Goal: Information Seeking & Learning: Learn about a topic

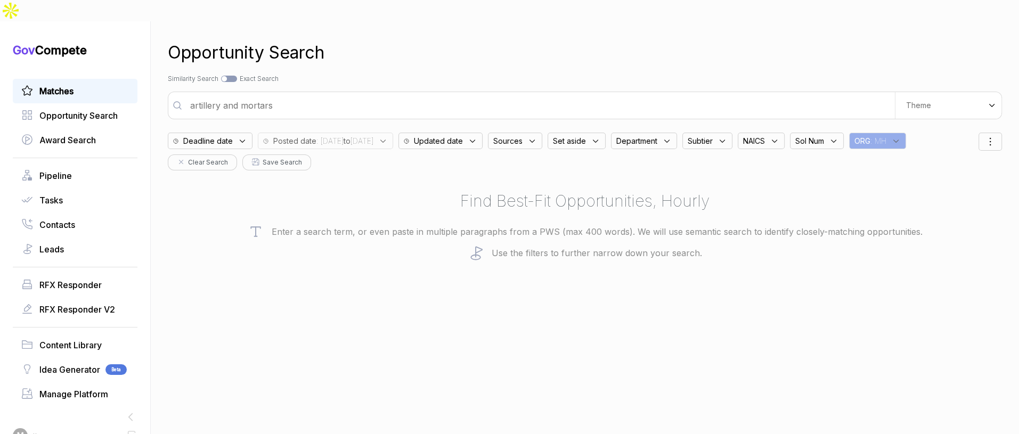
click at [65, 85] on span "Matches" at bounding box center [56, 91] width 34 height 13
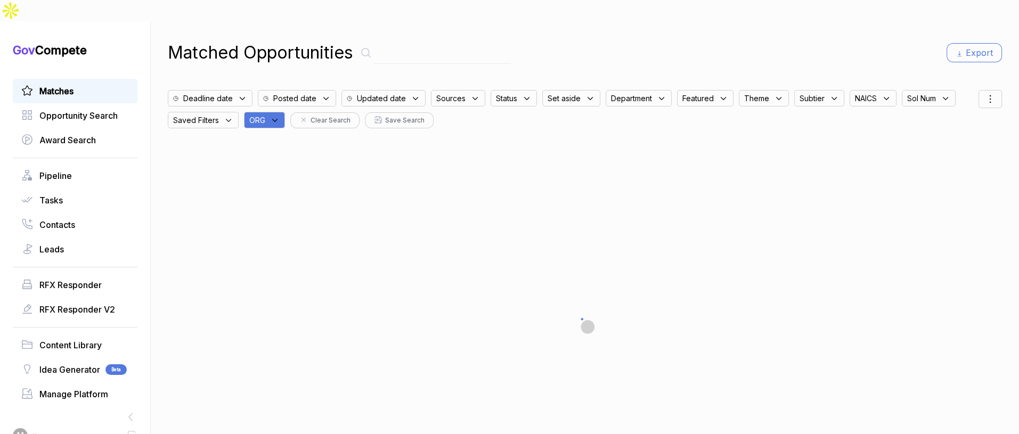
click at [265, 115] on span "ORG" at bounding box center [257, 120] width 16 height 11
click at [293, 137] on input "text" at bounding box center [316, 148] width 126 height 22
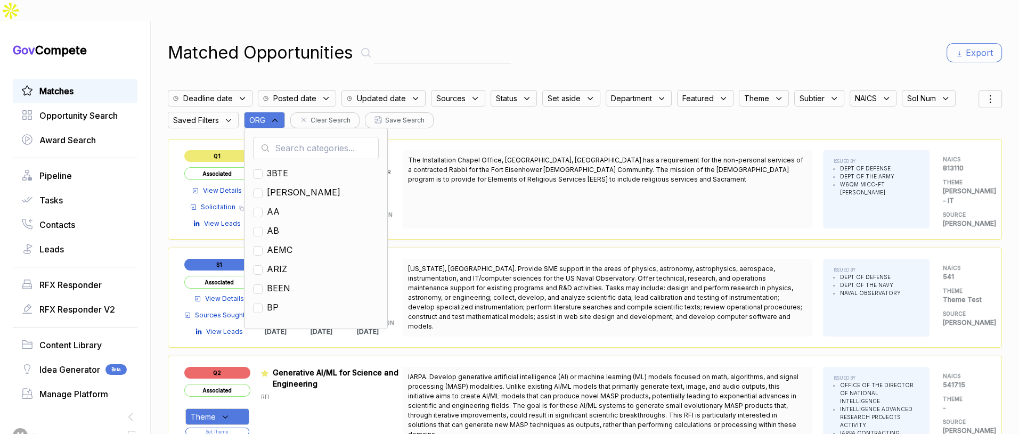
click at [301, 137] on input "text" at bounding box center [316, 148] width 126 height 22
type input "en"
click at [279, 186] on span "EN" at bounding box center [273, 192] width 12 height 13
checkbox input "true"
drag, startPoint x: 653, startPoint y: 42, endPoint x: 685, endPoint y: 42, distance: 32.5
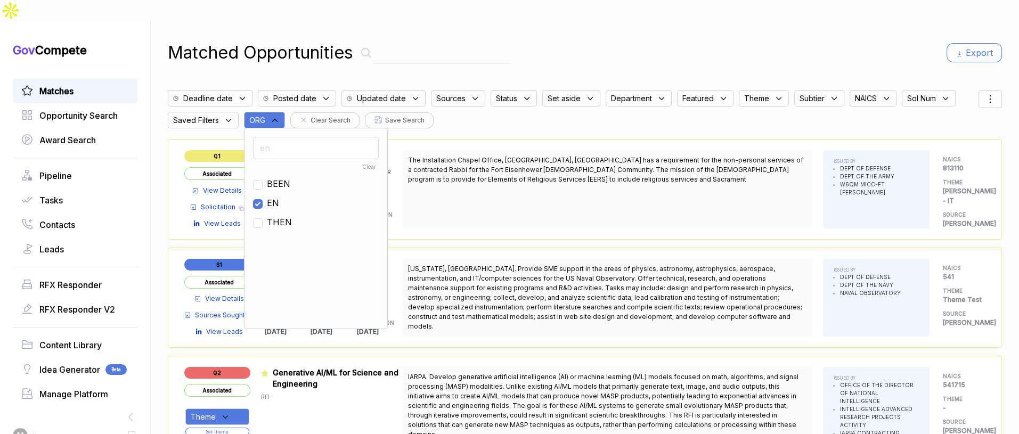
click at [685, 42] on div "Matched Opportunities Export" at bounding box center [585, 53] width 834 height 26
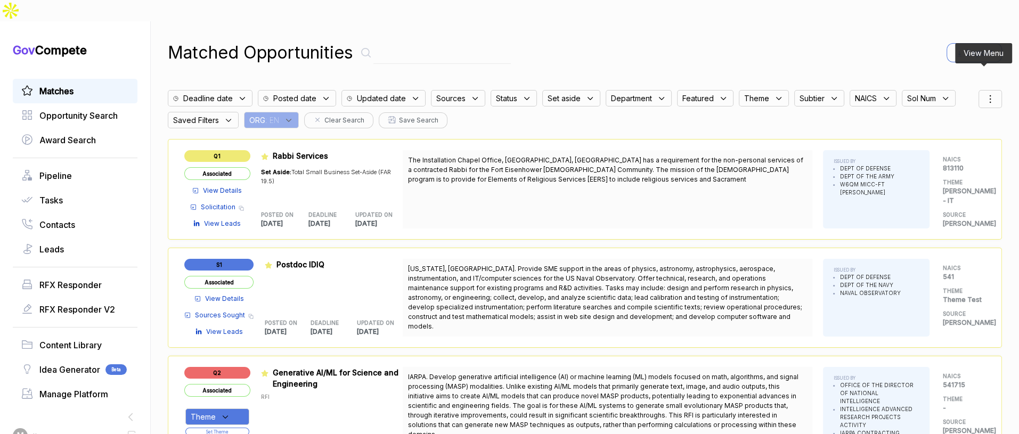
click at [986, 93] on icon at bounding box center [990, 99] width 13 height 13
click at [960, 137] on span "Sorting" at bounding box center [954, 142] width 25 height 11
drag, startPoint x: 934, startPoint y: 133, endPoint x: 944, endPoint y: 144, distance: 14.7
click at [934, 152] on div at bounding box center [940, 155] width 16 height 6
checkbox input "true"
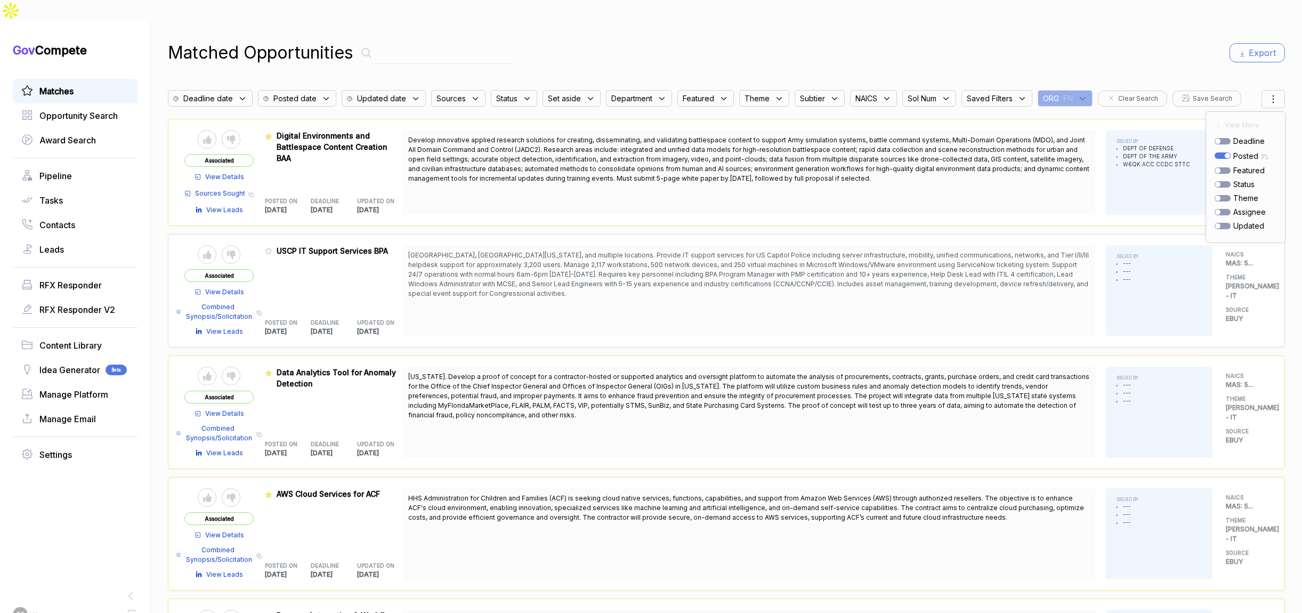
click at [867, 40] on div "Matched Opportunities Export" at bounding box center [726, 53] width 1117 height 26
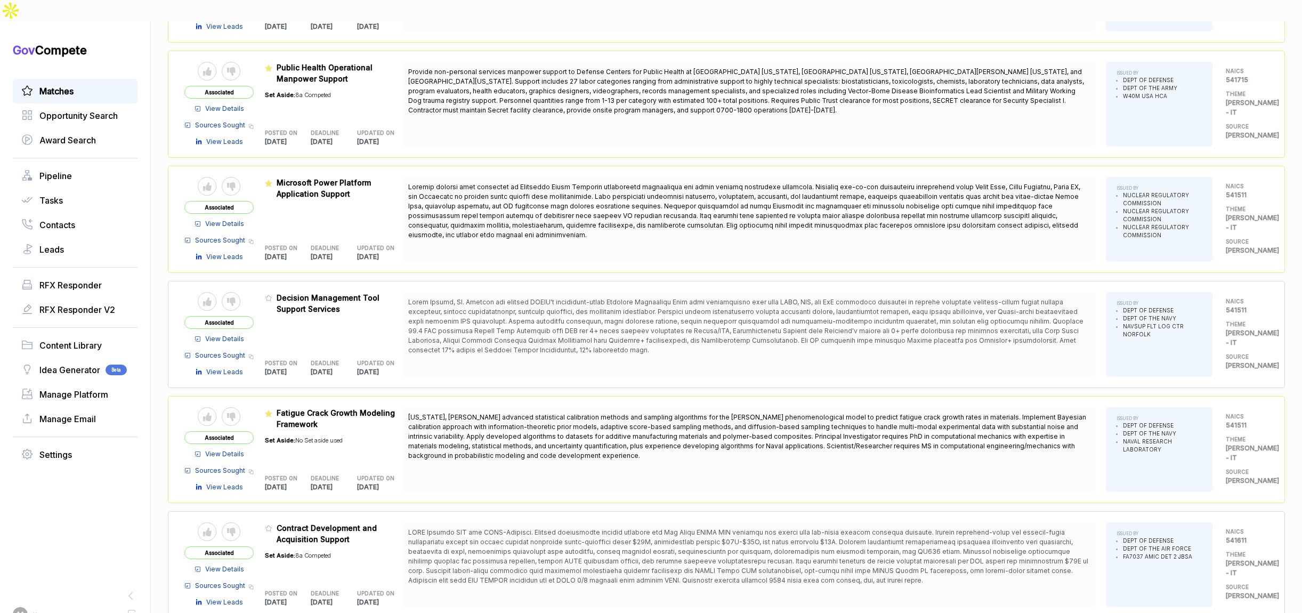
scroll to position [672, 0]
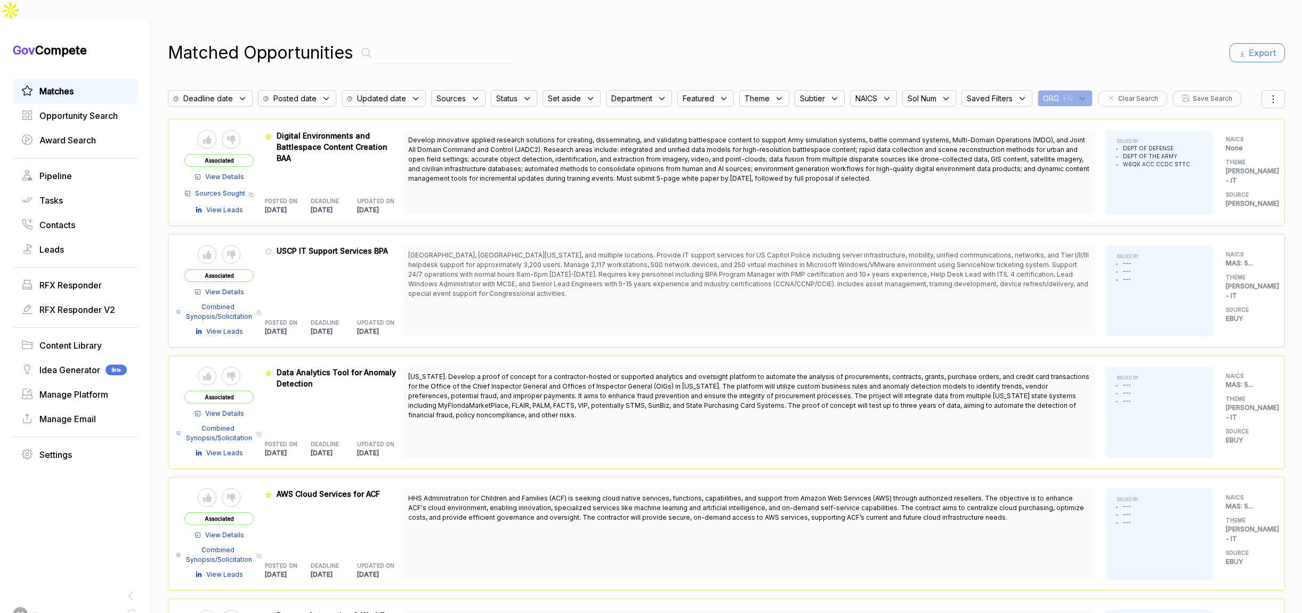
click at [523, 94] on icon at bounding box center [527, 99] width 10 height 10
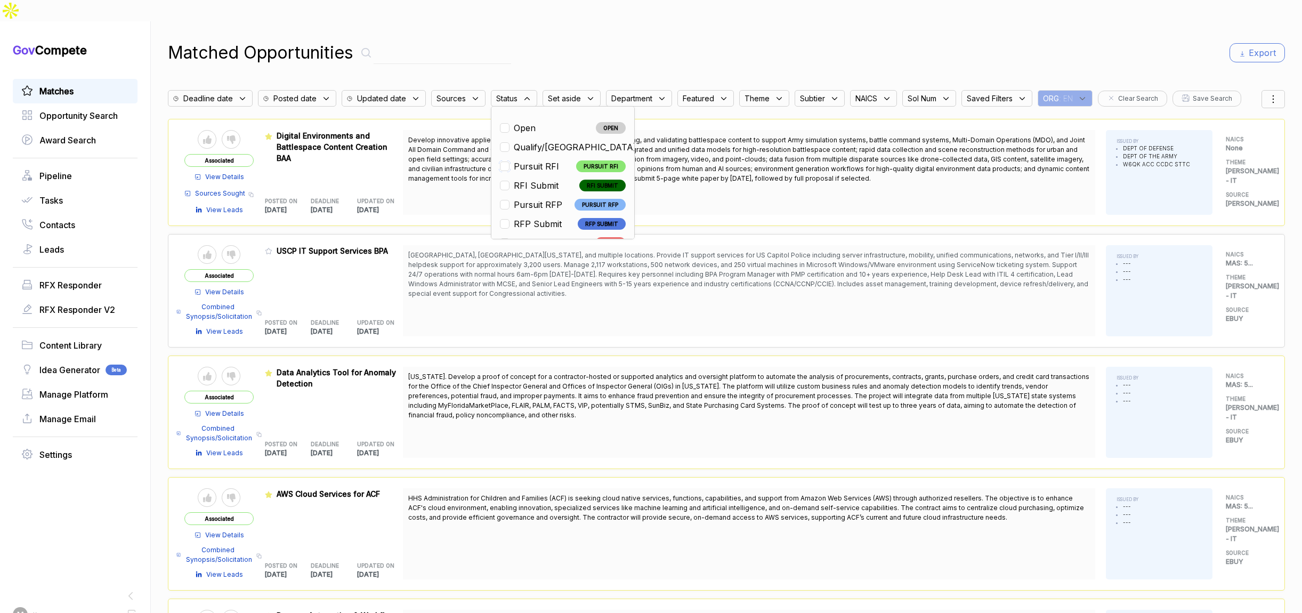
drag, startPoint x: 500, startPoint y: 143, endPoint x: 502, endPoint y: 135, distance: 8.2
click at [500, 161] on input "checkbox" at bounding box center [505, 166] width 10 height 10
checkbox input "true"
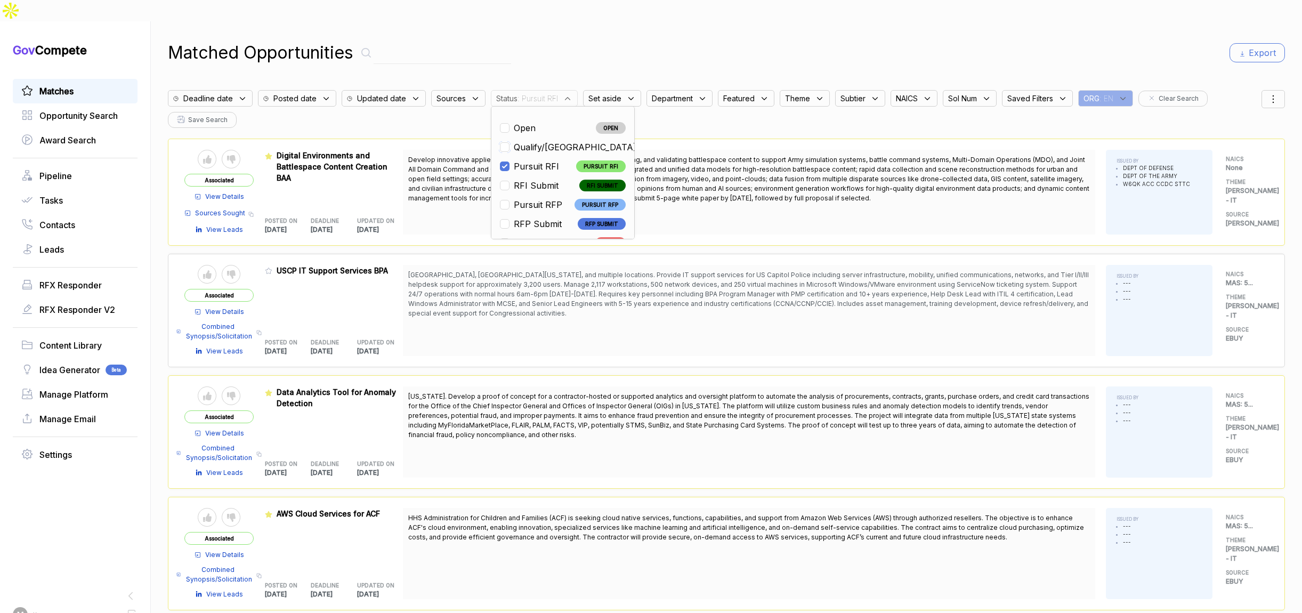
click at [501, 142] on input "checkbox" at bounding box center [505, 147] width 10 height 10
checkbox input "true"
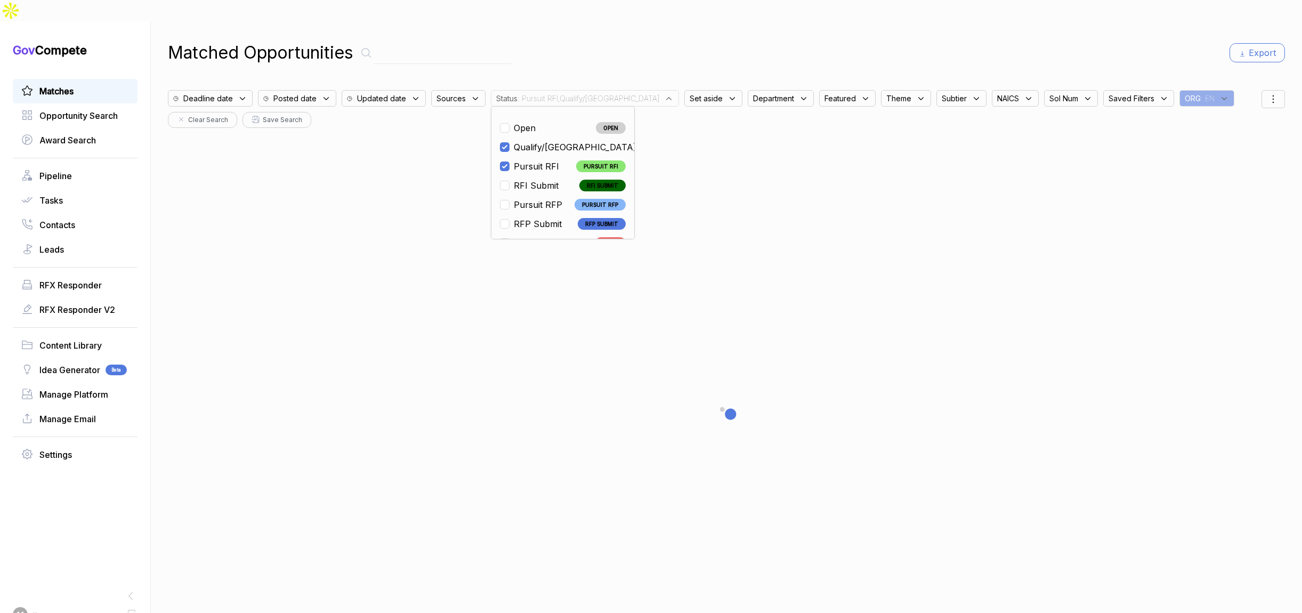
click at [610, 40] on div "Matched Opportunities Export" at bounding box center [726, 53] width 1117 height 26
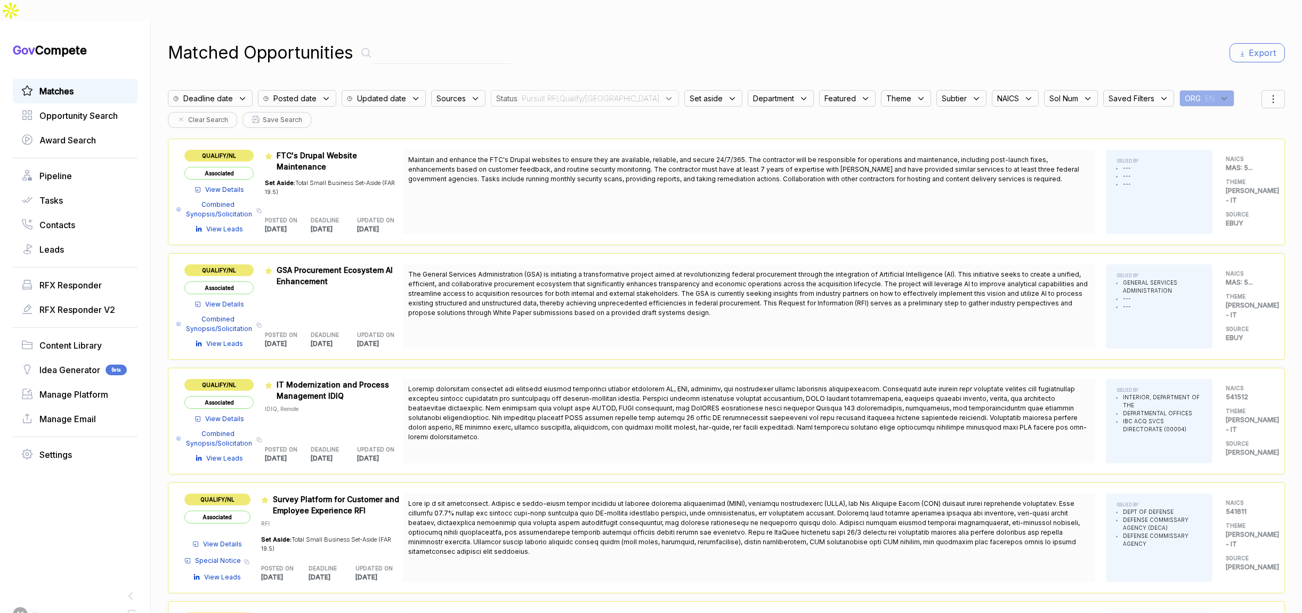
drag, startPoint x: 461, startPoint y: 78, endPoint x: 470, endPoint y: 82, distance: 10.5
click at [461, 93] on span "Sources" at bounding box center [450, 98] width 29 height 11
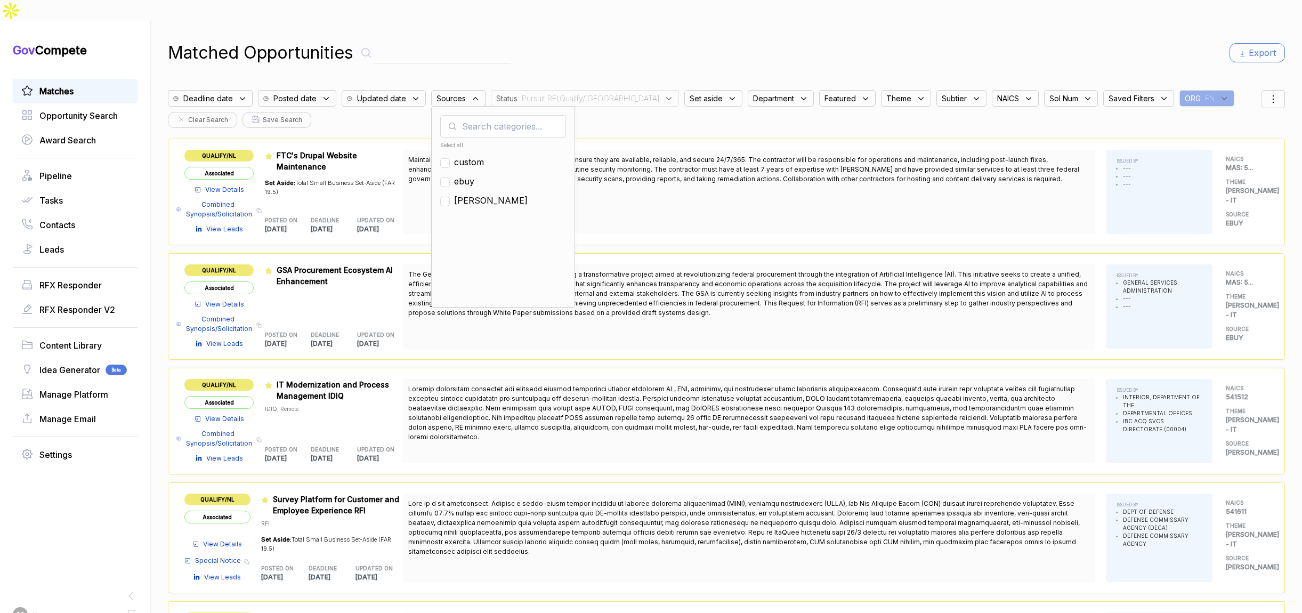
drag, startPoint x: 460, startPoint y: 180, endPoint x: 494, endPoint y: 139, distance: 53.4
click at [461, 194] on span "[PERSON_NAME]" at bounding box center [491, 200] width 74 height 13
checkbox input "true"
click at [605, 40] on div "Matched Opportunities Export" at bounding box center [726, 53] width 1117 height 26
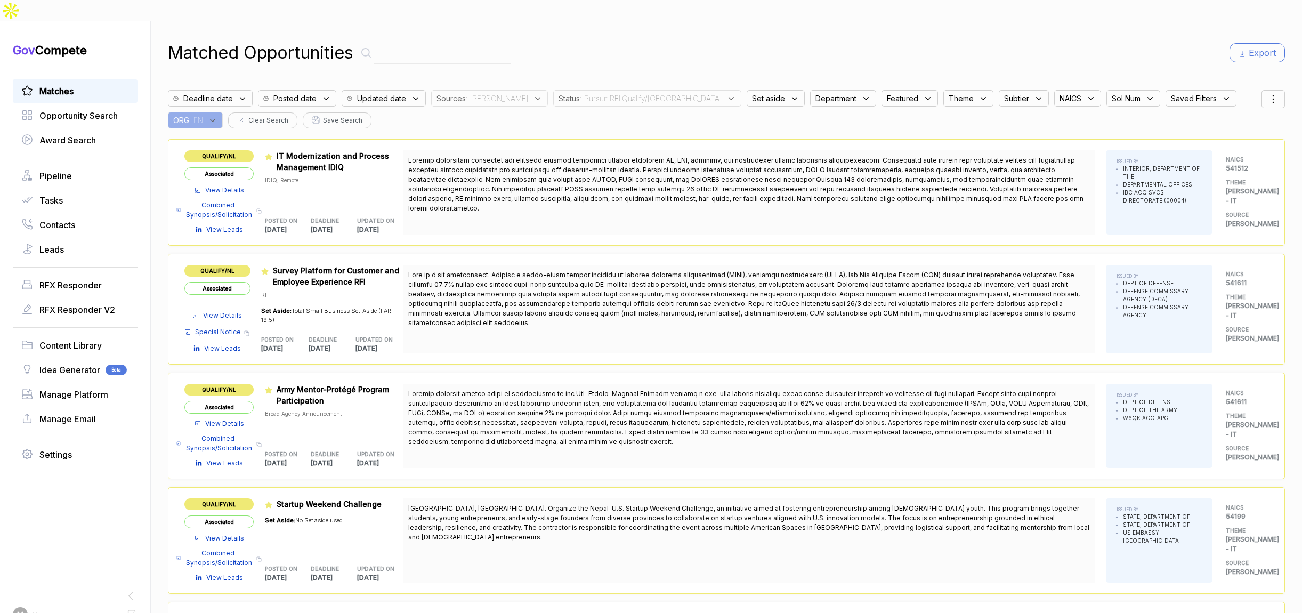
click at [216, 200] on span "Combined Synopsis/Solicitation" at bounding box center [219, 209] width 68 height 19
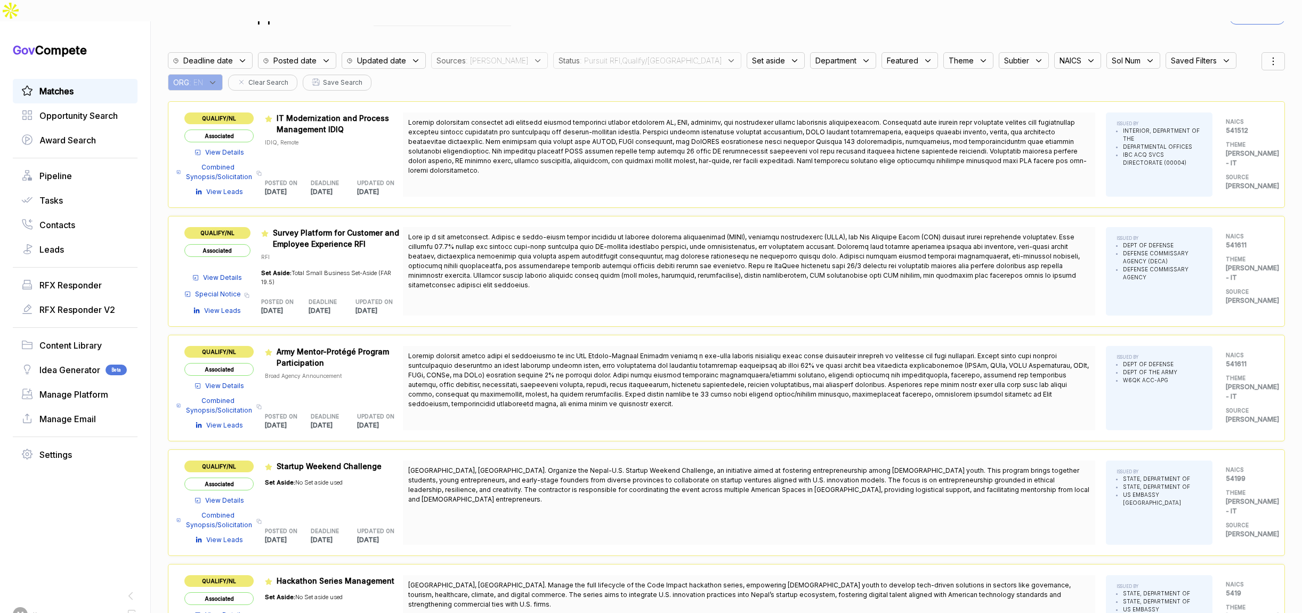
scroll to position [40, 0]
click at [230, 287] on span "Special Notice" at bounding box center [218, 292] width 46 height 10
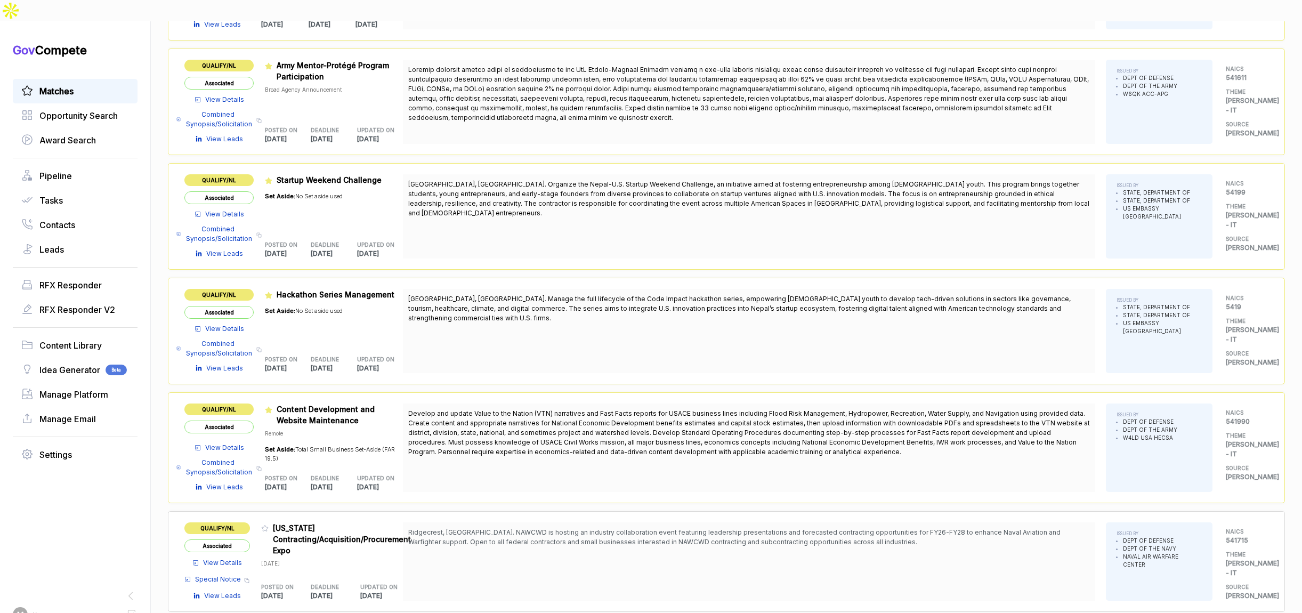
scroll to position [332, 0]
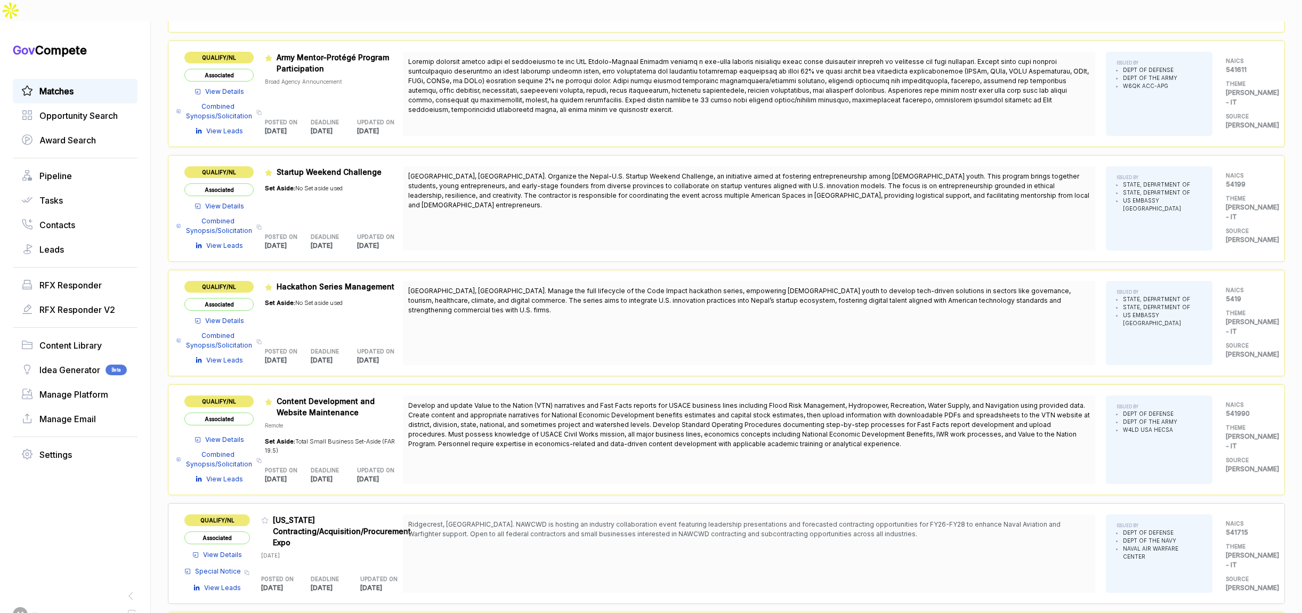
click at [231, 102] on span "Combined Synopsis/Solicitation" at bounding box center [219, 111] width 68 height 19
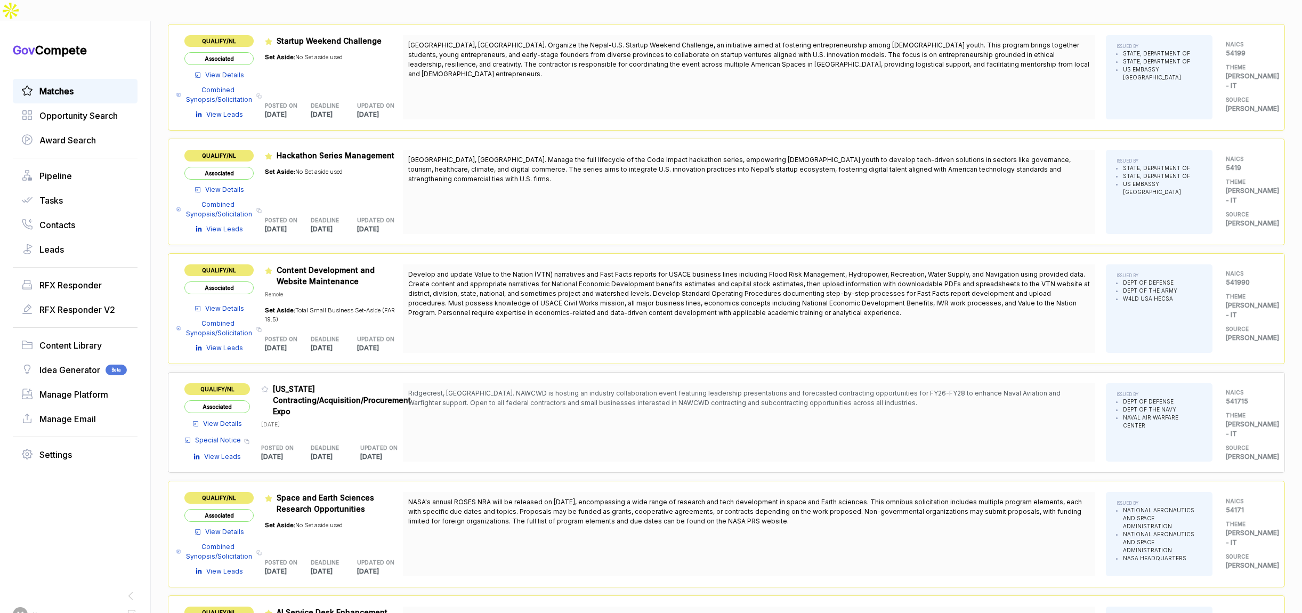
scroll to position [465, 0]
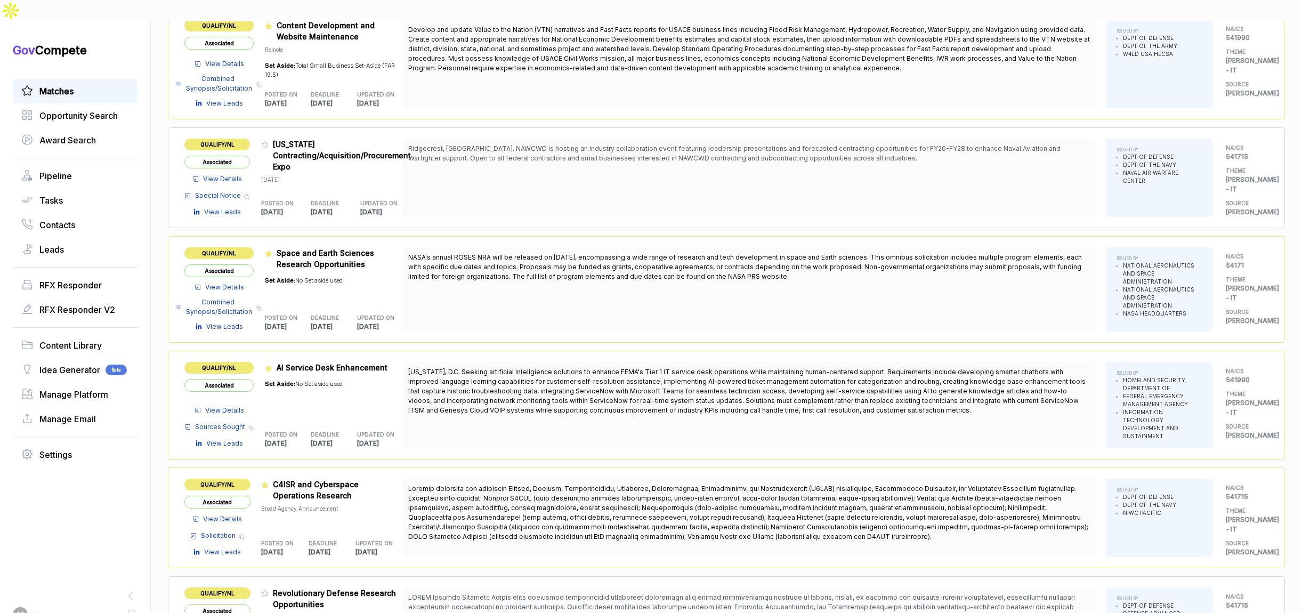
scroll to position [709, 0]
click at [218, 190] on span "Special Notice" at bounding box center [218, 195] width 46 height 10
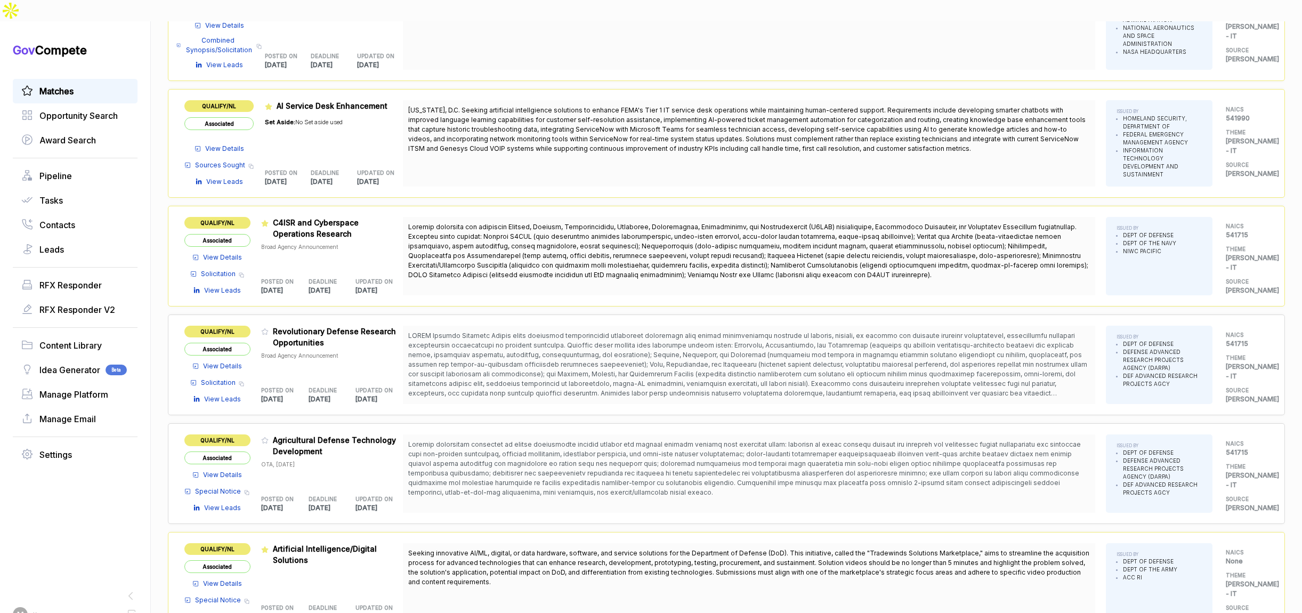
scroll to position [971, 0]
click at [222, 434] on span "Special Notice" at bounding box center [218, 489] width 46 height 10
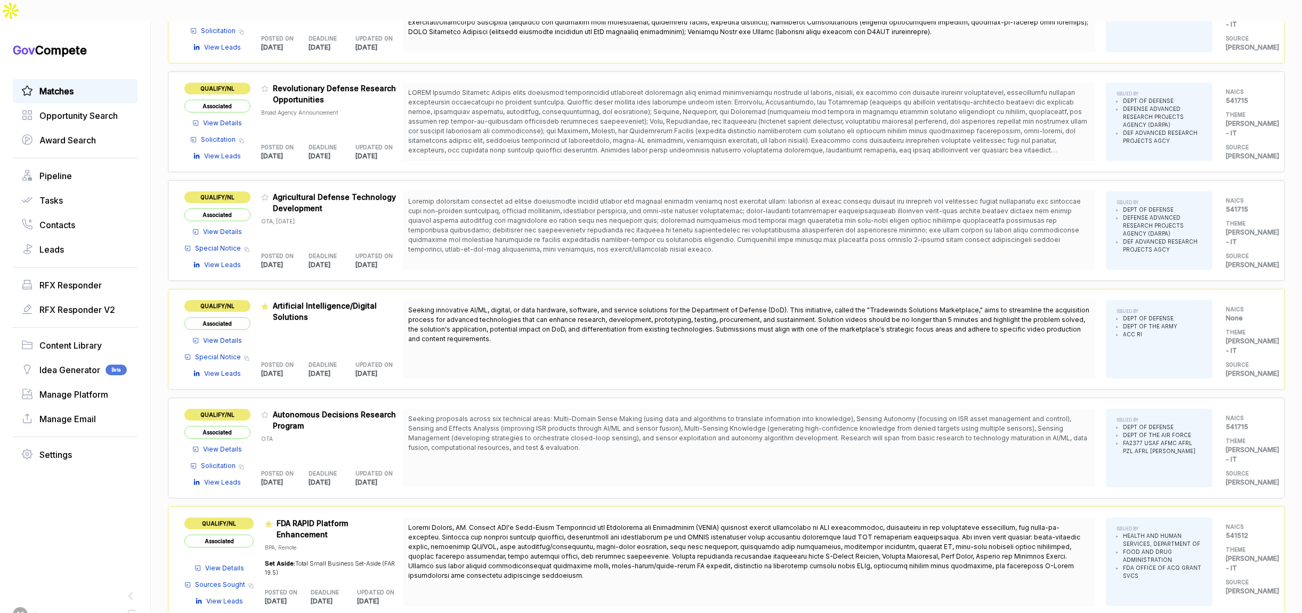
scroll to position [1229, 0]
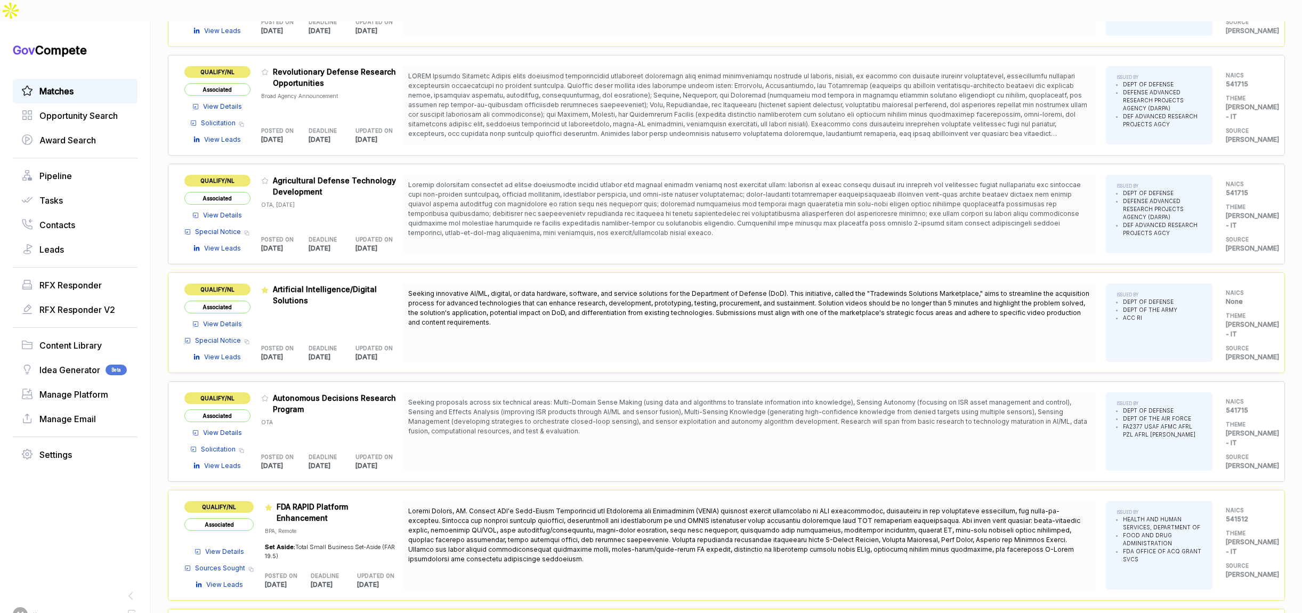
click at [227, 434] on span "Solicitation" at bounding box center [218, 449] width 35 height 10
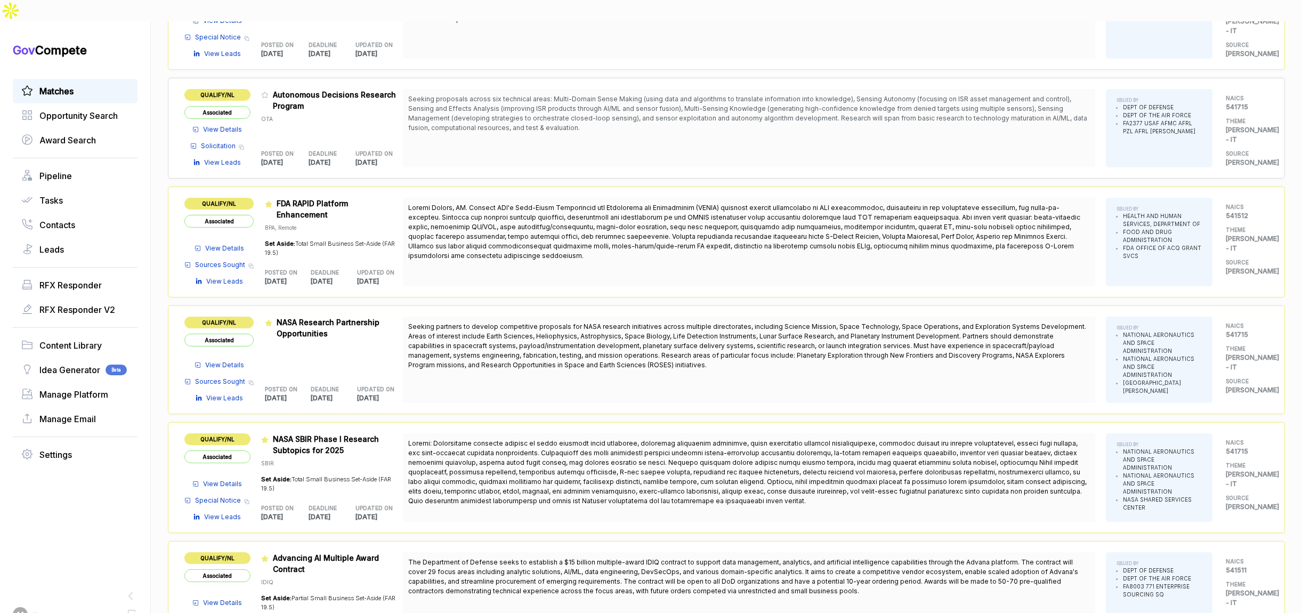
scroll to position [1533, 0]
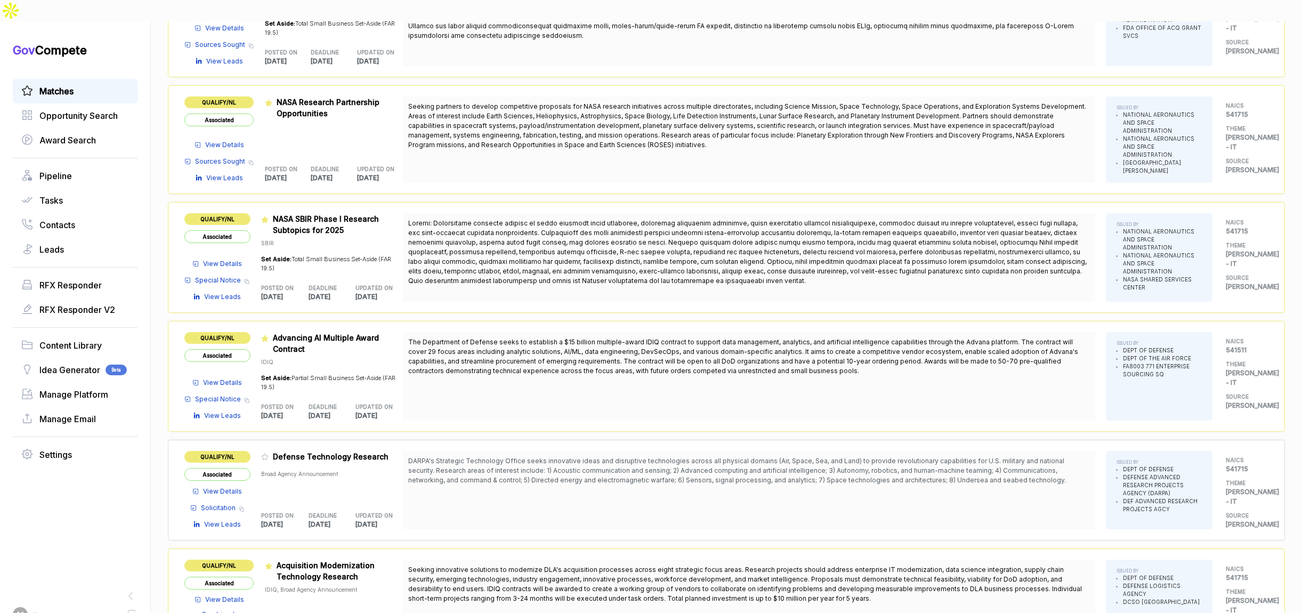
scroll to position [1760, 0]
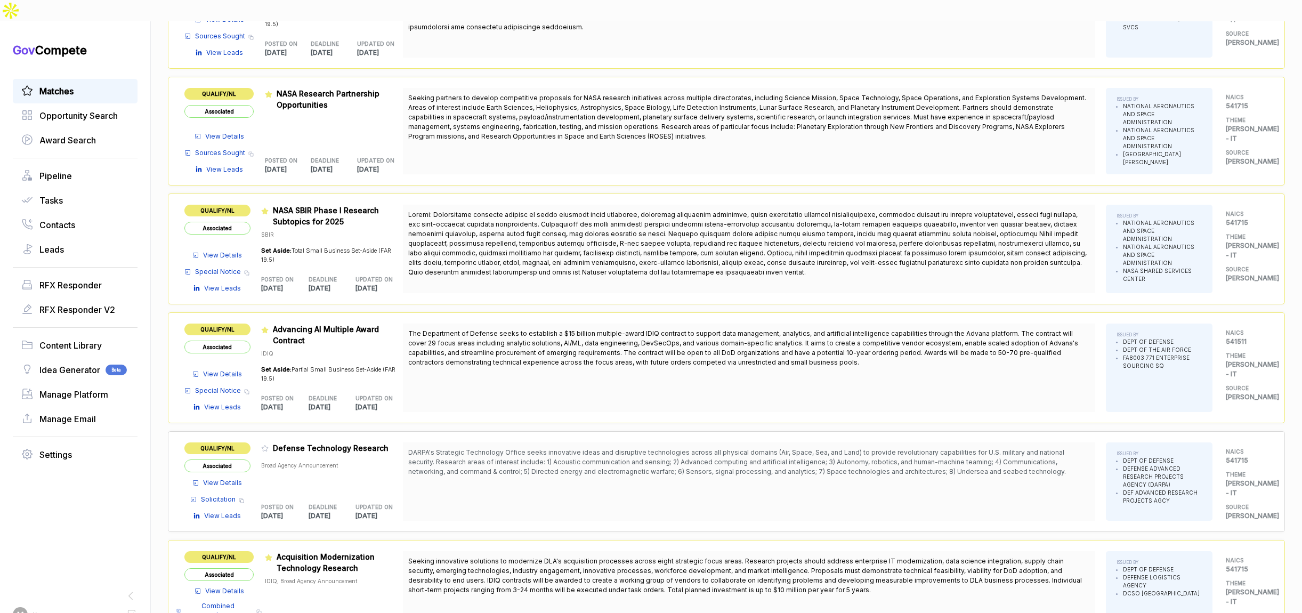
click at [214, 386] on span "Special Notice" at bounding box center [218, 391] width 46 height 10
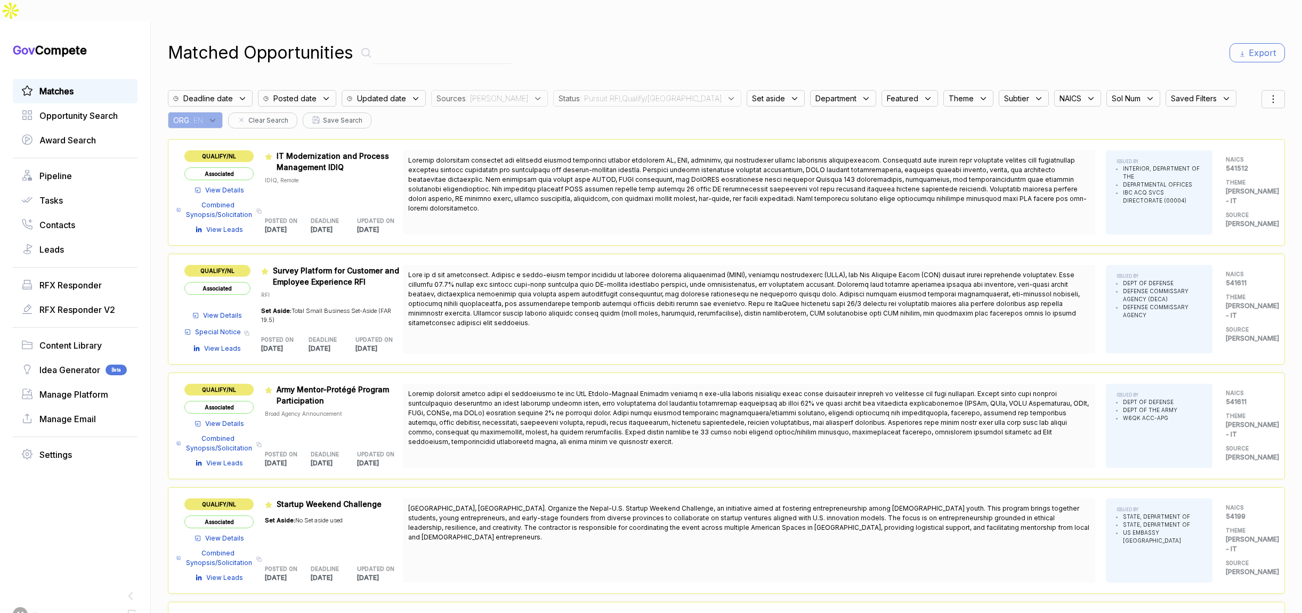
click at [460, 93] on span "Sources" at bounding box center [450, 98] width 29 height 11
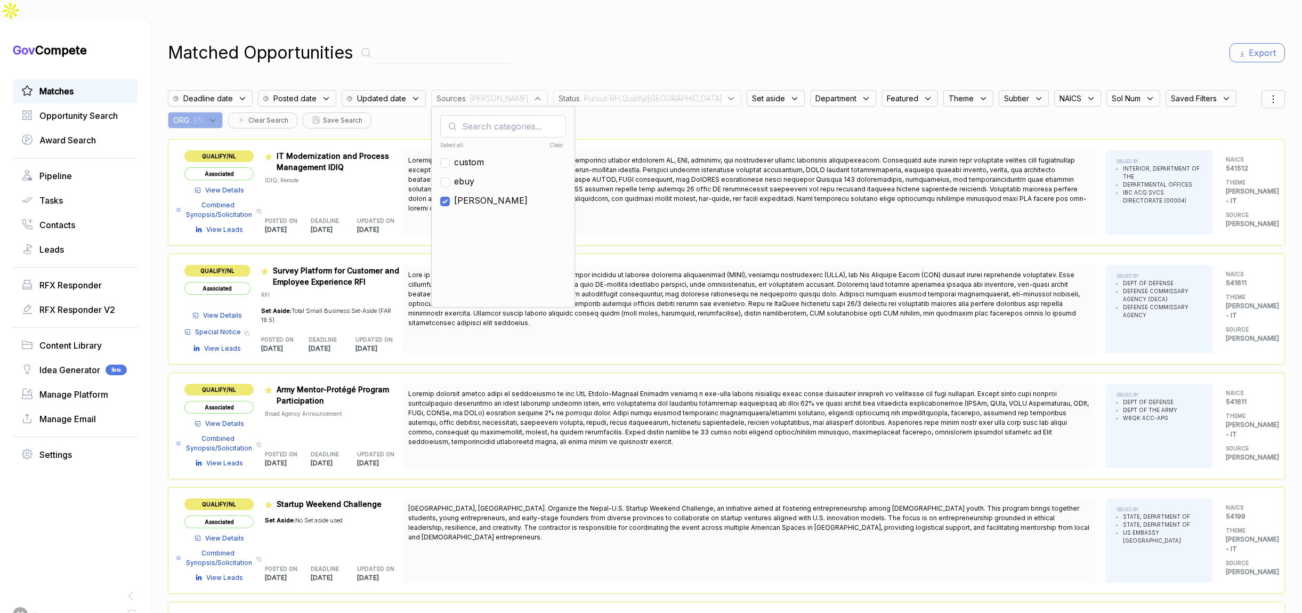
drag, startPoint x: 457, startPoint y: 177, endPoint x: 458, endPoint y: 158, distance: 18.7
click at [457, 171] on ul "Select all Clear custom ebuy [PERSON_NAME]" at bounding box center [503, 219] width 126 height 160
click at [458, 175] on span "ebuy" at bounding box center [464, 181] width 20 height 13
checkbox input "true"
click at [443, 197] on input "checkbox" at bounding box center [445, 202] width 10 height 10
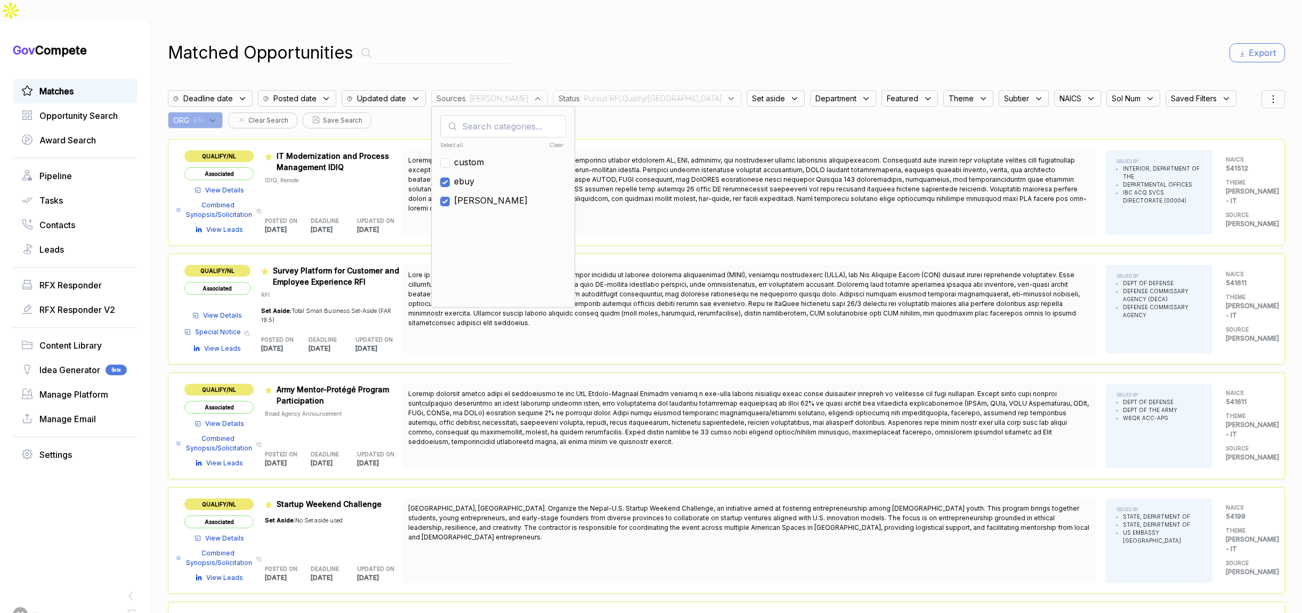
checkbox input "false"
click at [557, 21] on div "Matched Opportunities Export Deadline date Posted date Updated date Sources : […" at bounding box center [726, 327] width 1117 height 613
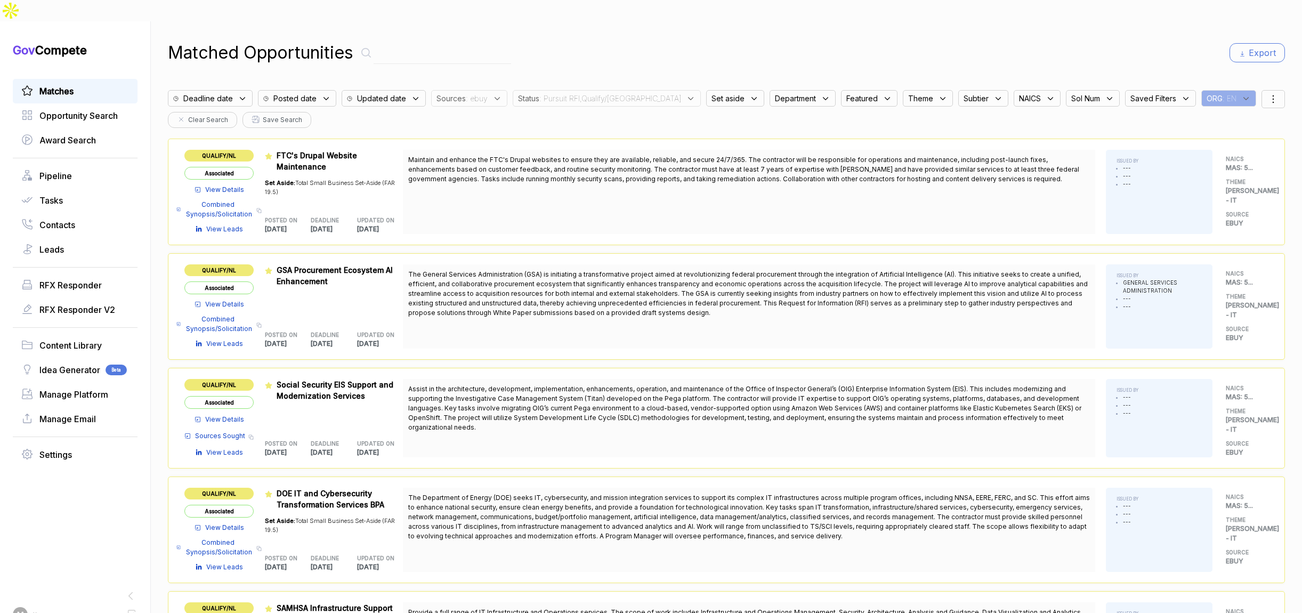
click at [590, 93] on span ": Pursuit RFI,Qualify/NL" at bounding box center [610, 98] width 142 height 11
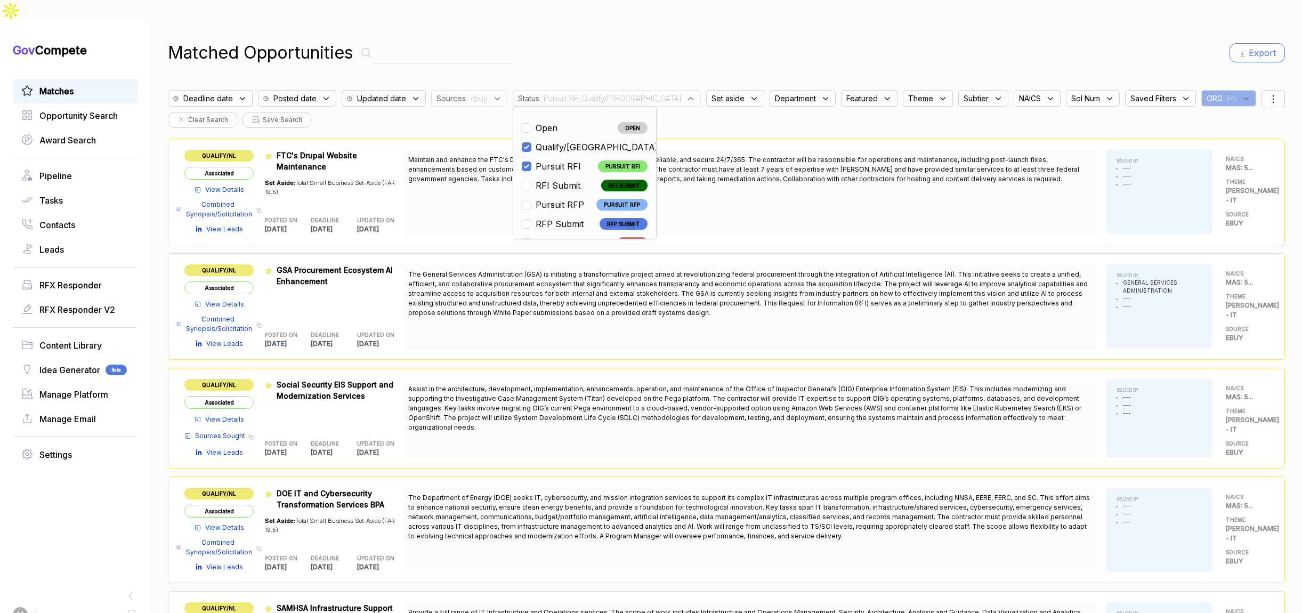
click at [563, 179] on span "RFI Submit" at bounding box center [557, 185] width 45 height 13
checkbox input "true"
click at [554, 198] on span "Pursuit RFP" at bounding box center [559, 204] width 48 height 13
checkbox input "true"
click at [551, 217] on span "RFP Submit" at bounding box center [559, 223] width 48 height 13
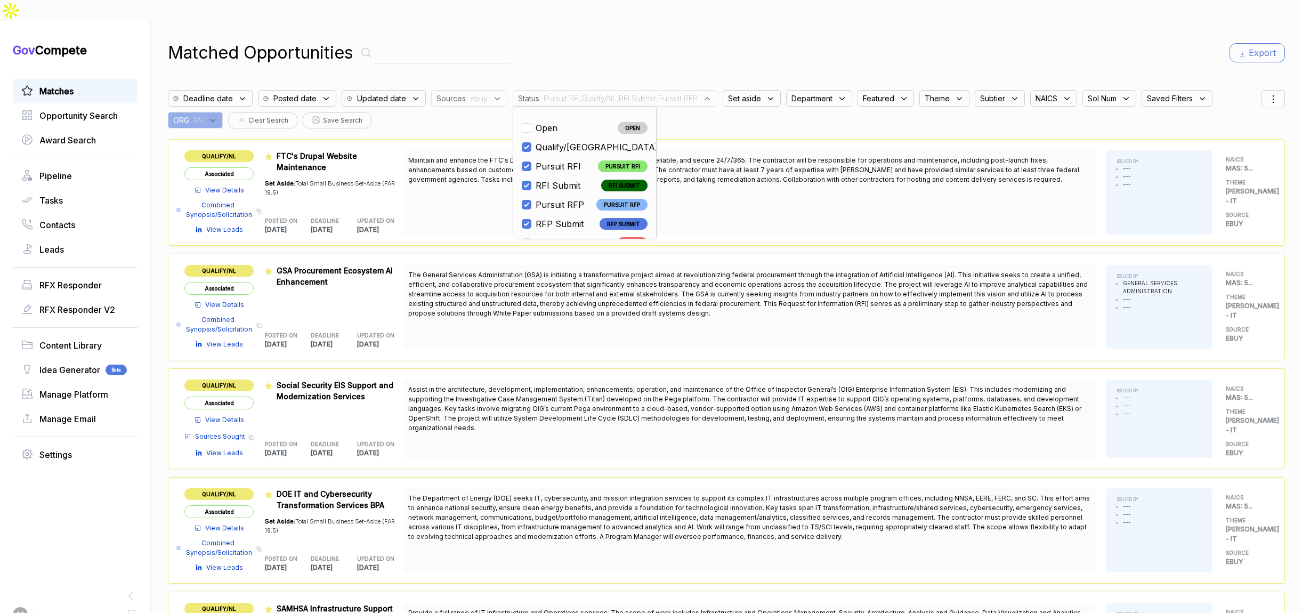
checkbox input "true"
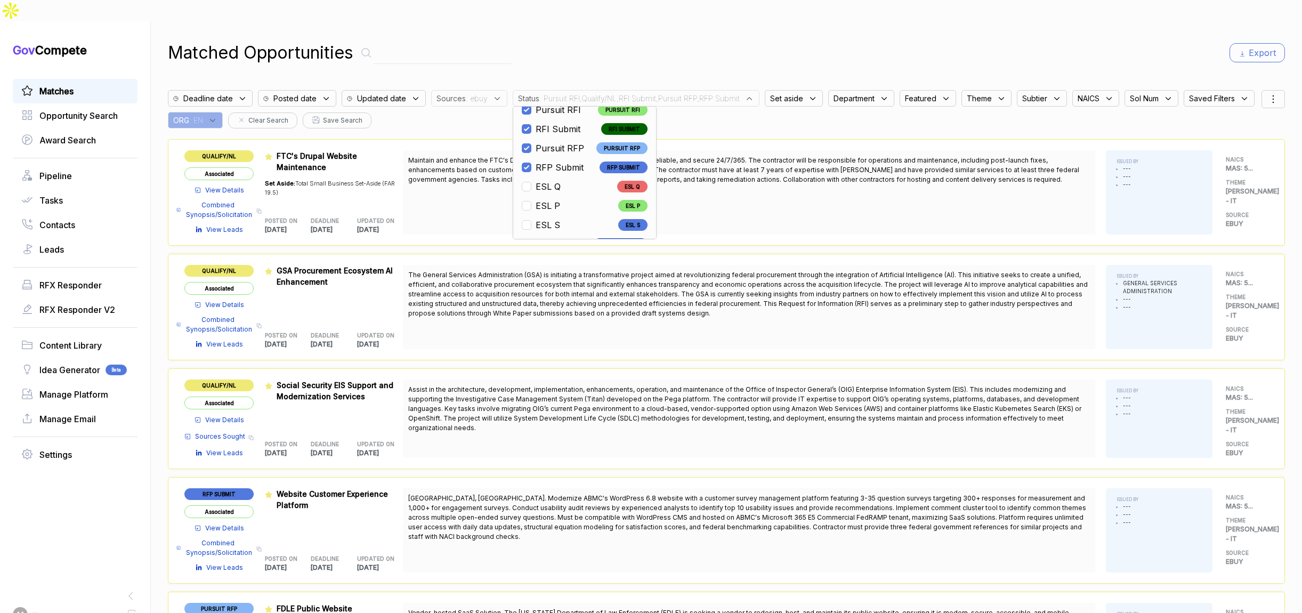
scroll to position [56, 0]
click at [572, 40] on div "Matched Opportunities Export" at bounding box center [726, 53] width 1117 height 26
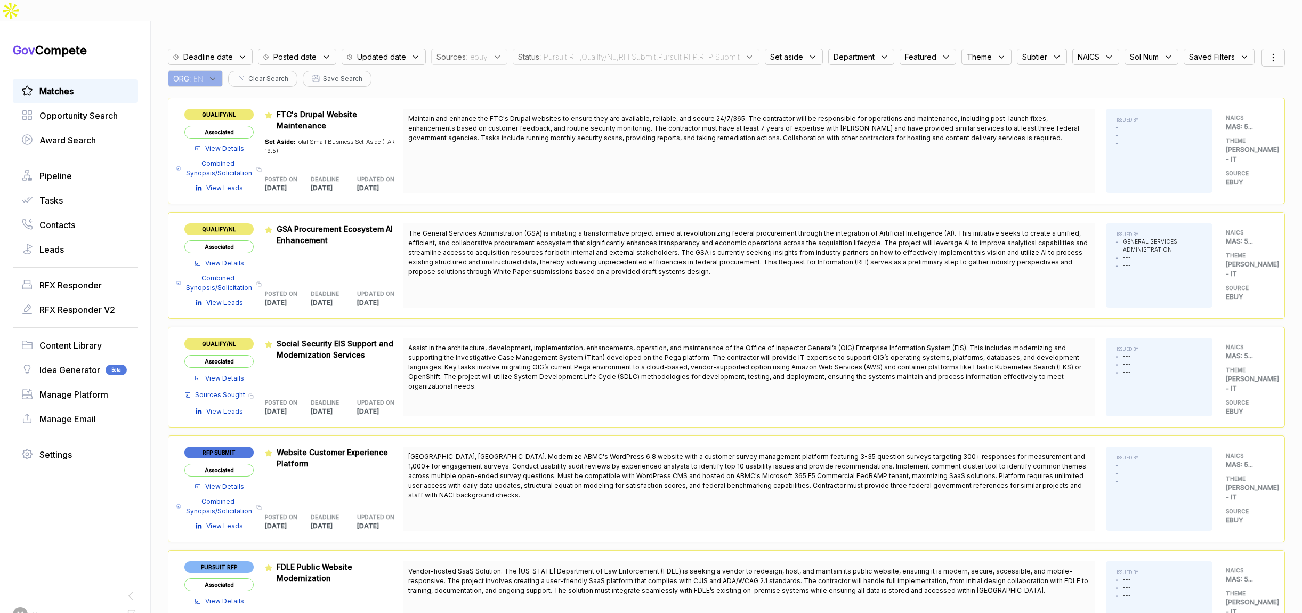
scroll to position [43, 0]
click at [555, 50] on span ": Pursuit RFI,Qualify/NL,RFI Submit,Pursuit RFP,RFP Submit" at bounding box center [639, 55] width 200 height 11
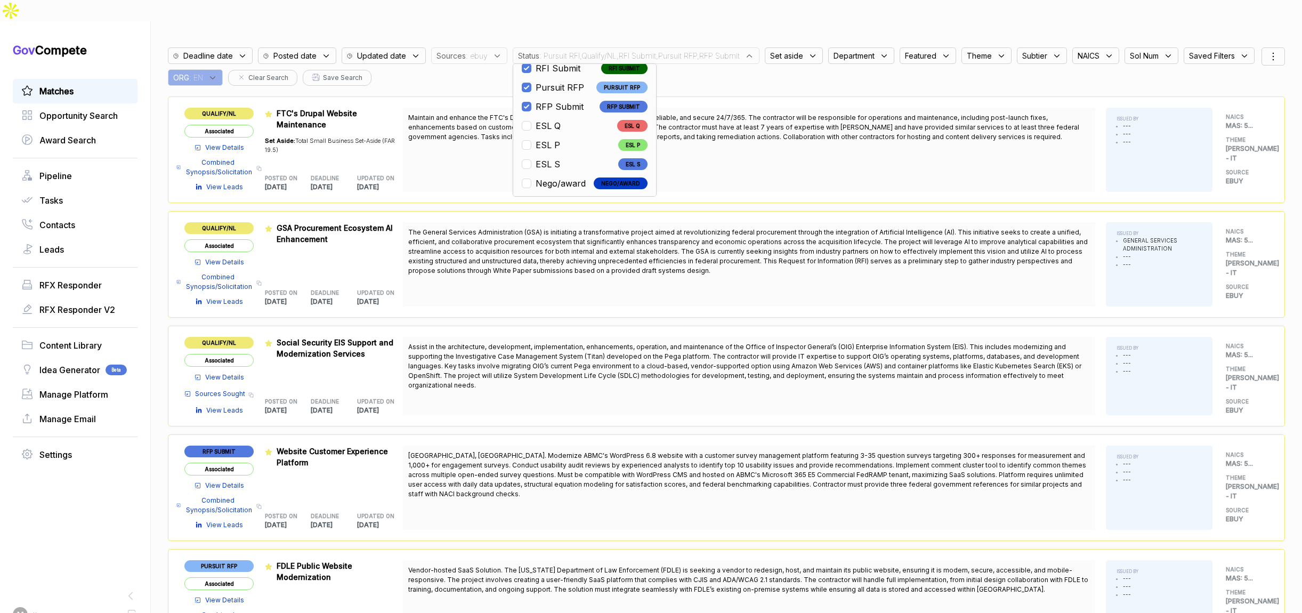
scroll to position [85, 0]
click at [544, 109] on span "ESL Q" at bounding box center [547, 115] width 25 height 13
checkbox input "true"
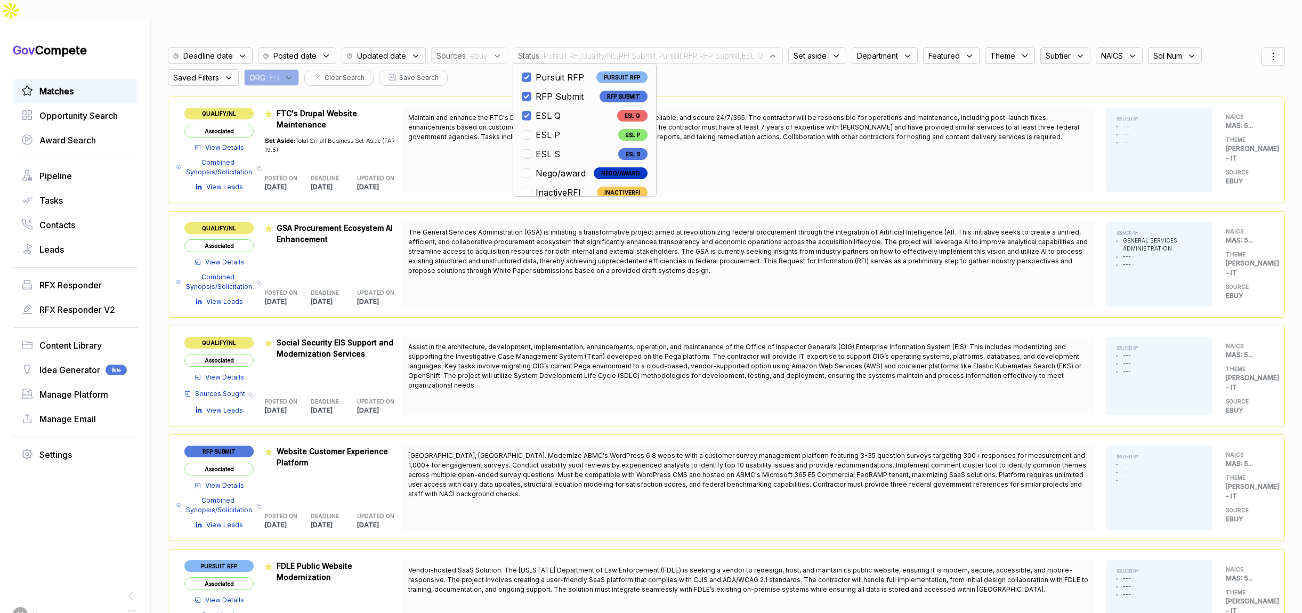
click at [543, 128] on span "ESL P" at bounding box center [547, 134] width 25 height 13
checkbox input "true"
click at [542, 148] on span "ESL S" at bounding box center [547, 154] width 25 height 13
checkbox input "true"
click at [539, 167] on span "Nego/award" at bounding box center [560, 173] width 50 height 13
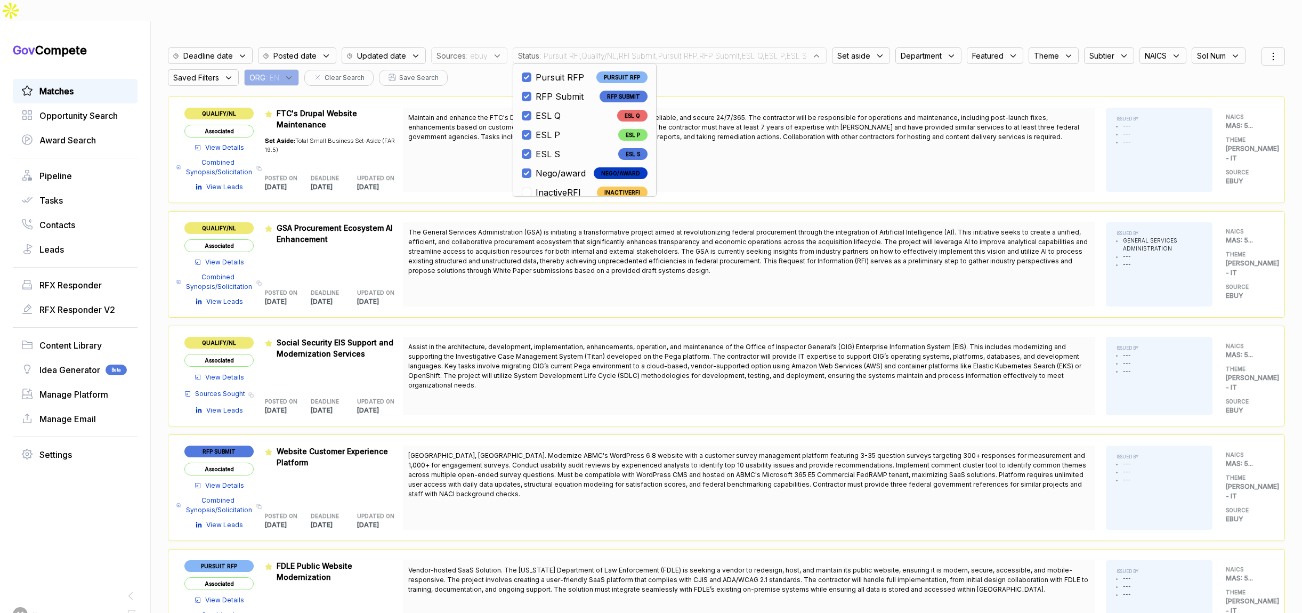
checkbox input "true"
drag, startPoint x: 542, startPoint y: 168, endPoint x: 550, endPoint y: 149, distance: 20.5
click at [542, 186] on span "InactiveRFI" at bounding box center [557, 192] width 45 height 13
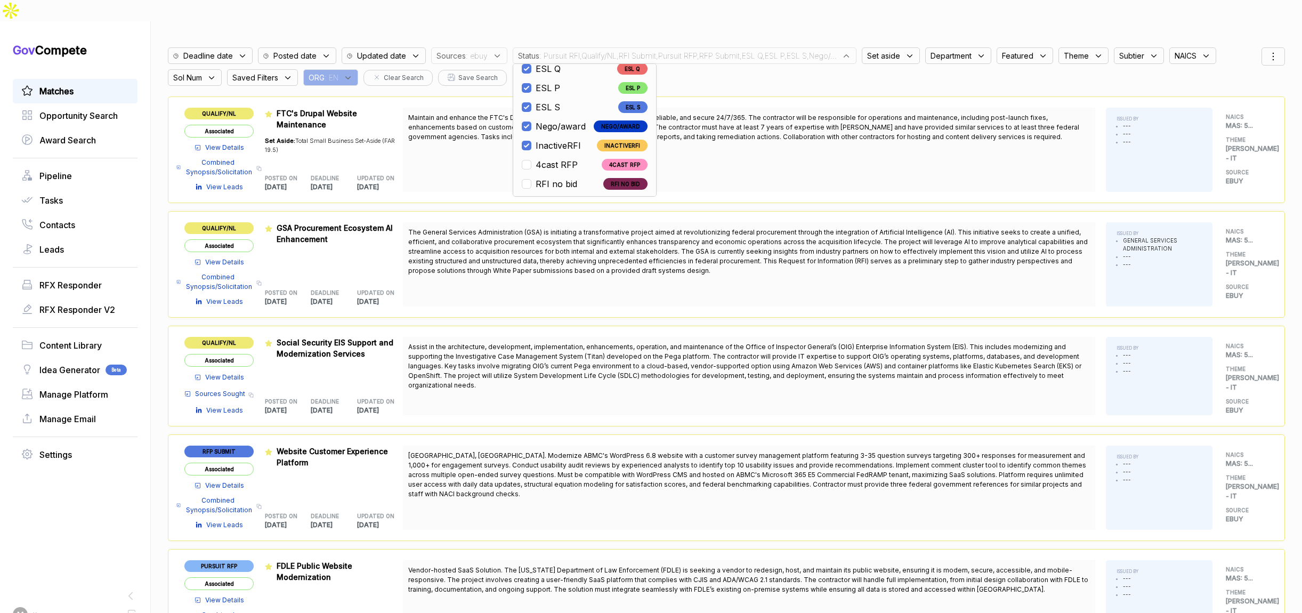
scroll to position [141, 0]
click at [551, 130] on span "InactiveRFI" at bounding box center [557, 136] width 45 height 13
checkbox input "false"
click at [553, 149] on span "4cast RFP" at bounding box center [556, 155] width 42 height 13
checkbox input "true"
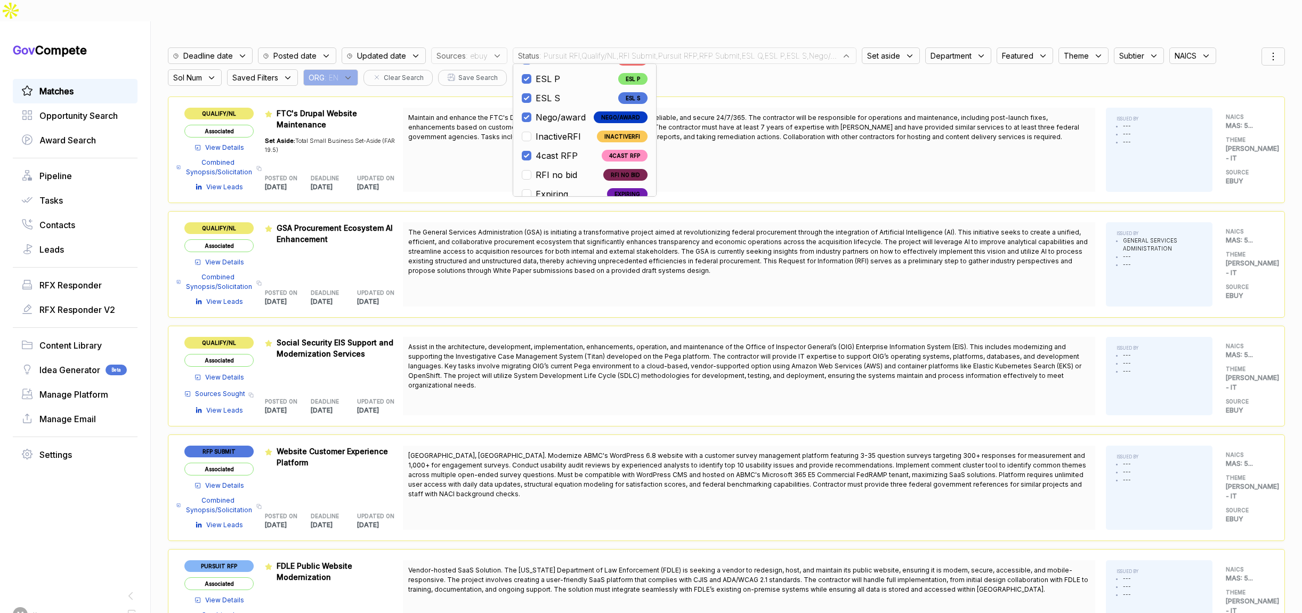
click at [550, 168] on span "RFI no bid" at bounding box center [556, 174] width 42 height 13
checkbox input "true"
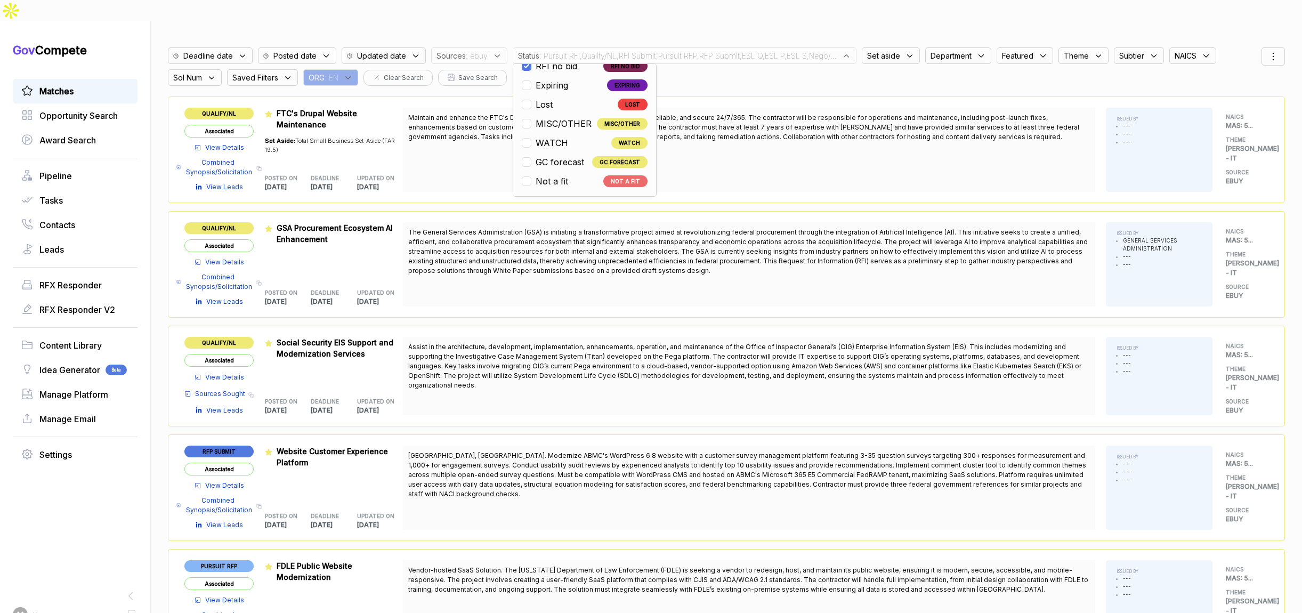
scroll to position [247, 0]
click at [720, 11] on div "Matched Opportunities Export Deadline date Posted date Updated date Sources : e…" at bounding box center [726, 285] width 1117 height 613
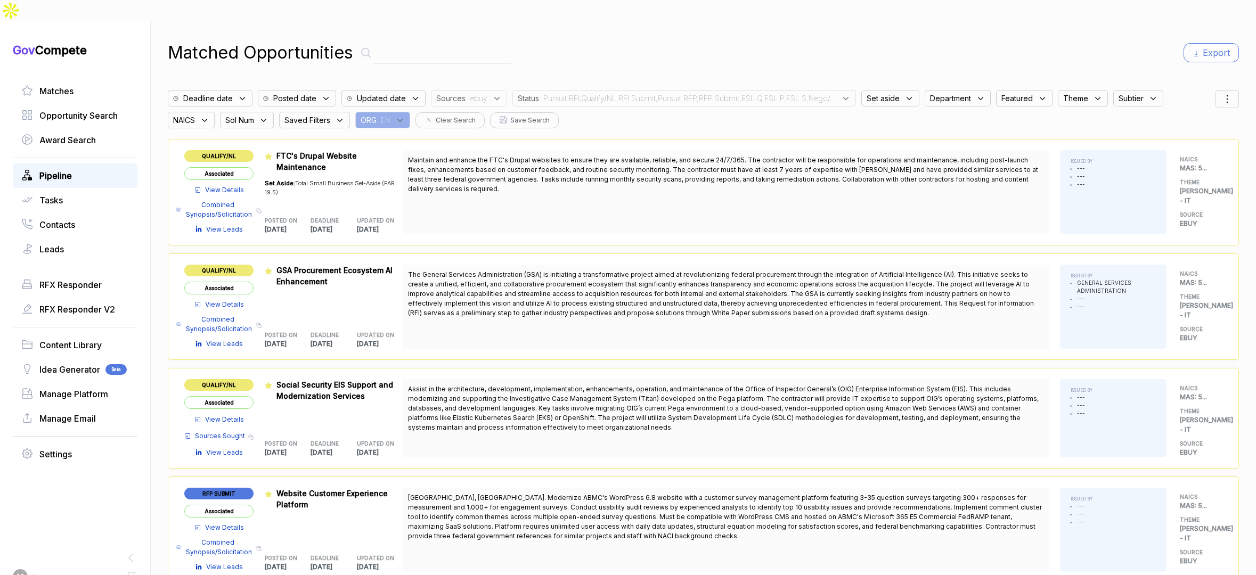
click at [71, 169] on span "Pipeline" at bounding box center [55, 175] width 33 height 13
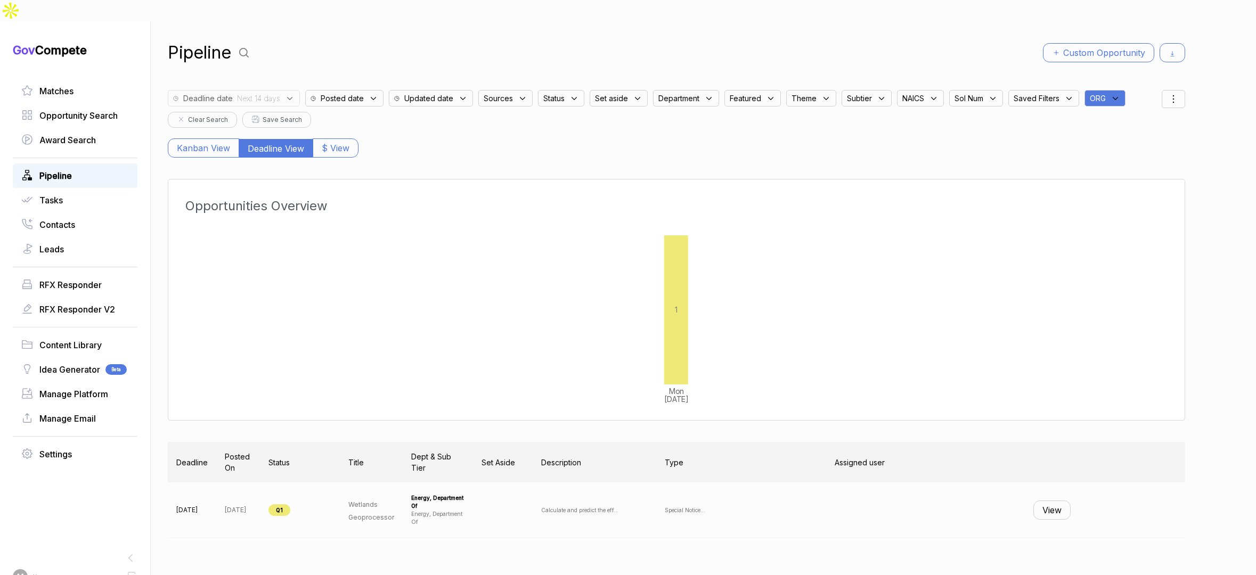
drag, startPoint x: 1115, startPoint y: 75, endPoint x: 1116, endPoint y: 80, distance: 5.4
click at [1019, 94] on icon at bounding box center [1116, 99] width 10 height 10
drag, startPoint x: 1123, startPoint y: 107, endPoint x: 1121, endPoint y: 120, distance: 13.1
click at [1019, 115] on input "text" at bounding box center [1157, 126] width 126 height 22
drag, startPoint x: 1115, startPoint y: 191, endPoint x: 1104, endPoint y: 177, distance: 17.8
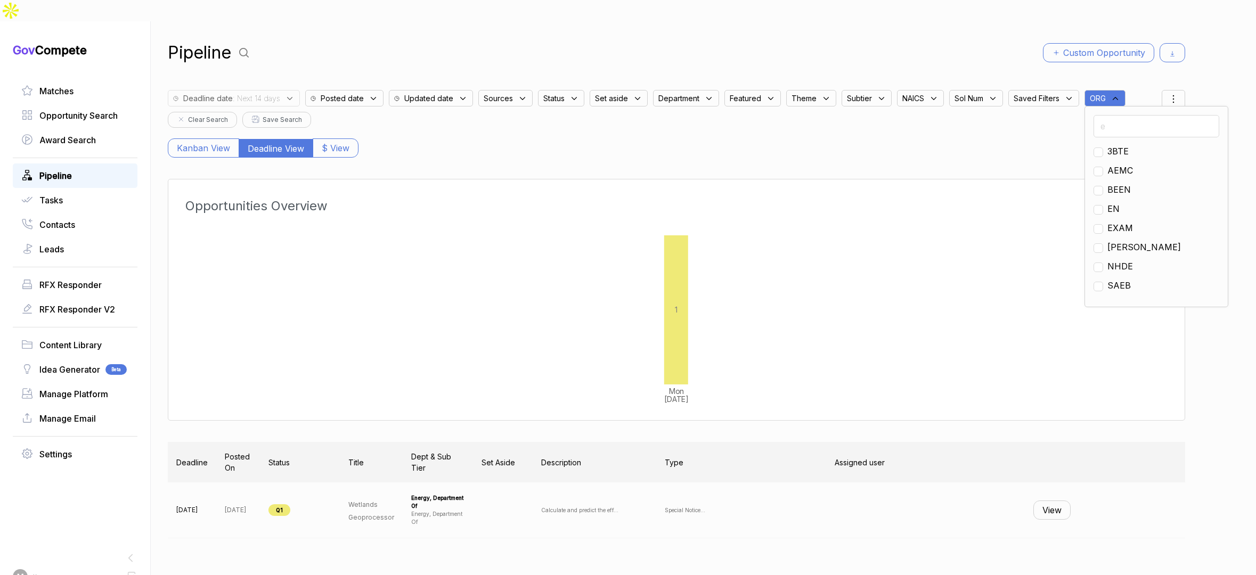
click at [1019, 202] on span "EN" at bounding box center [1114, 208] width 12 height 13
checkbox input "true"
click at [845, 21] on div "Pipeline Custom Opportunity Deadline date : Next 14 days Posted date Updated da…" at bounding box center [677, 308] width 1018 height 575
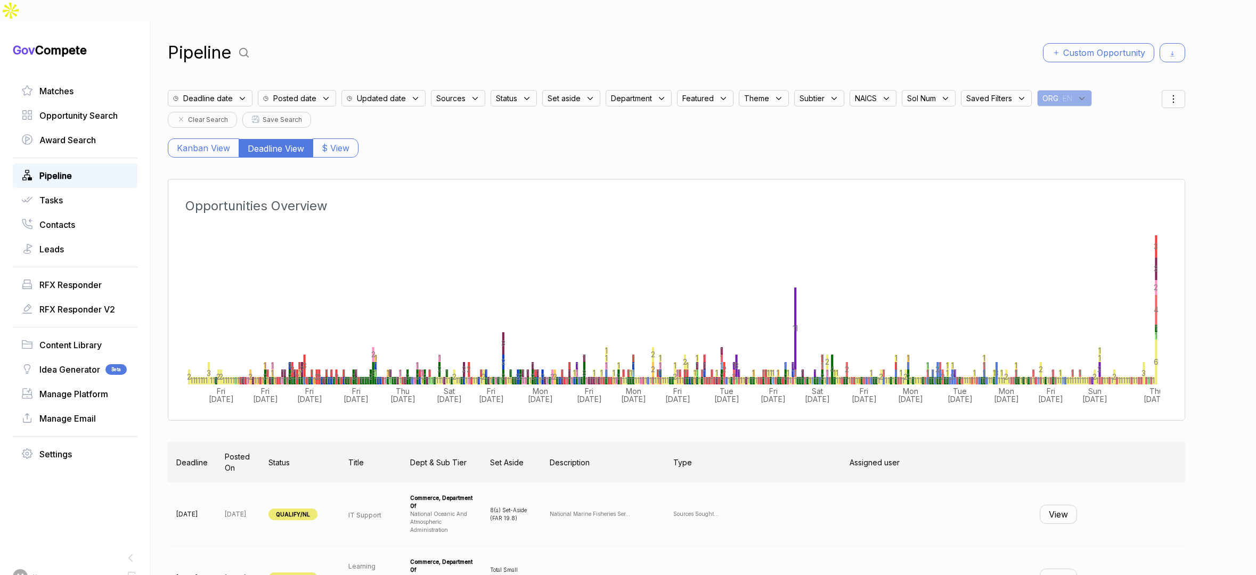
click at [240, 94] on icon at bounding box center [243, 99] width 10 height 10
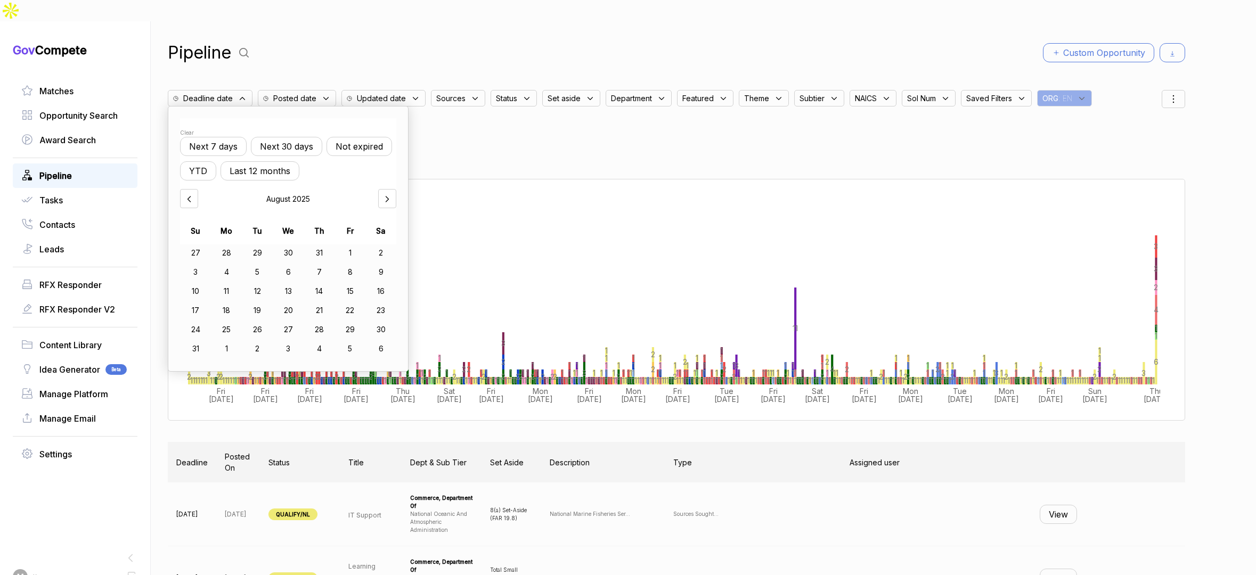
click at [285, 137] on button "Next 30 days" at bounding box center [286, 146] width 71 height 19
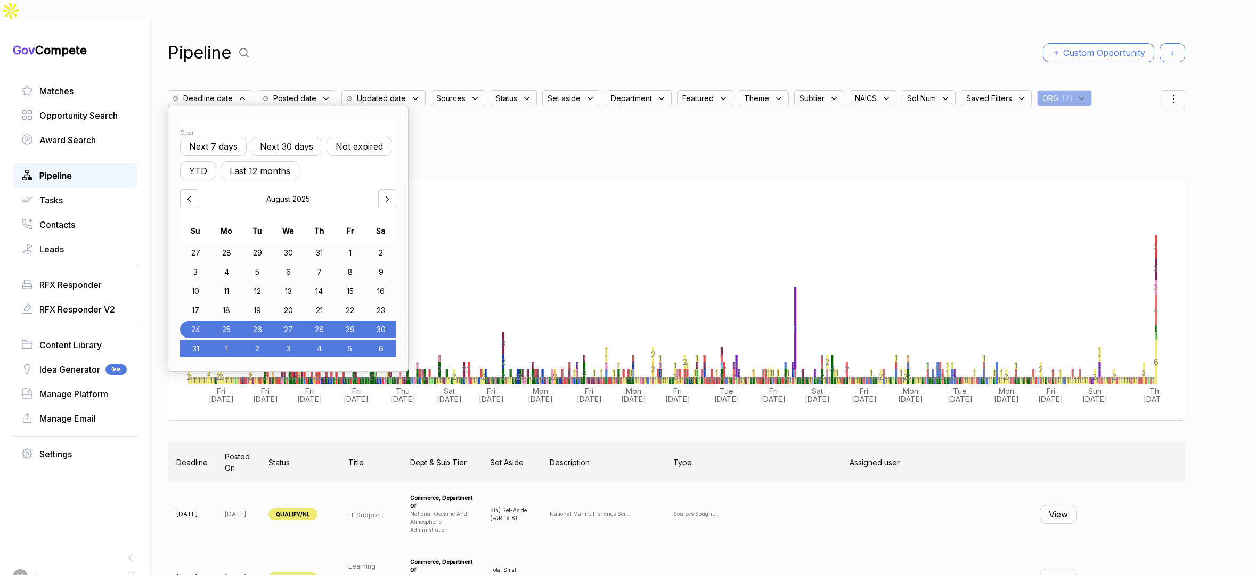
click at [395, 43] on div "Pipeline Custom Opportunity" at bounding box center [677, 53] width 1018 height 26
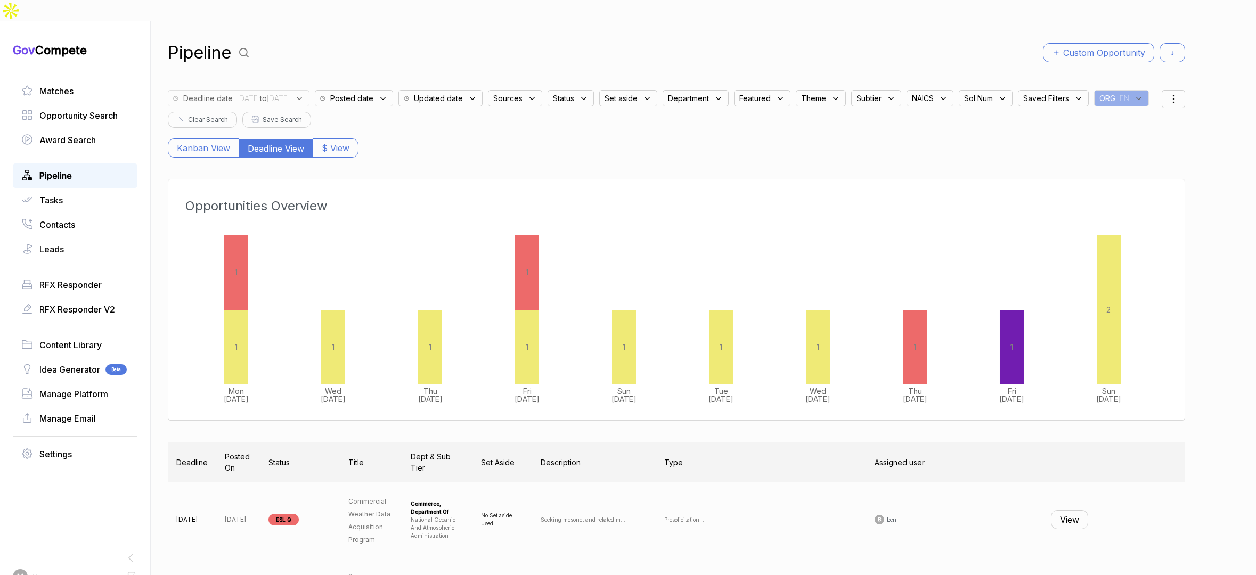
click at [523, 93] on span "Sources" at bounding box center [507, 98] width 29 height 11
drag, startPoint x: 559, startPoint y: 159, endPoint x: 565, endPoint y: 138, distance: 21.6
click at [531, 175] on span "ebuy" at bounding box center [521, 181] width 20 height 13
checkbox input "true"
click at [615, 45] on div "Pipeline Custom Opportunity Deadline date : [DATE] to [DATE] Posted date Update…" at bounding box center [677, 308] width 1018 height 575
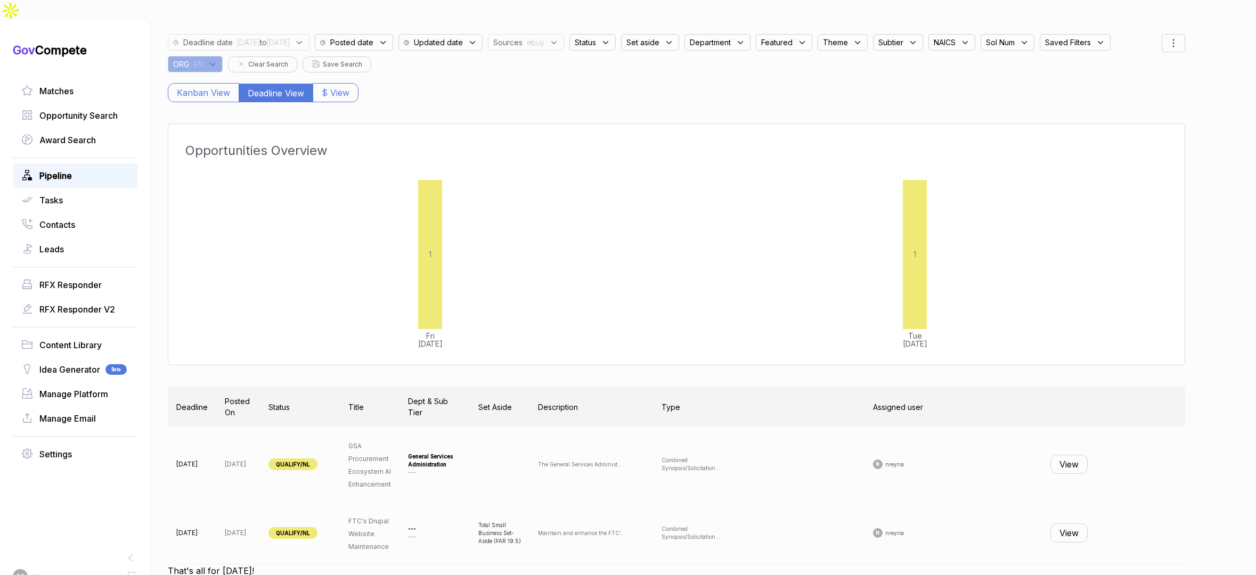
scroll to position [58, 0]
click at [1019, 434] on button "View" at bounding box center [1069, 531] width 37 height 19
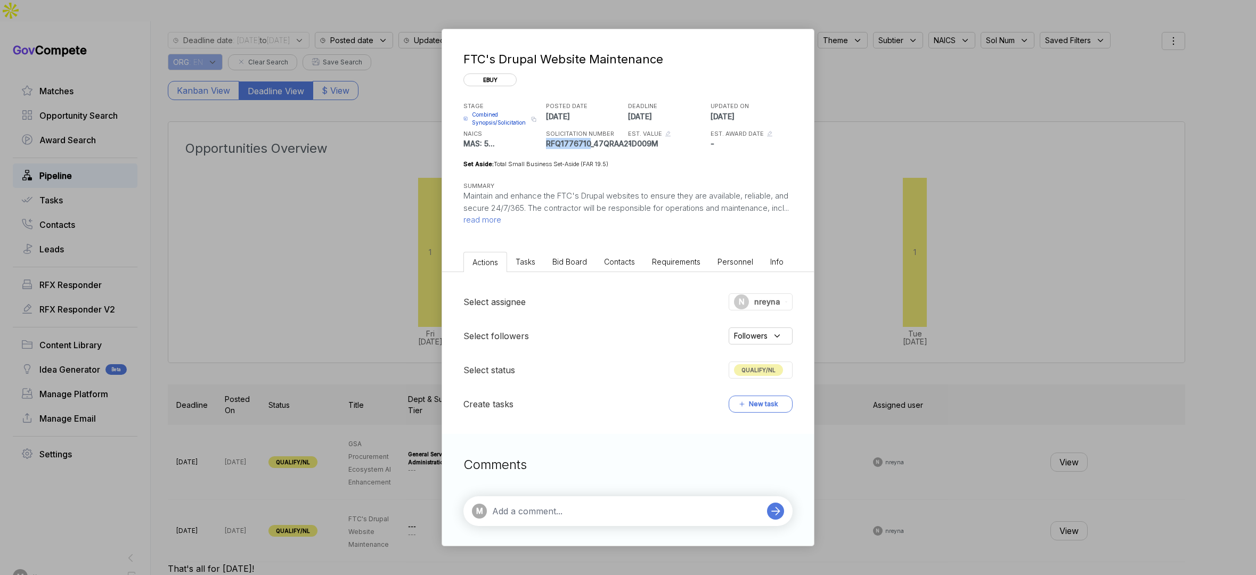
drag, startPoint x: 588, startPoint y: 144, endPoint x: 547, endPoint y: 142, distance: 41.1
click at [547, 142] on p "RFQ1776710_47QRAA21D009M" at bounding box center [586, 143] width 80 height 11
copy p "RFQ1776710"
drag, startPoint x: 1036, startPoint y: 173, endPoint x: 1030, endPoint y: 181, distance: 9.6
click at [1019, 173] on div "FTC's Drupal Website Maintenance ebuy STAGE Combined Synopsis/Solicitation Copy…" at bounding box center [628, 287] width 1256 height 575
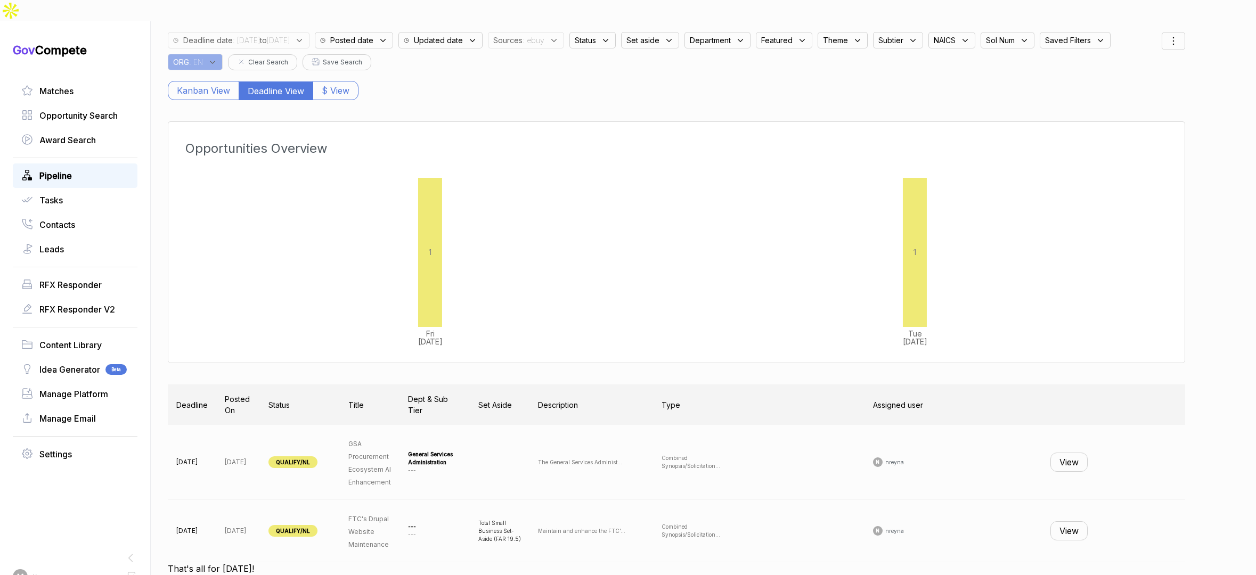
click at [1019, 434] on button "View" at bounding box center [1069, 531] width 37 height 19
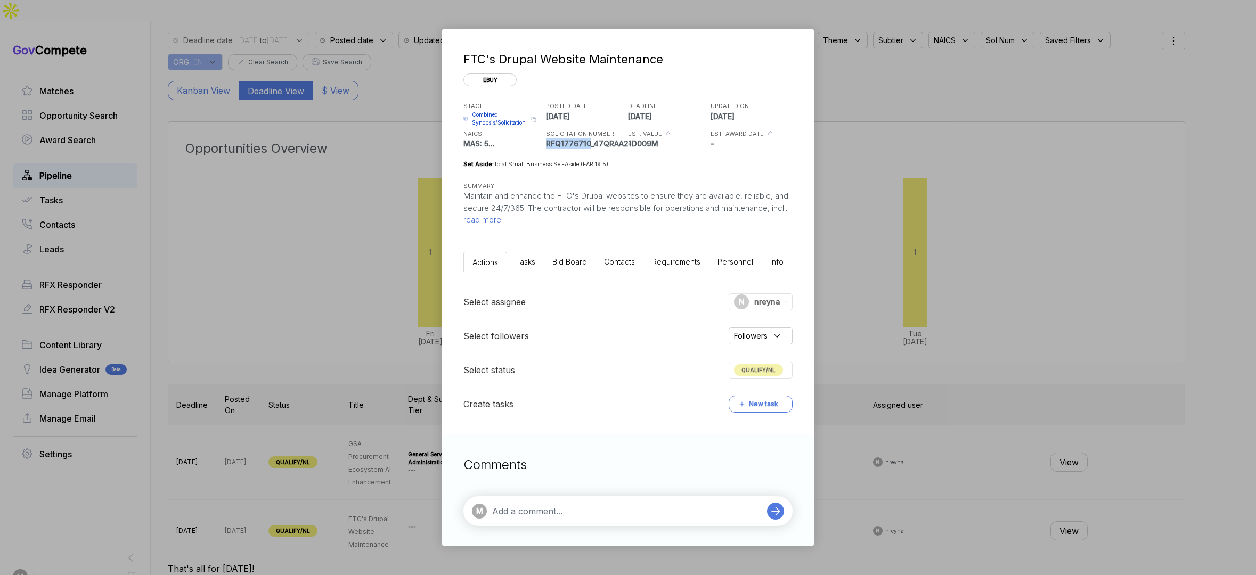
drag, startPoint x: 590, startPoint y: 142, endPoint x: 548, endPoint y: 143, distance: 42.6
click at [548, 143] on p "RFQ1776710_47QRAA21D009M" at bounding box center [586, 143] width 80 height 11
copy p "RFQ1776710"
click at [1019, 174] on div "FTC's Drupal Website Maintenance ebuy STAGE Combined Synopsis/Solicitation Copy…" at bounding box center [628, 287] width 1256 height 575
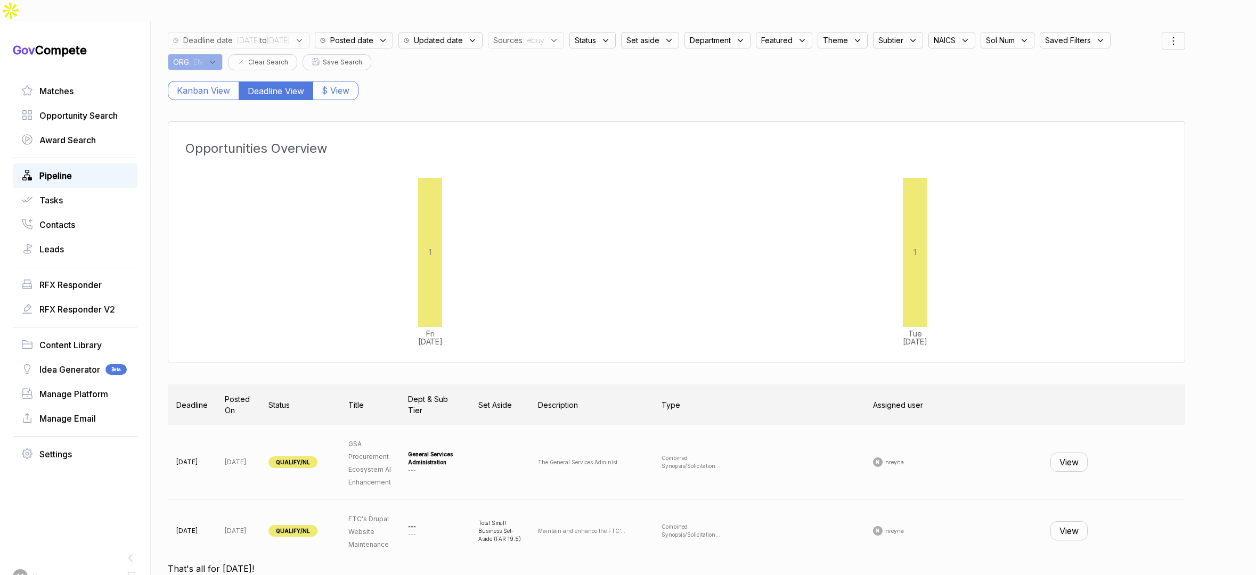
click at [1019, 434] on button "View" at bounding box center [1069, 462] width 37 height 19
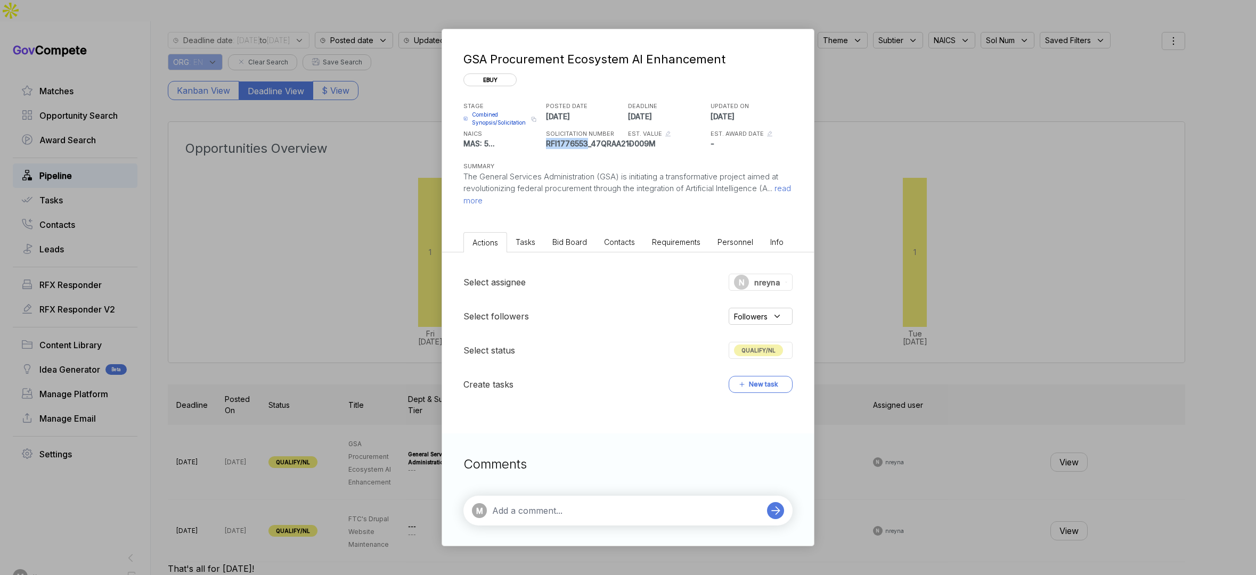
drag, startPoint x: 586, startPoint y: 145, endPoint x: 546, endPoint y: 143, distance: 40.0
click at [546, 143] on p "RFI1776553_47QRAA21D009M" at bounding box center [586, 143] width 80 height 11
copy p "RFI1776553"
click at [1019, 158] on div "GSA Procurement Ecosystem AI Enhancement ebuy STAGE Combined Synopsis/Solicitat…" at bounding box center [628, 287] width 1256 height 575
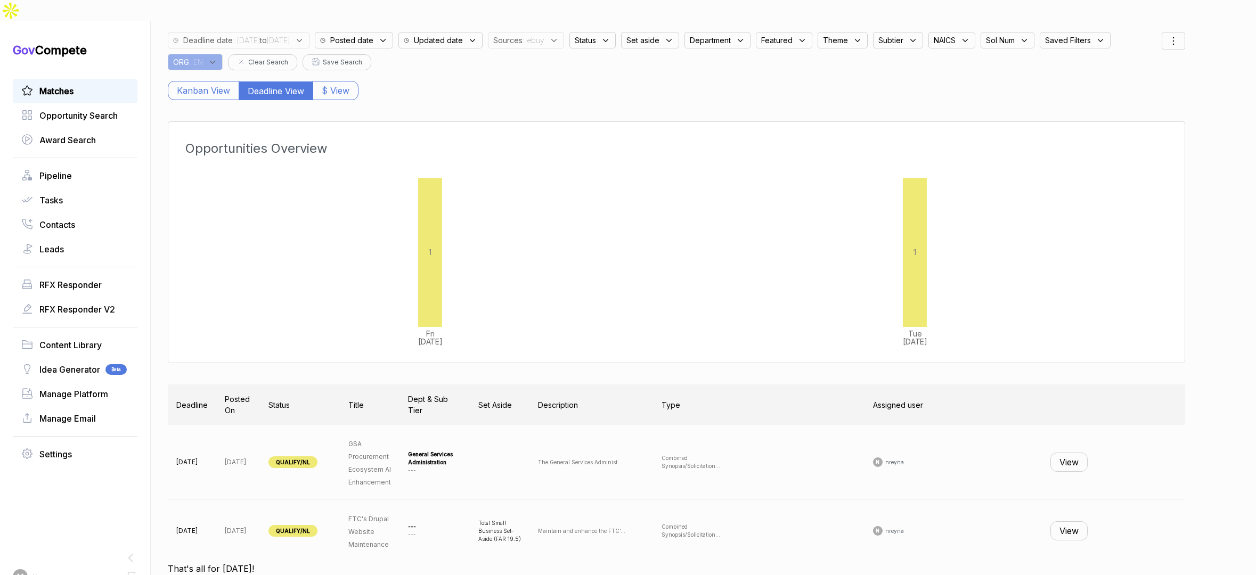
drag, startPoint x: 74, startPoint y: 58, endPoint x: 75, endPoint y: 63, distance: 6.0
click at [74, 79] on div "Matches" at bounding box center [75, 91] width 125 height 25
click at [75, 85] on link "Matches" at bounding box center [75, 91] width 108 height 13
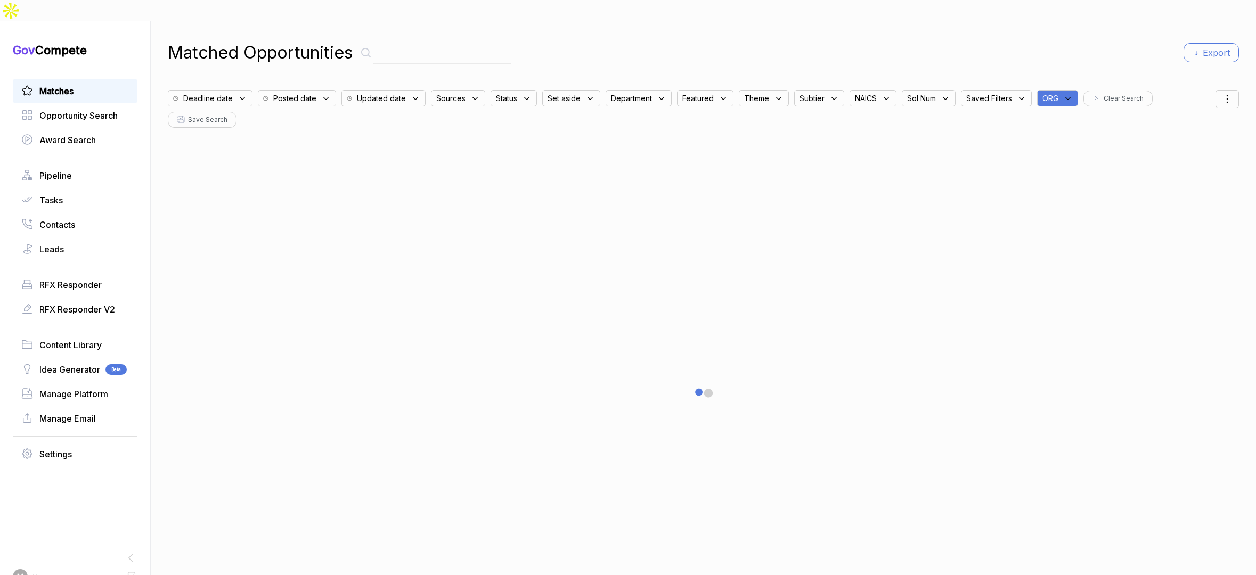
drag, startPoint x: 1068, startPoint y: 72, endPoint x: 1072, endPoint y: 81, distance: 9.3
click at [1019, 94] on icon at bounding box center [1069, 99] width 10 height 10
click at [1019, 115] on input "text" at bounding box center [1109, 126] width 126 height 22
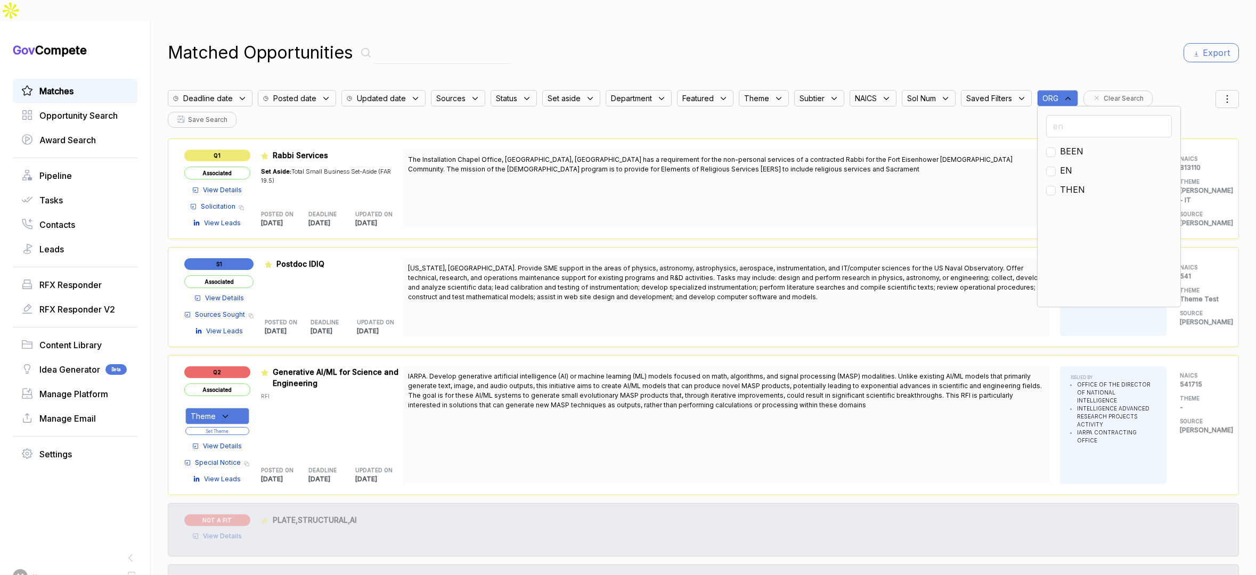
type input "en"
click at [1019, 164] on span "EN" at bounding box center [1066, 170] width 12 height 13
checkbox input "true"
click at [1019, 61] on div "Matched Opportunities Export Deadline date Posted date Updated date Sources Sta…" at bounding box center [704, 308] width 1072 height 575
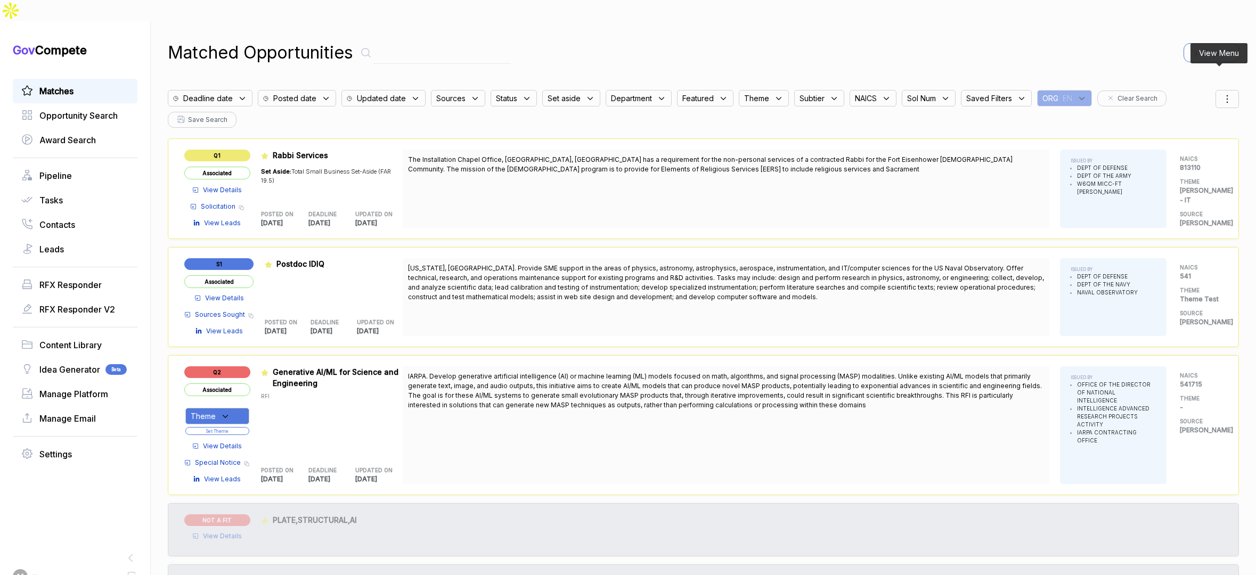
drag, startPoint x: 1224, startPoint y: 74, endPoint x: 1219, endPoint y: 87, distance: 14.3
click at [1019, 93] on icon at bounding box center [1227, 99] width 13 height 13
click at [1019, 137] on span "Sorting" at bounding box center [1191, 142] width 25 height 11
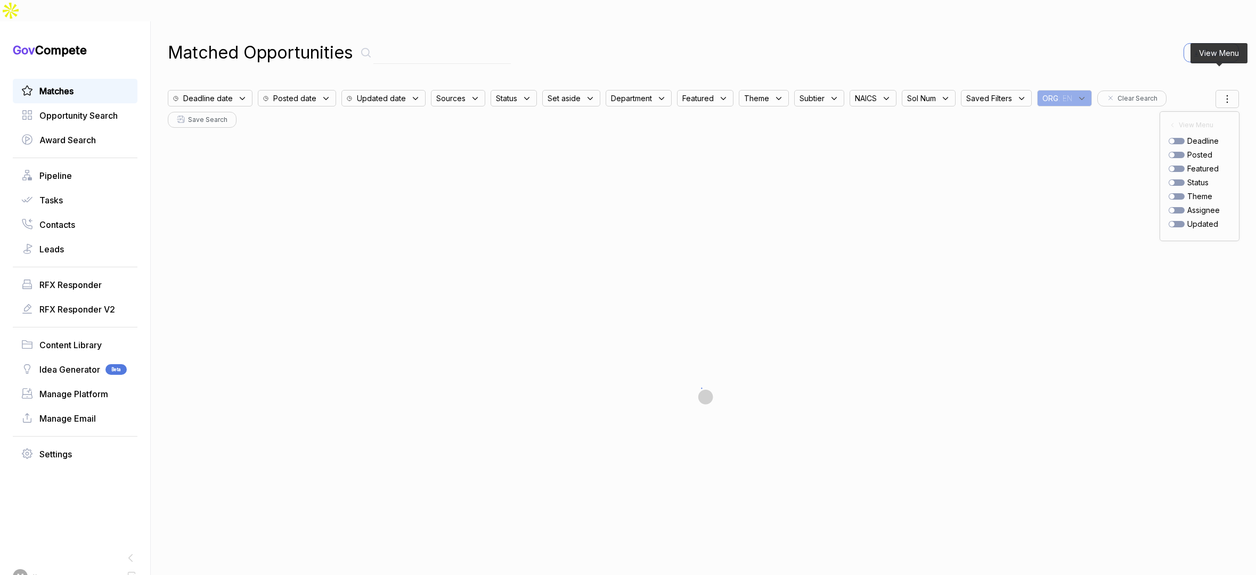
click at [1019, 152] on div at bounding box center [1177, 155] width 16 height 6
checkbox input "true"
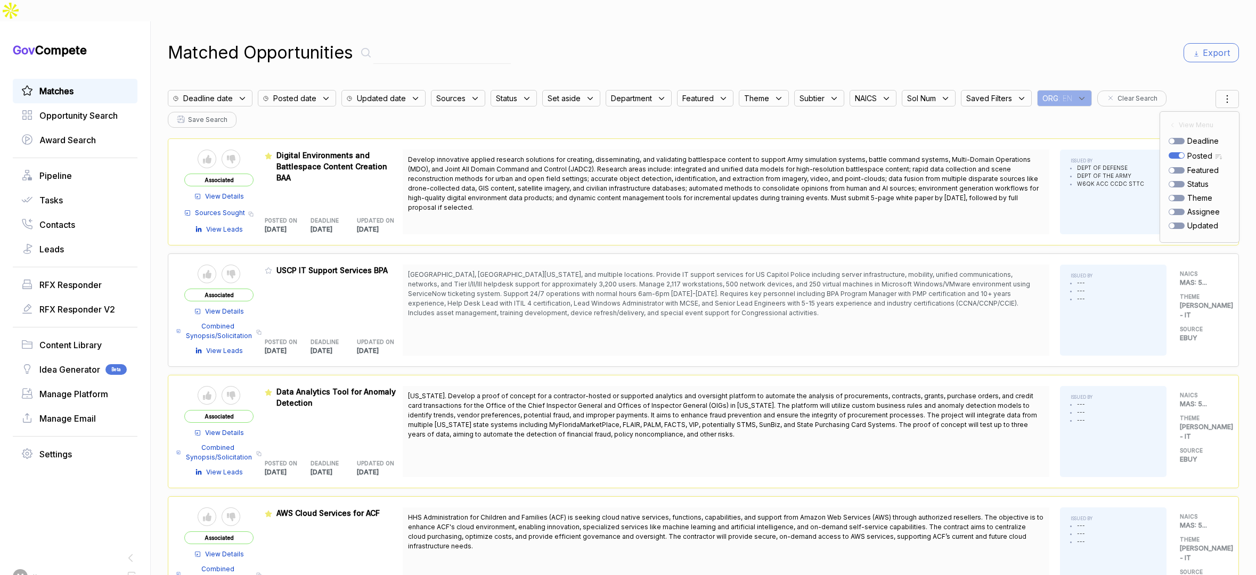
click at [1019, 40] on div "Matched Opportunities Export" at bounding box center [704, 53] width 1072 height 26
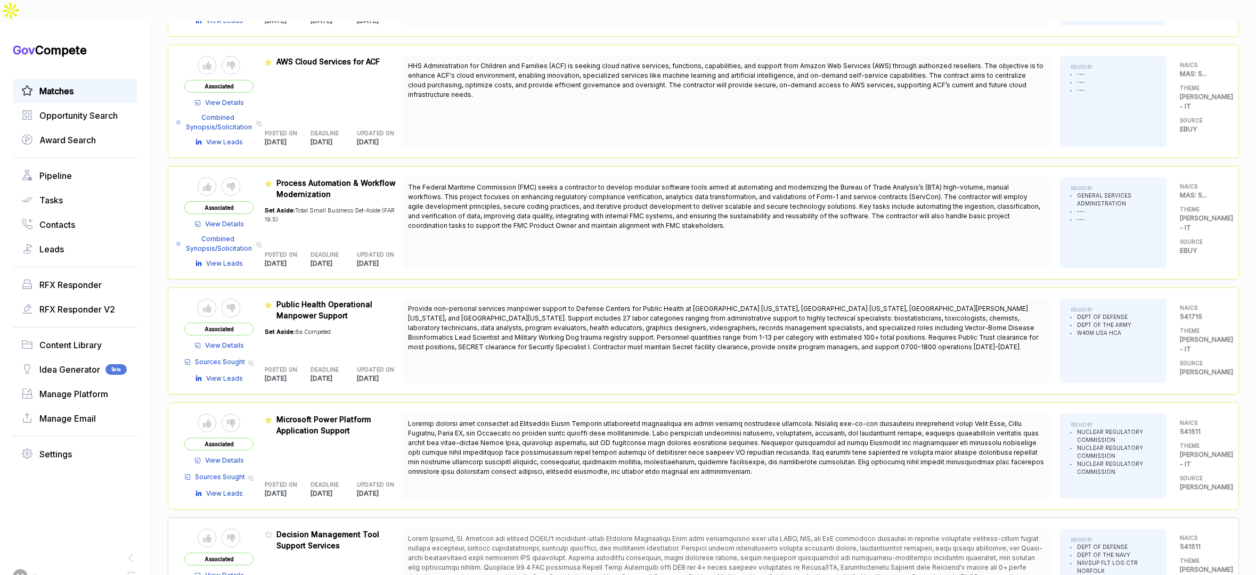
scroll to position [479, 0]
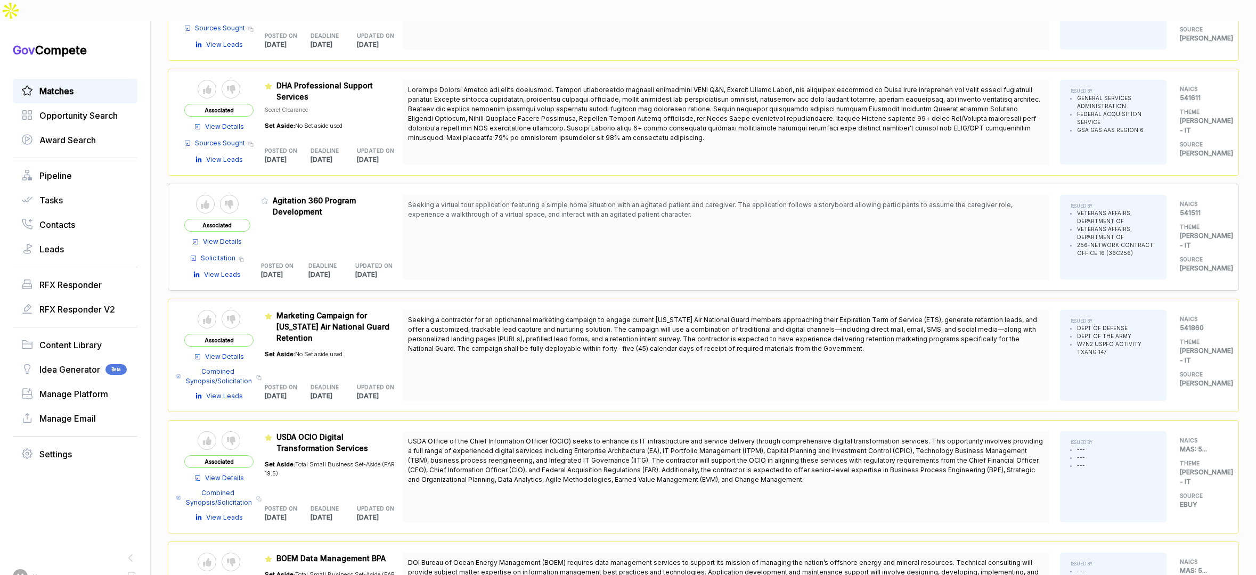
scroll to position [1352, 0]
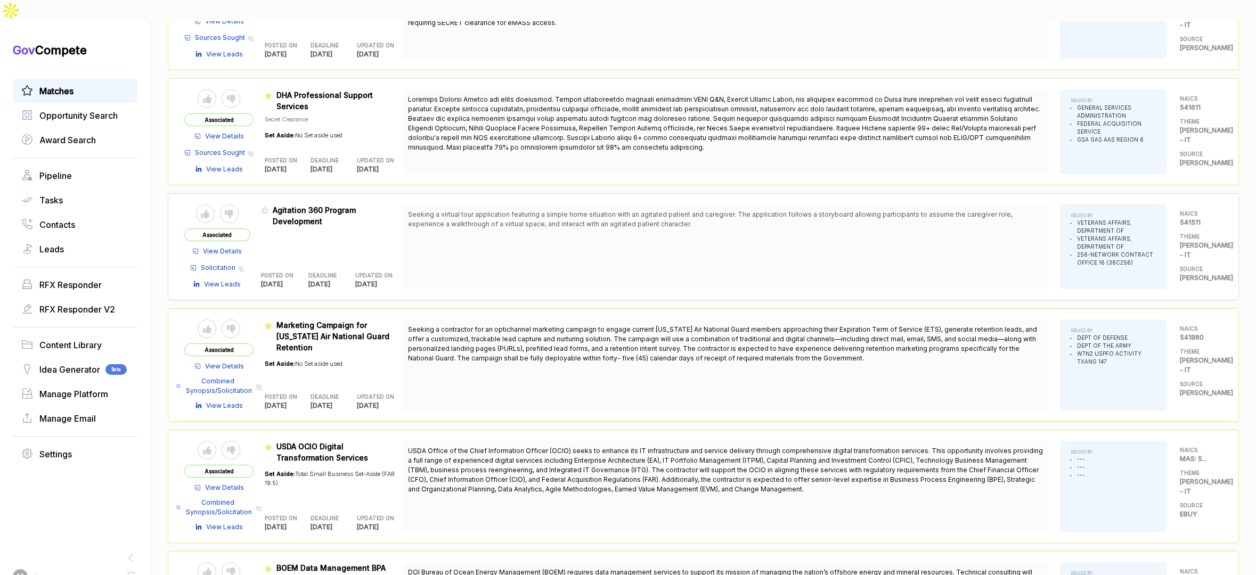
click at [236, 247] on span "View Details" at bounding box center [222, 252] width 39 height 10
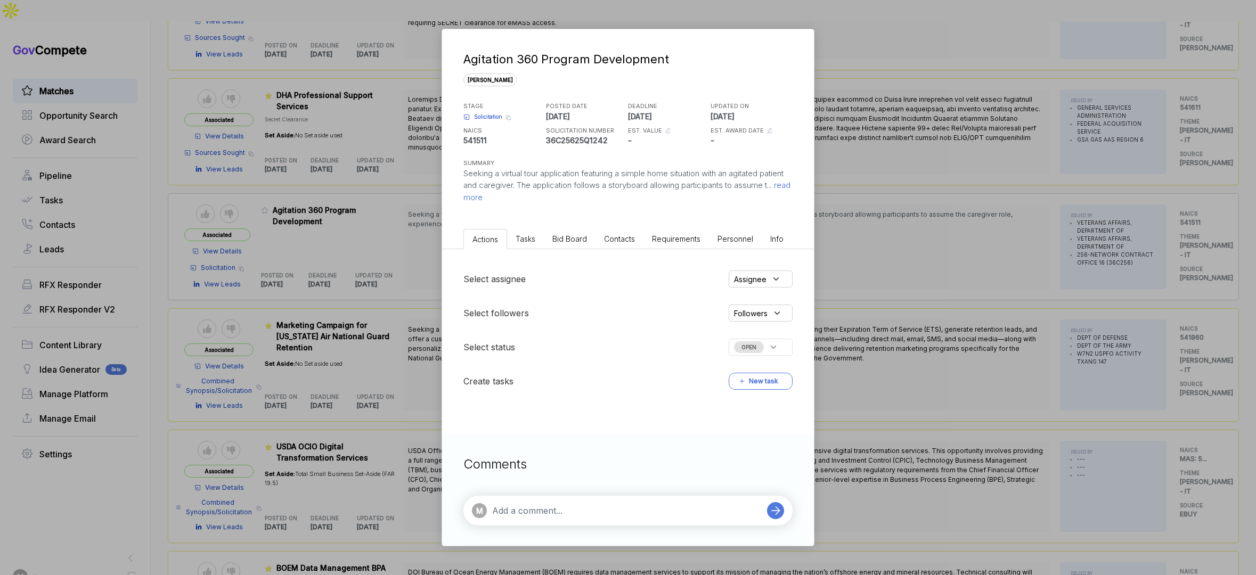
click at [358, 171] on div "[MEDICAL_DATA] 360 Program Development [PERSON_NAME] STAGE Solicitation Copy li…" at bounding box center [628, 287] width 1256 height 575
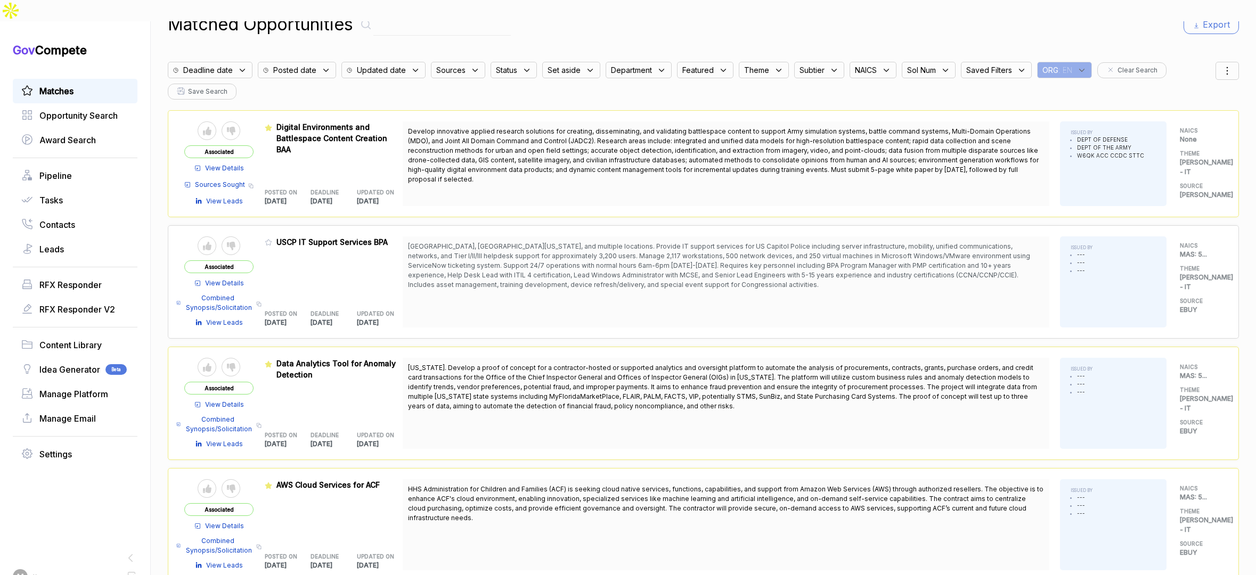
scroll to position [0, 0]
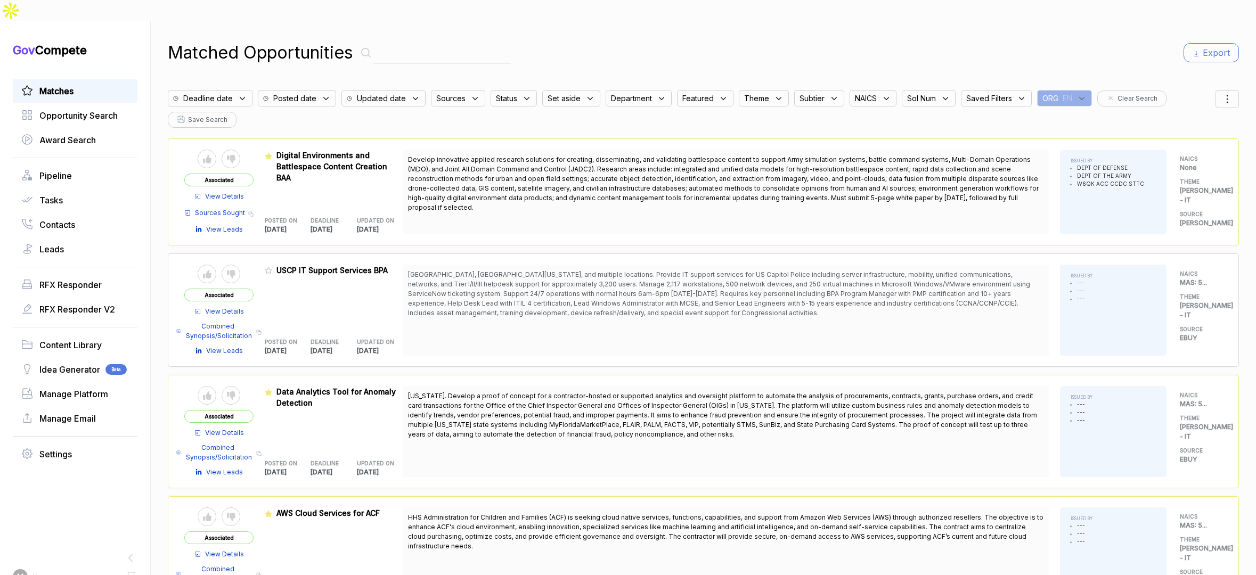
click at [458, 93] on span "Sources" at bounding box center [450, 98] width 29 height 11
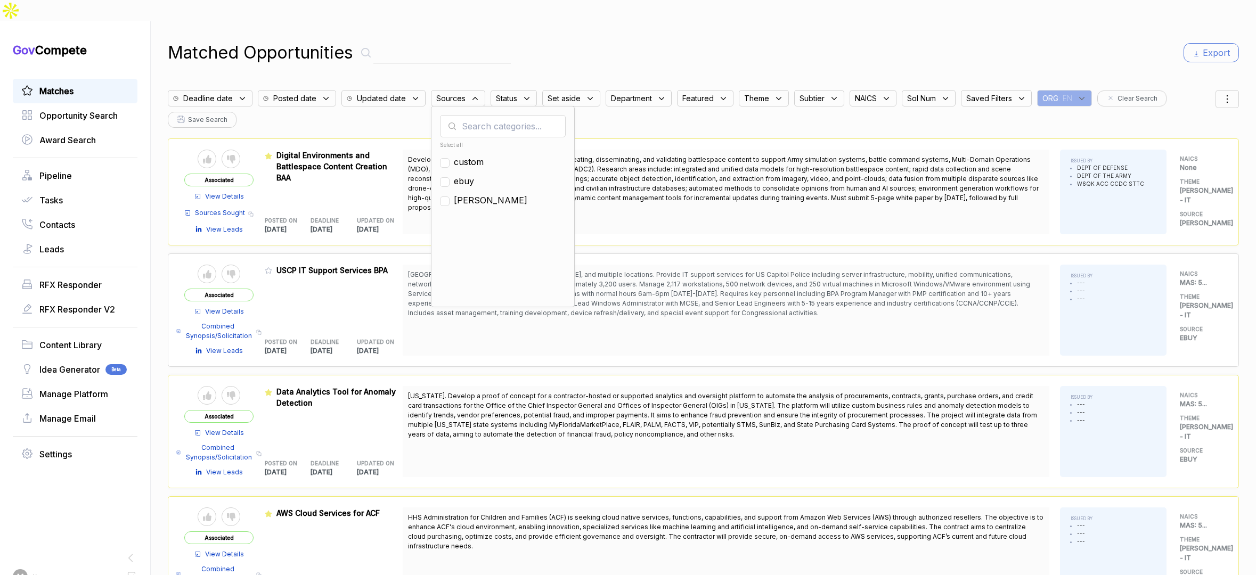
click at [459, 175] on span "ebuy" at bounding box center [464, 181] width 20 height 13
checkbox input "true"
click at [615, 45] on div "Matched Opportunities Export Deadline date Posted date Updated date Sources Sel…" at bounding box center [704, 308] width 1072 height 575
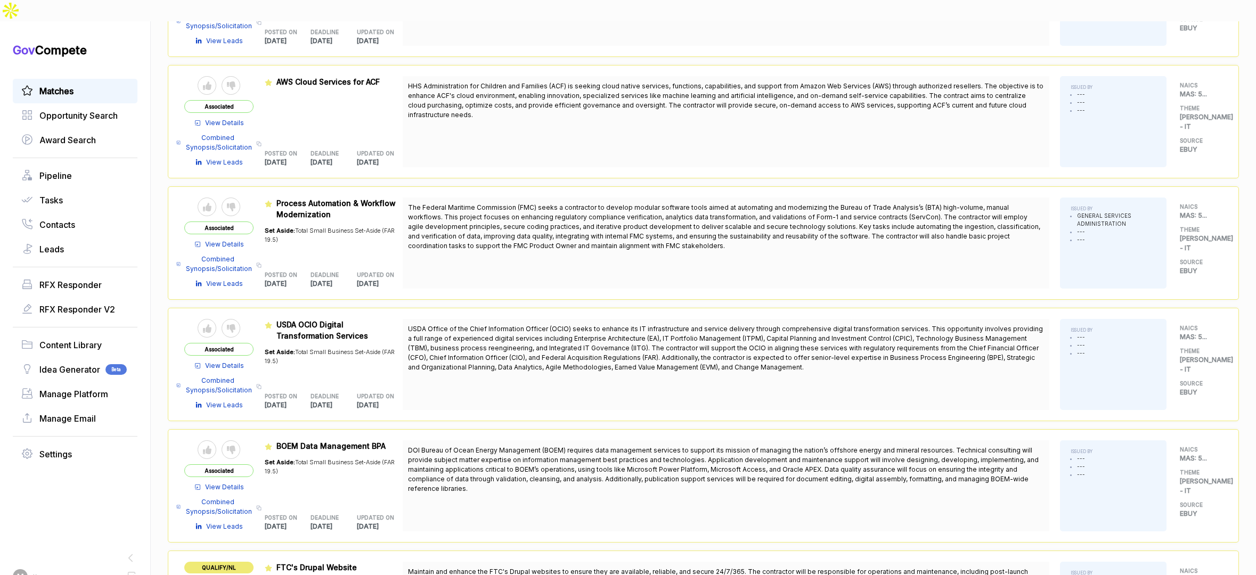
scroll to position [322, 0]
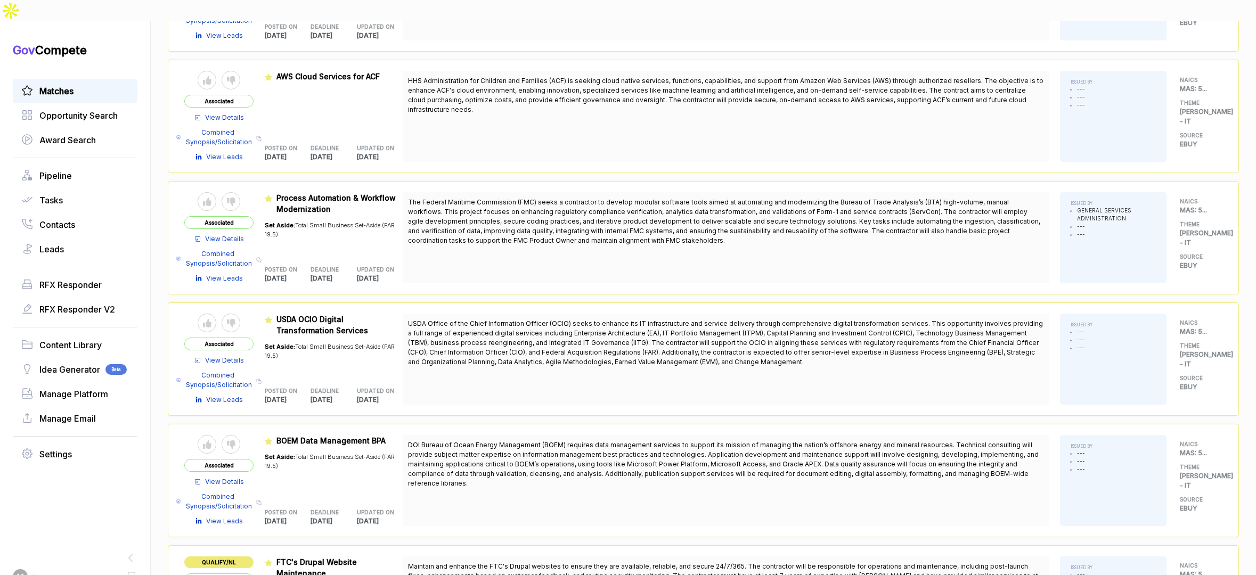
click at [238, 356] on span "View Details" at bounding box center [224, 361] width 39 height 10
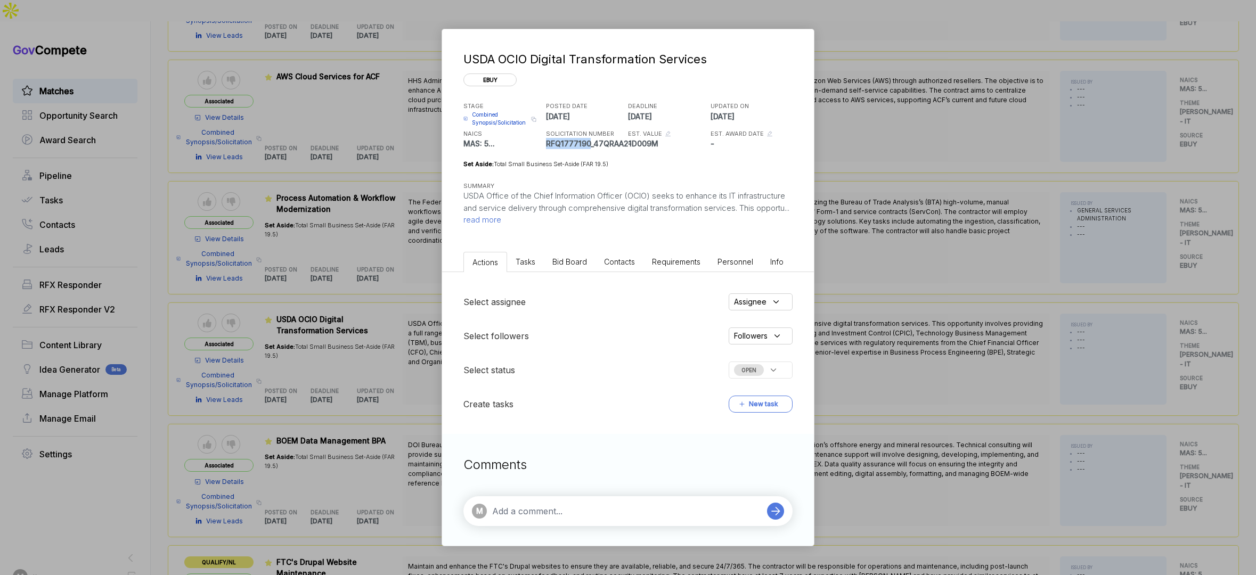
drag, startPoint x: 590, startPoint y: 144, endPoint x: 546, endPoint y: 147, distance: 43.8
click at [546, 147] on p "RFQ1777190_47QRAA21D009M" at bounding box center [586, 143] width 80 height 11
copy p "RFQ1777190"
click at [501, 218] on span "read more" at bounding box center [483, 220] width 38 height 10
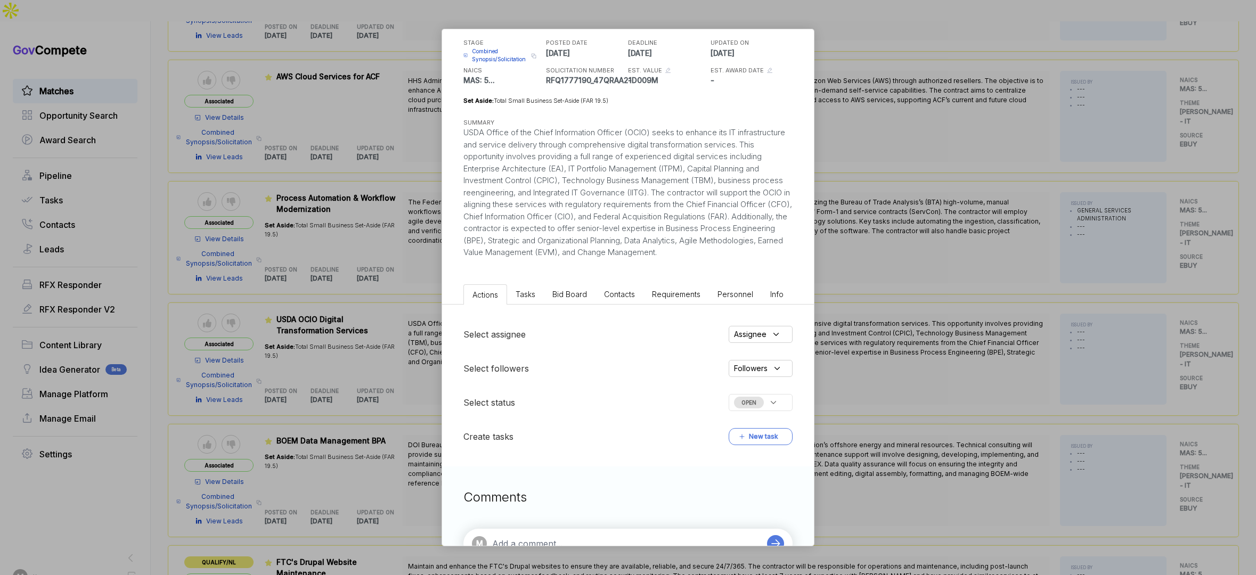
scroll to position [0, 0]
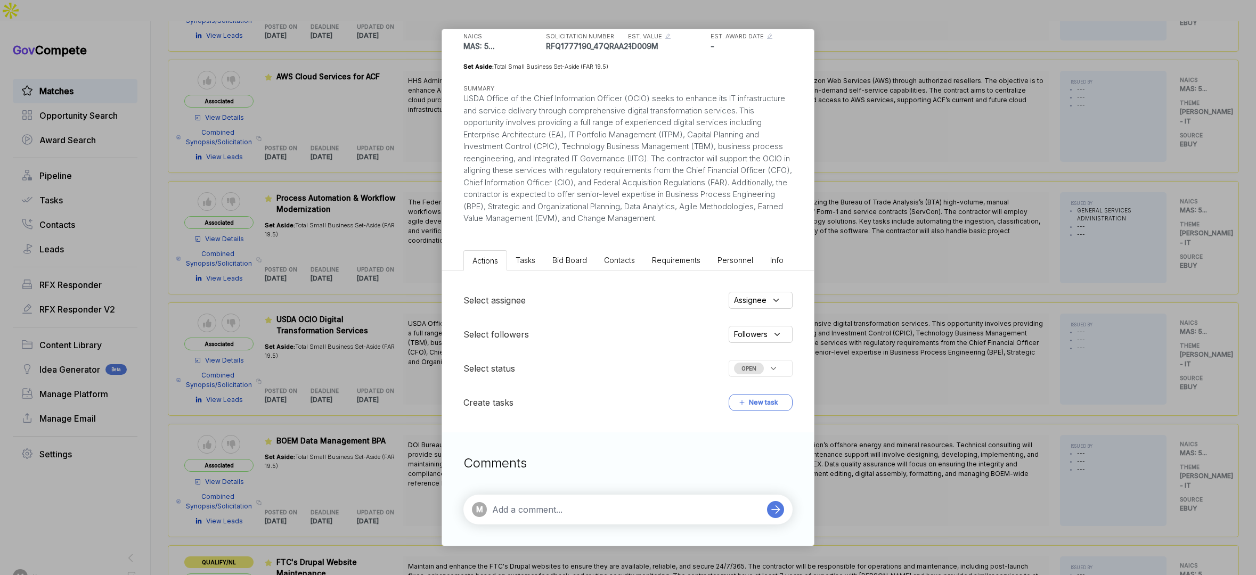
click at [574, 259] on span "Bid Board" at bounding box center [570, 260] width 35 height 9
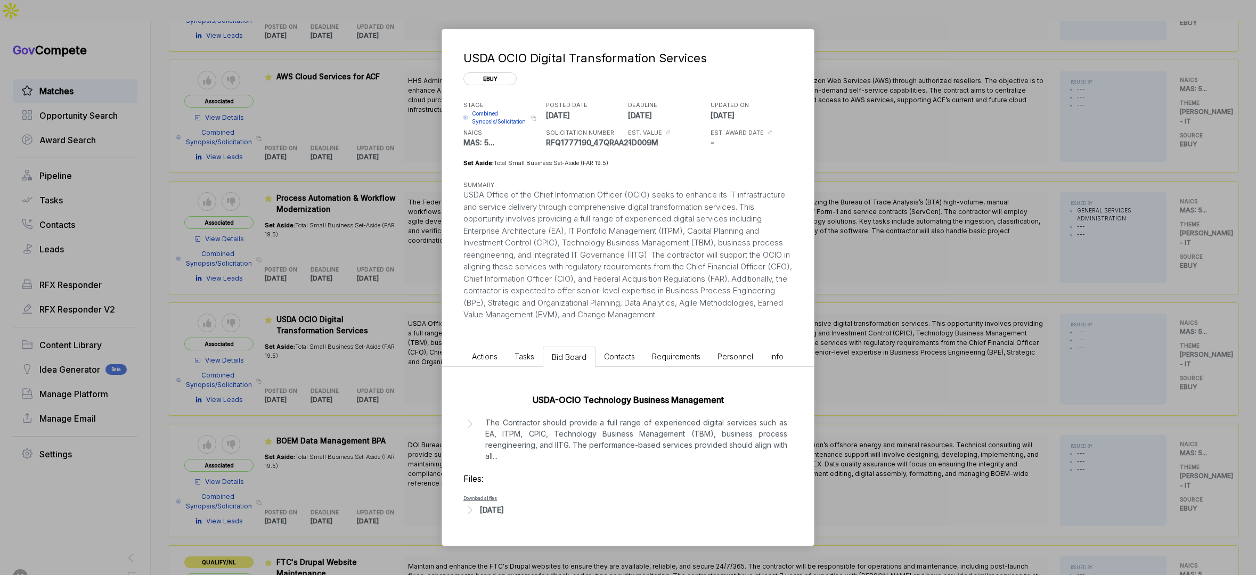
click at [504, 434] on div "[DATE]" at bounding box center [492, 510] width 24 height 11
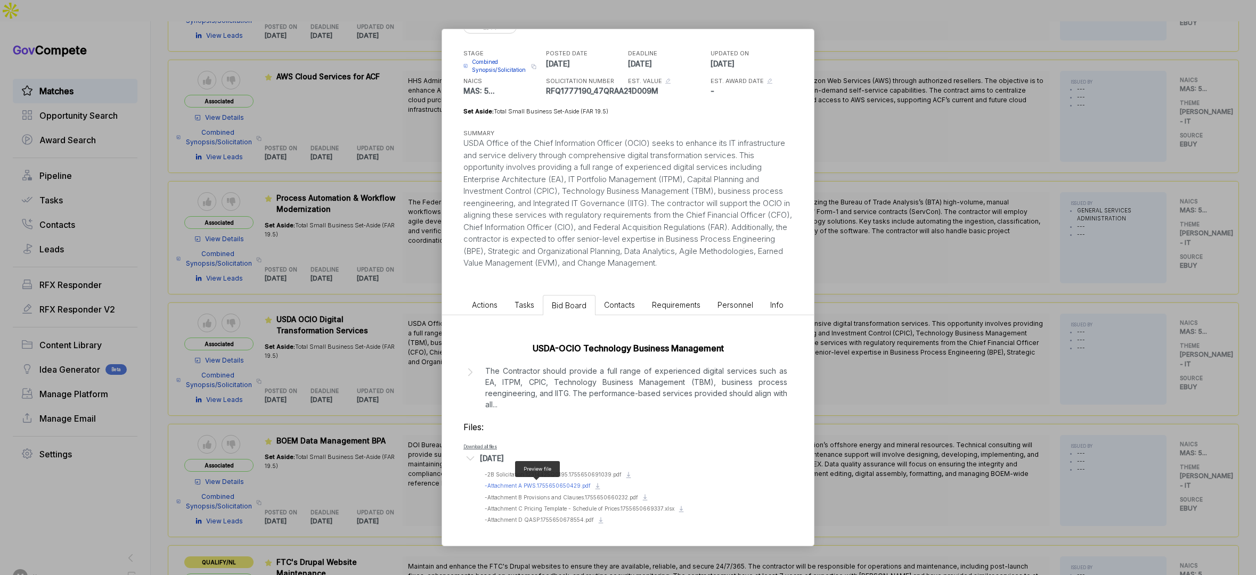
click at [559, 434] on span "- Attachment A PWS.1755650650429.pdf" at bounding box center [538, 486] width 106 height 6
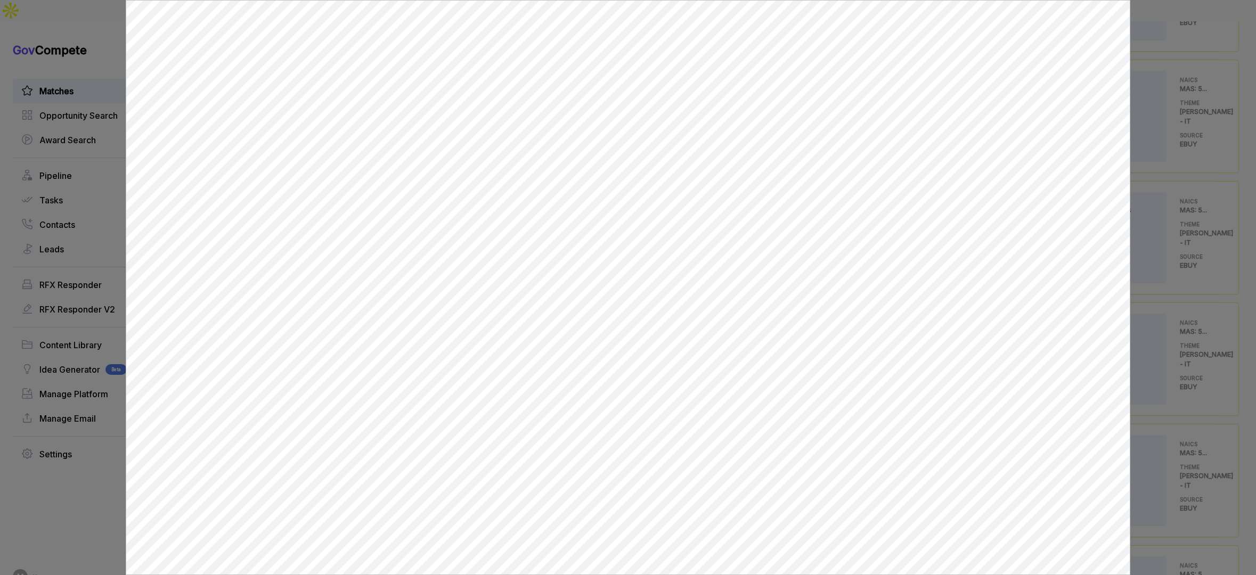
scroll to position [0, 0]
click at [1019, 344] on div at bounding box center [628, 287] width 1256 height 575
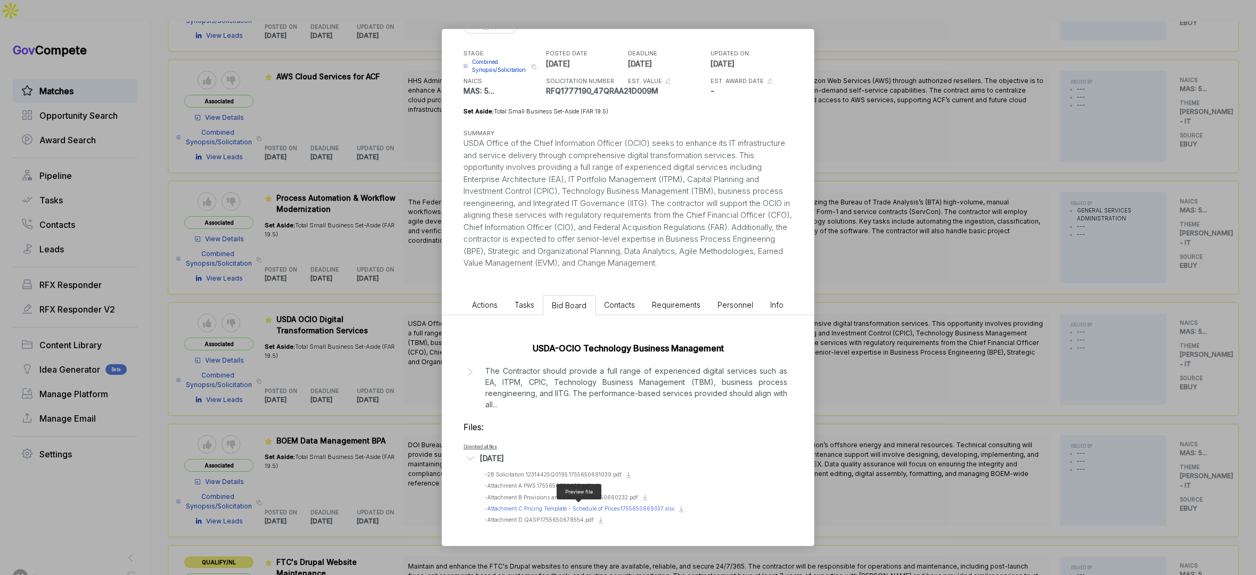
click at [554, 434] on span "- Attachment C Pricing Template - Schedule of Prices.1755650669337.xlsx" at bounding box center [580, 509] width 190 height 6
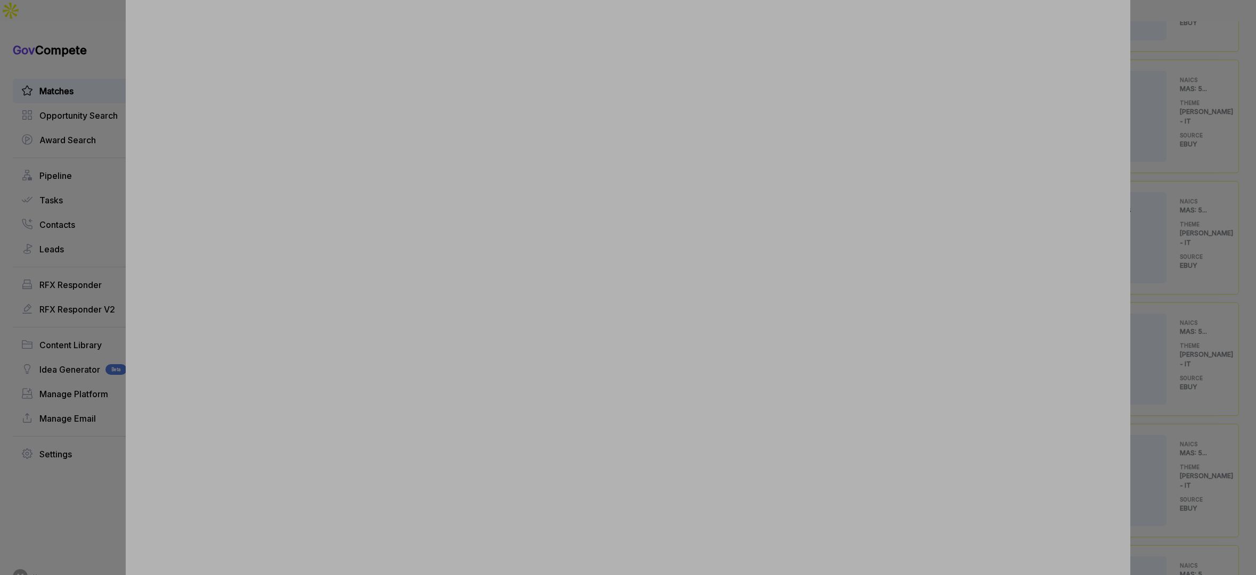
click at [1019, 380] on div at bounding box center [628, 287] width 1256 height 575
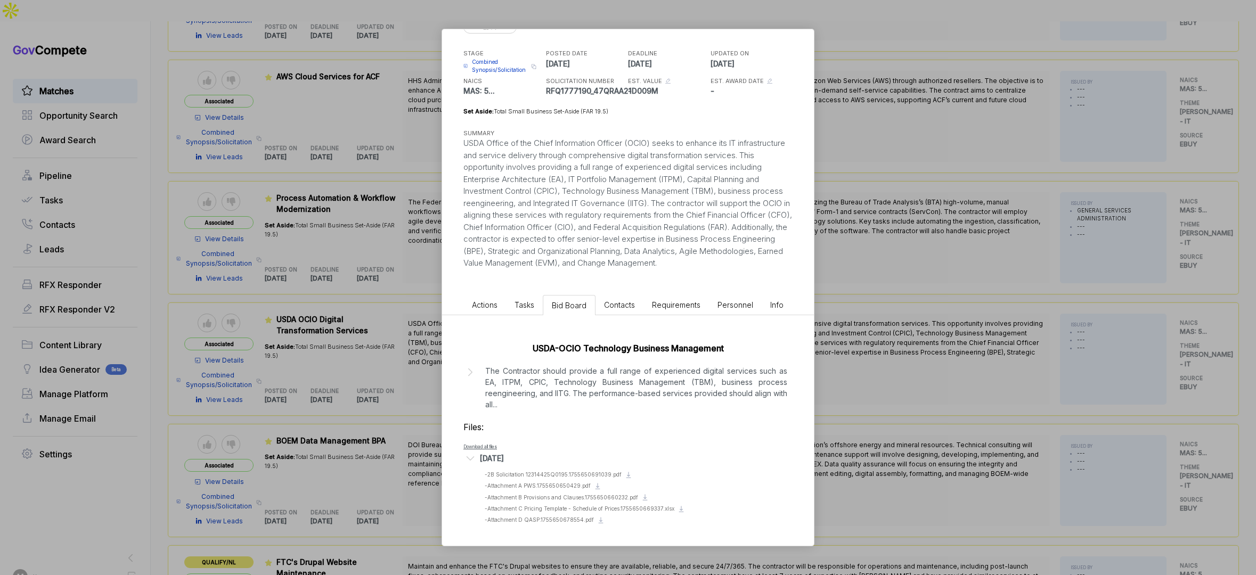
click at [1019, 386] on div "USDA OCIO Digital Transformation Services ebuy STAGE Combined Synopsis/Solicita…" at bounding box center [628, 287] width 1256 height 575
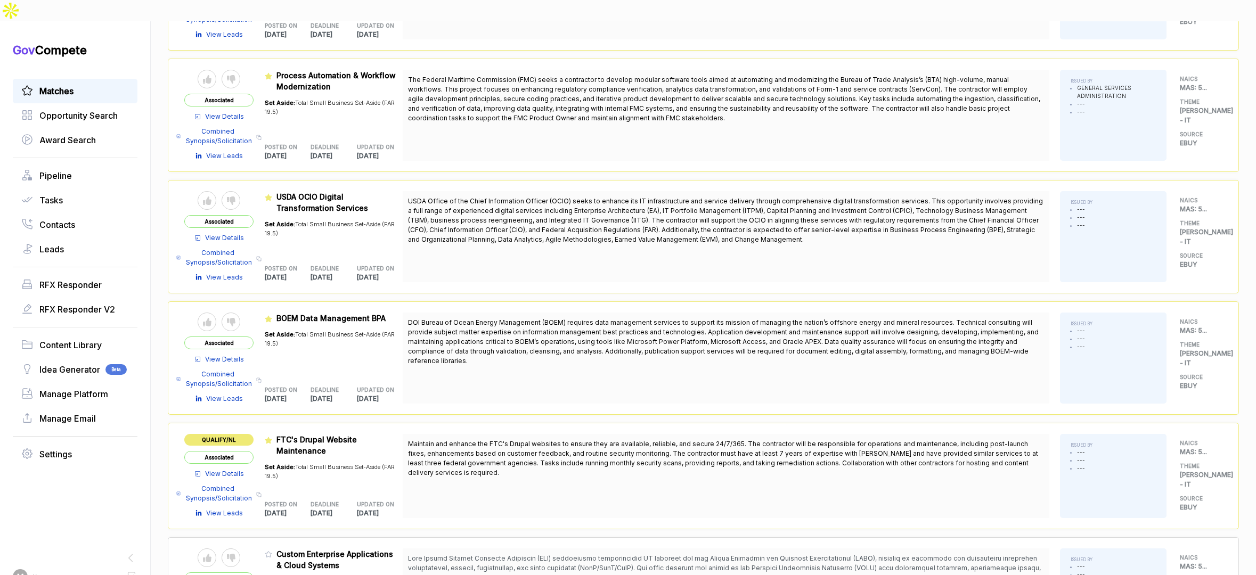
scroll to position [583, 0]
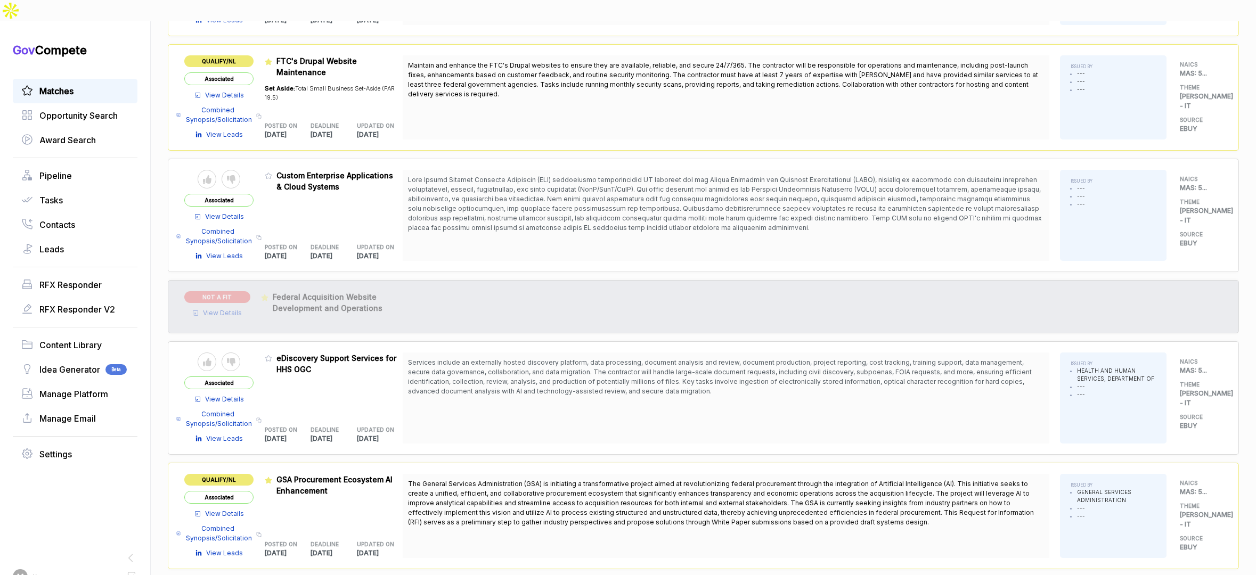
scroll to position [996, 0]
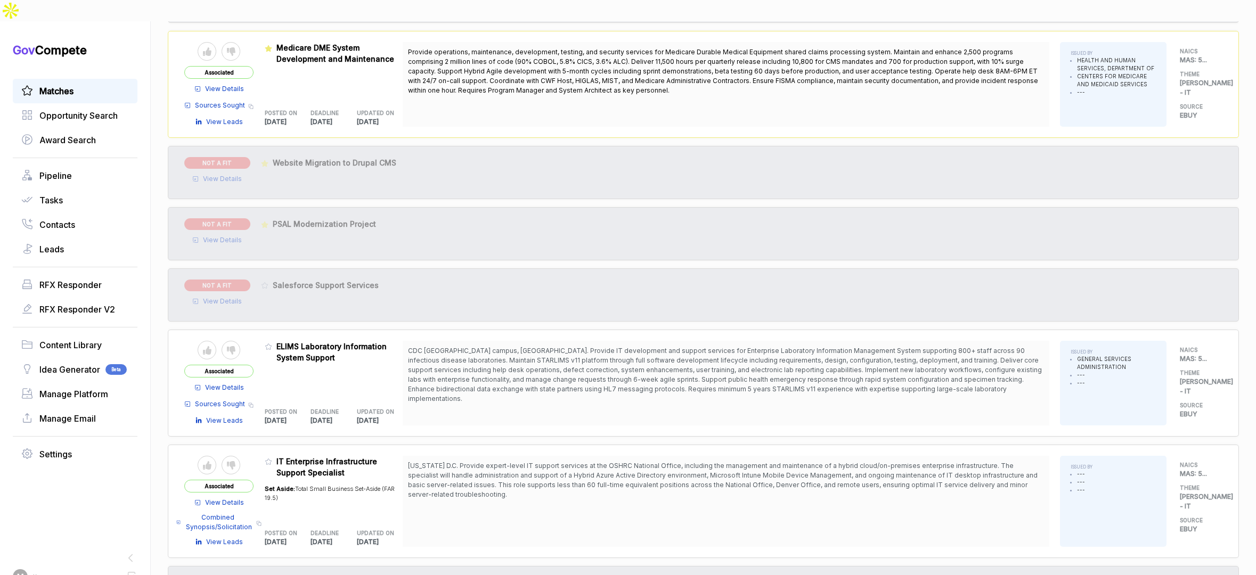
scroll to position [1825, 0]
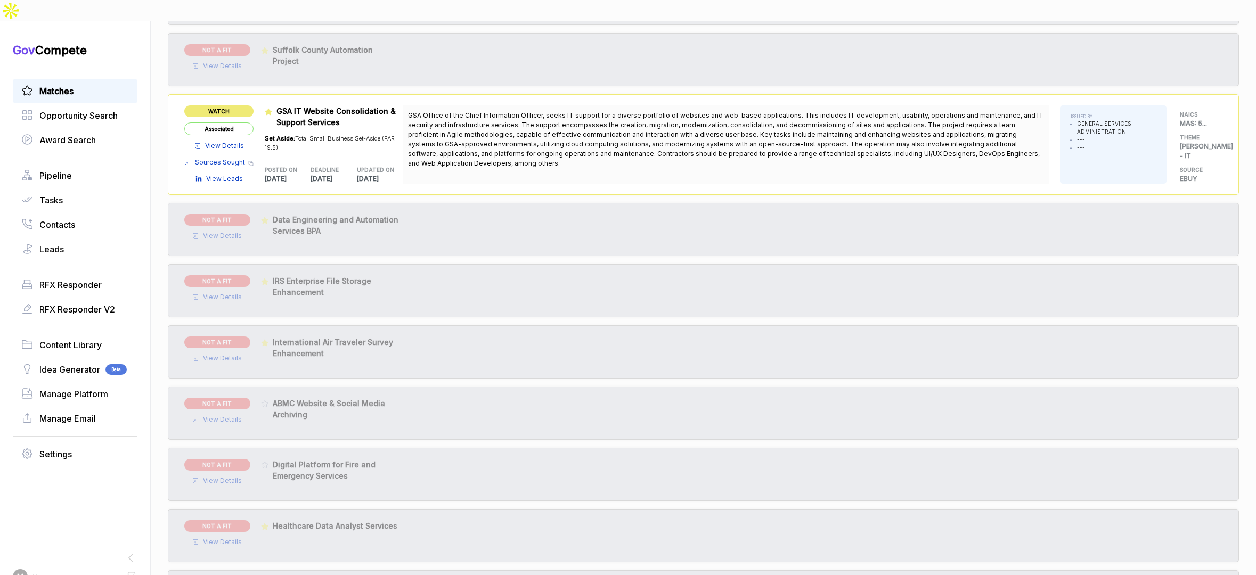
scroll to position [2194, 0]
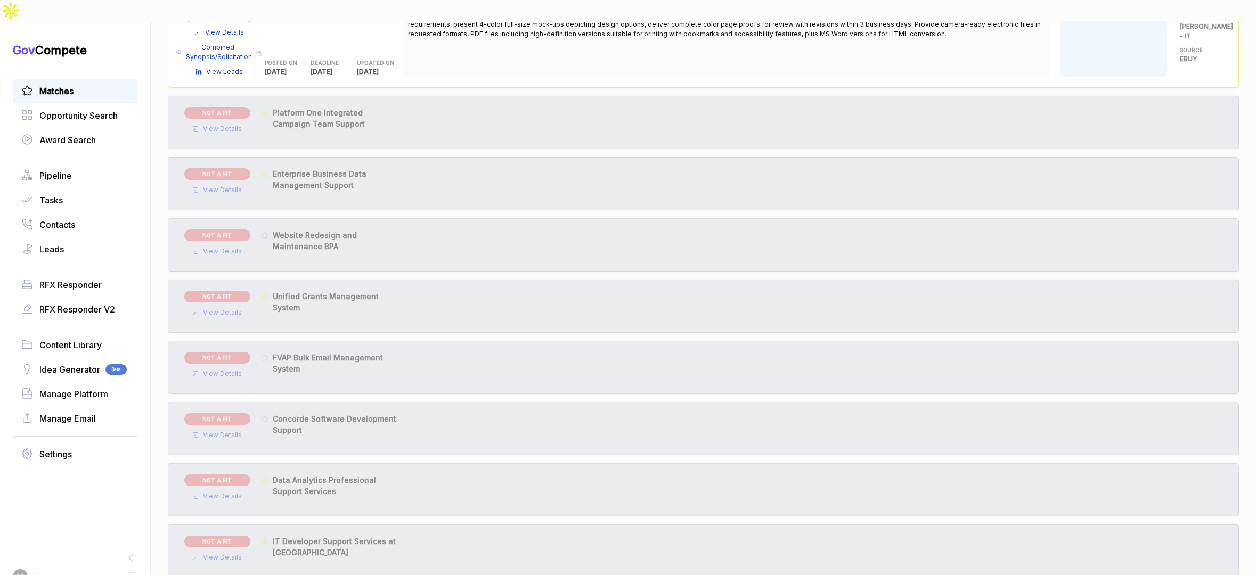
scroll to position [3371, 0]
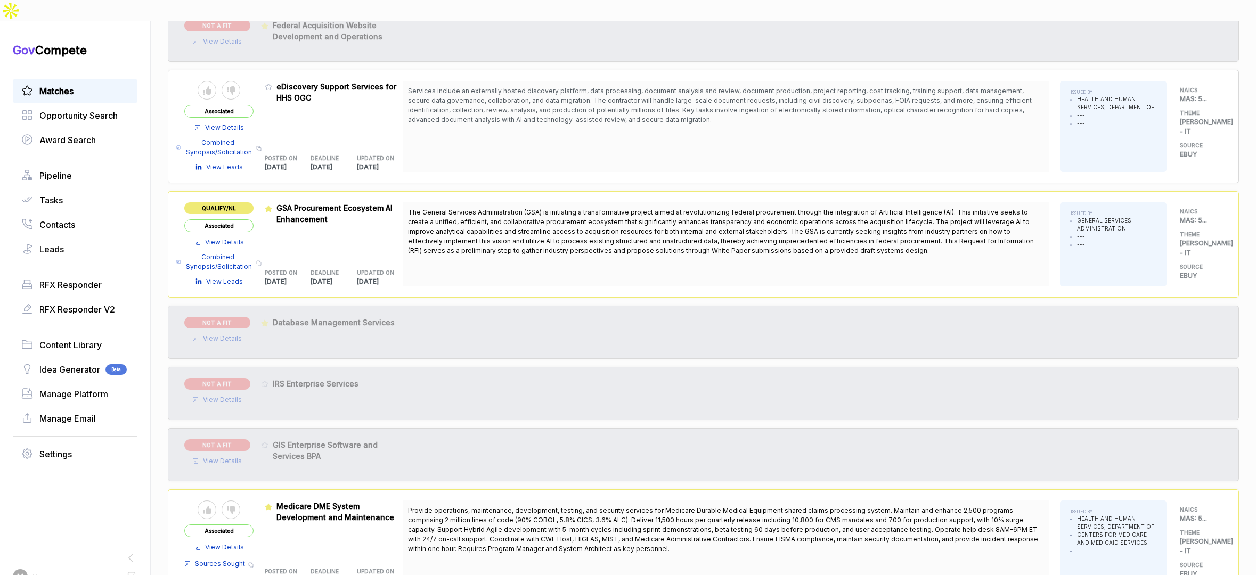
scroll to position [1095, 0]
click at [767, 214] on span "The General Services Administration (GSA) is initiating a transformative projec…" at bounding box center [726, 231] width 636 height 48
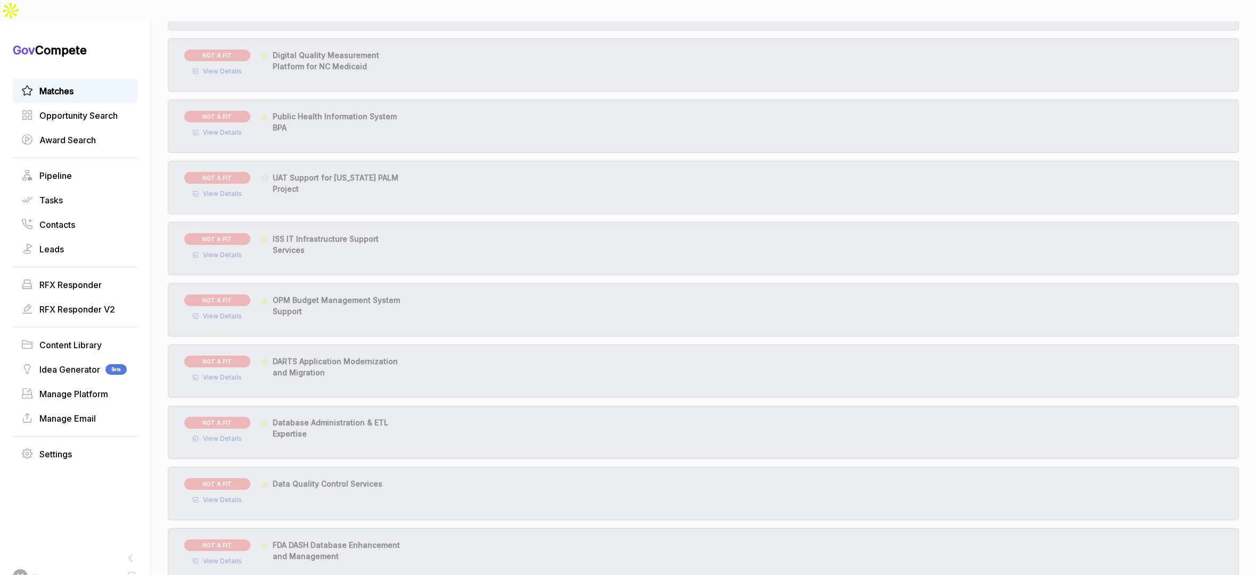
scroll to position [4193, 0]
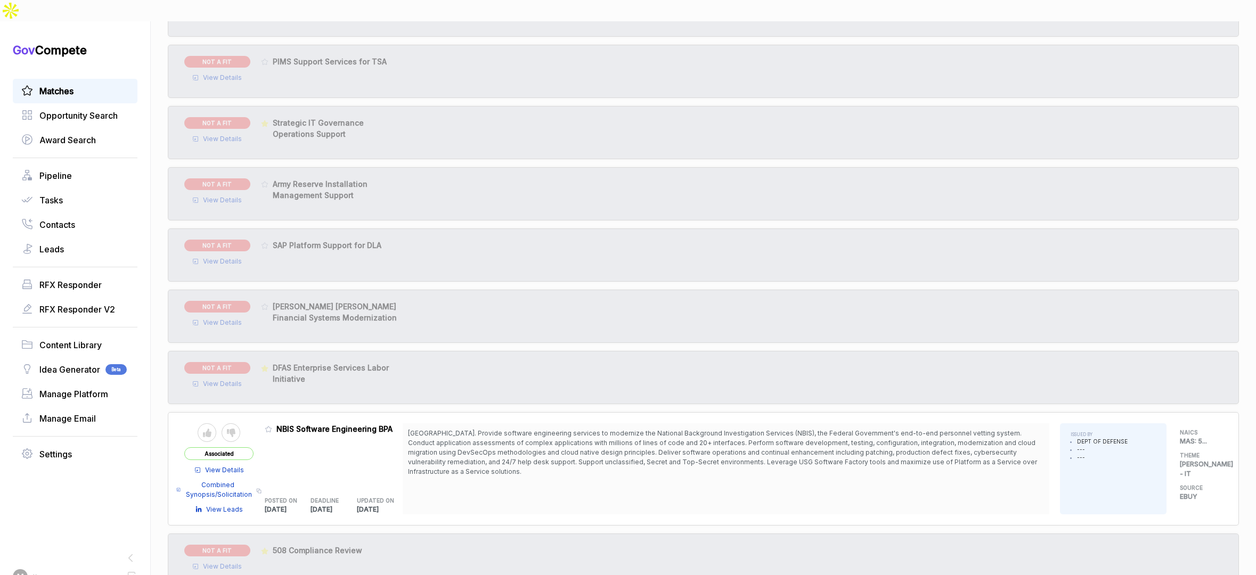
scroll to position [4866, 0]
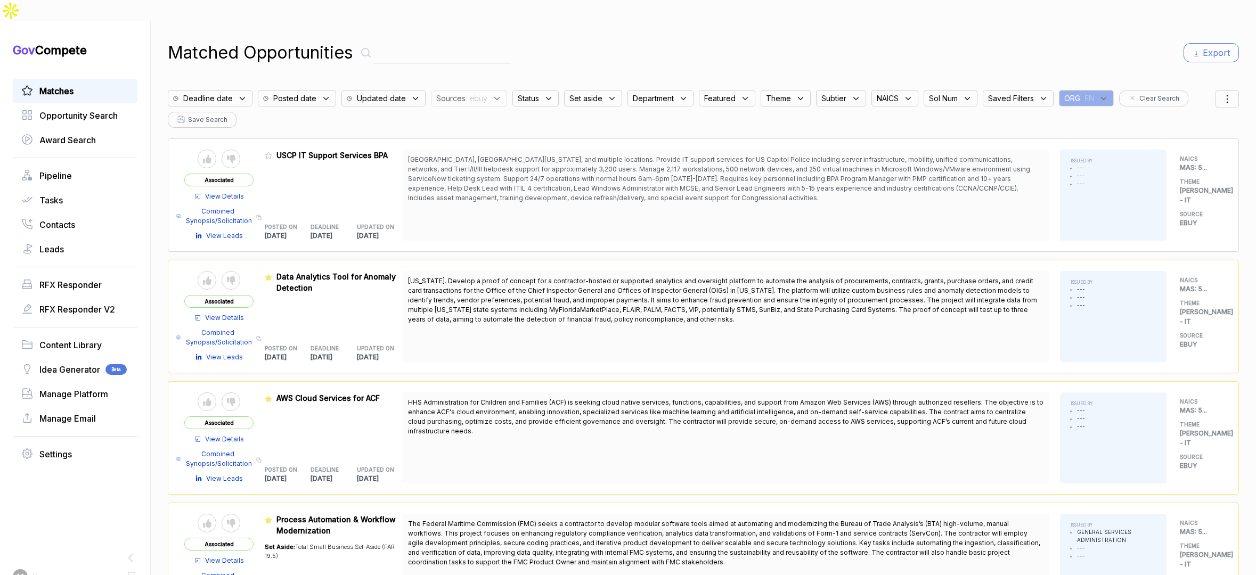
click at [1019, 80] on div "Matched Opportunities Export Deadline date Posted date Updated date Sources : e…" at bounding box center [704, 308] width 1106 height 575
click at [1019, 90] on div at bounding box center [1227, 99] width 23 height 18
click at [1019, 152] on div at bounding box center [1177, 155] width 16 height 6
checkbox input "false"
click at [1019, 221] on div at bounding box center [1177, 224] width 16 height 6
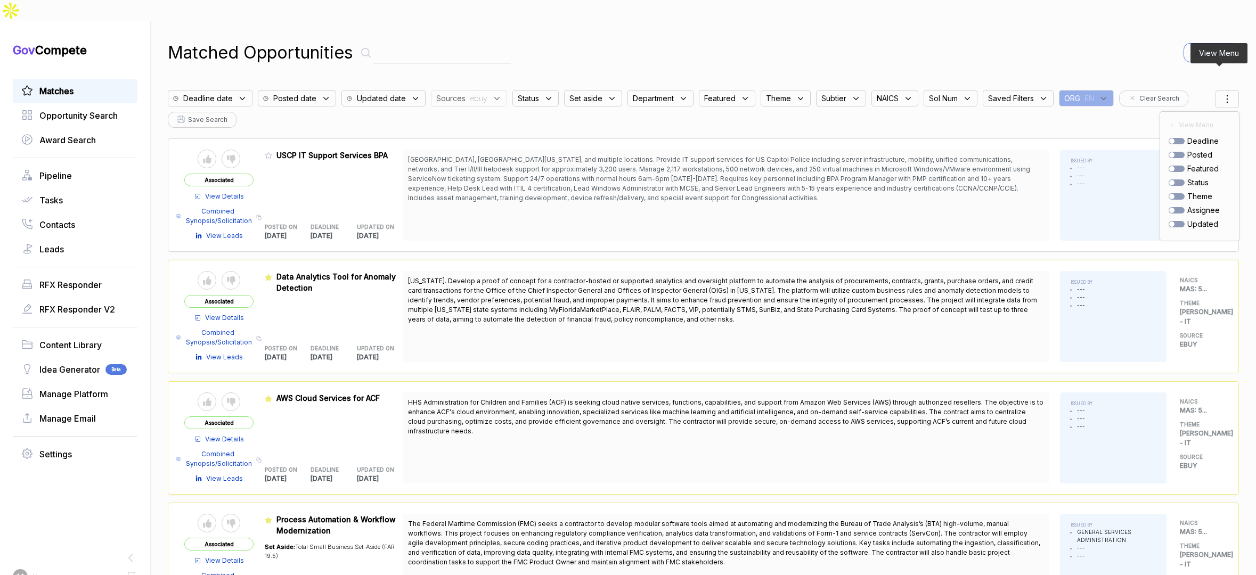
checkbox input "true"
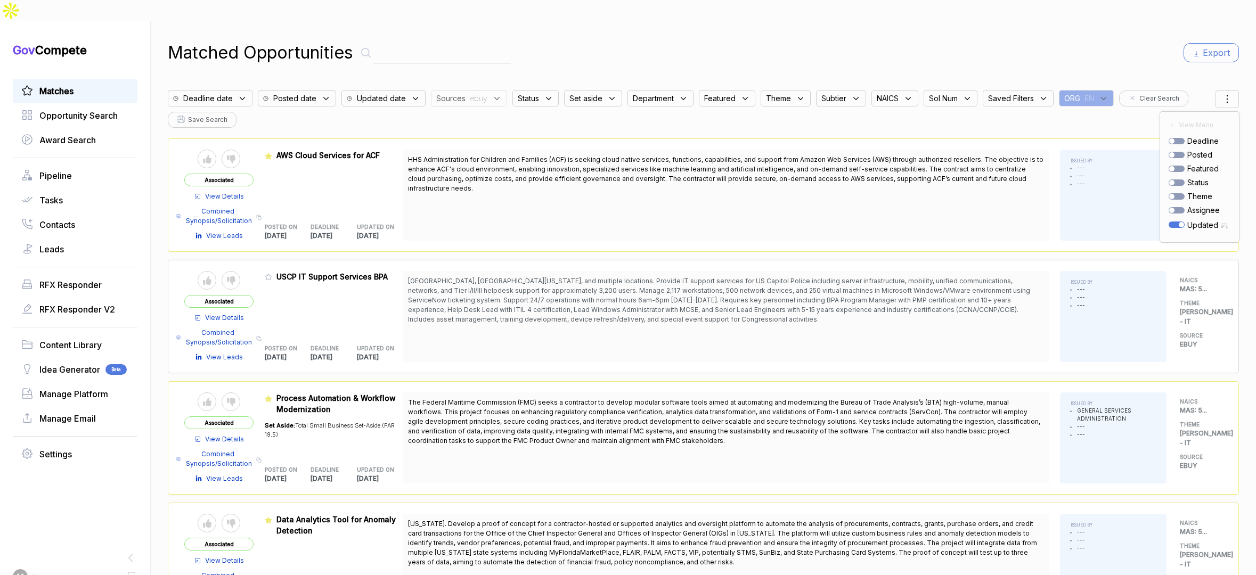
drag, startPoint x: 754, startPoint y: 32, endPoint x: 747, endPoint y: 42, distance: 11.8
click at [754, 40] on div "Matched Opportunities Export" at bounding box center [704, 53] width 1072 height 26
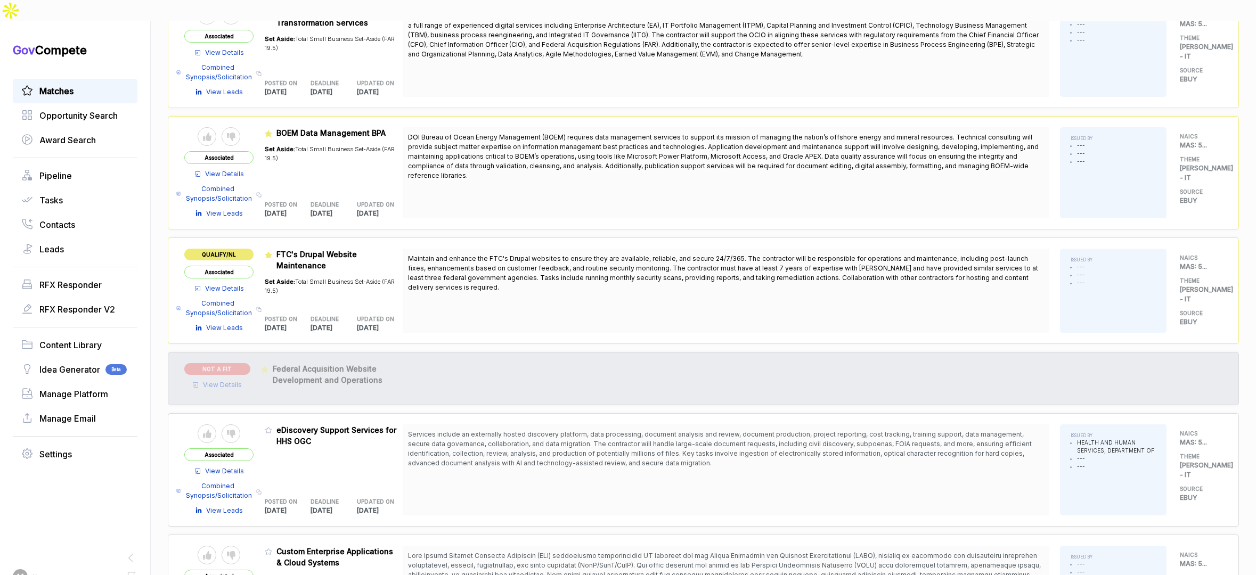
scroll to position [639, 0]
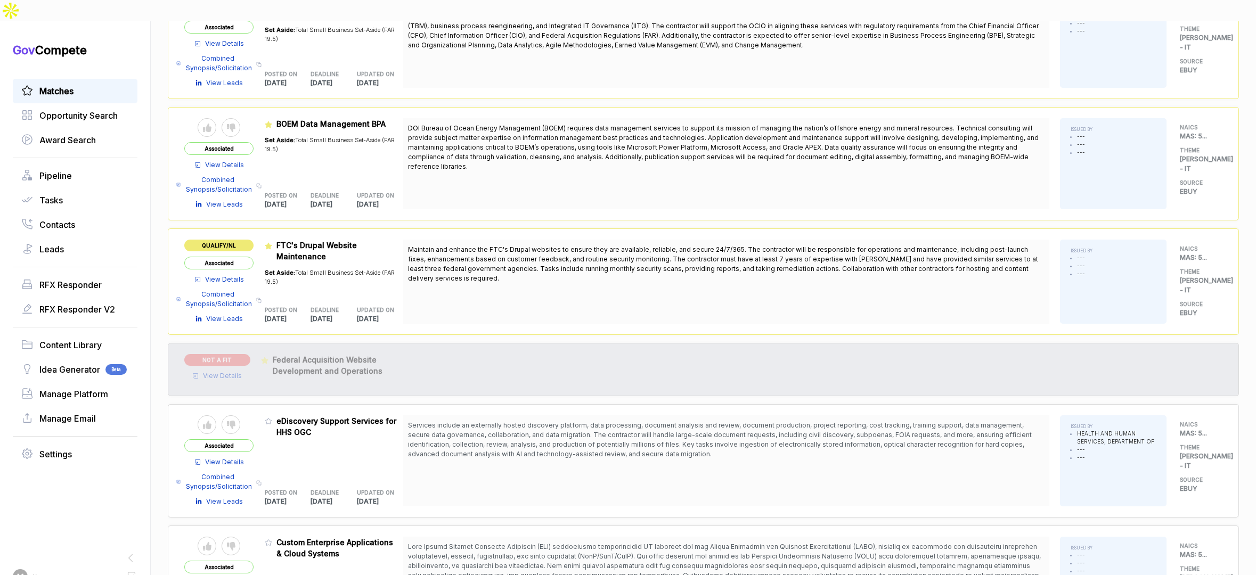
click at [218, 371] on span "View Details" at bounding box center [222, 376] width 39 height 10
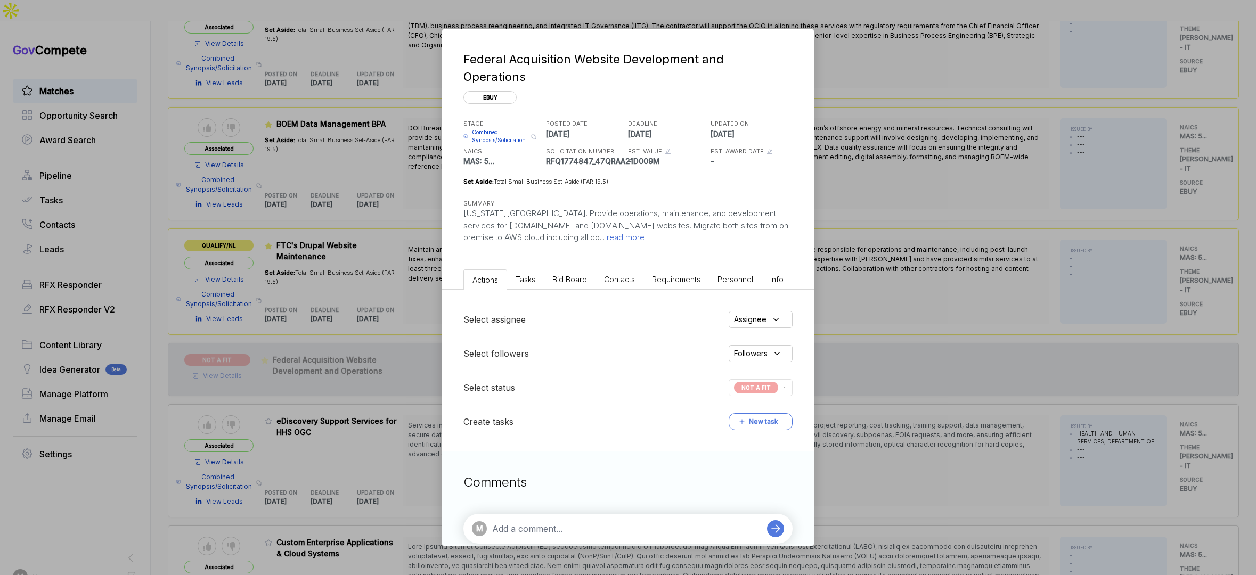
click at [922, 256] on div "Federal Acquisition Website Development and Operations ebuy STAGE Combined Syno…" at bounding box center [628, 287] width 1256 height 575
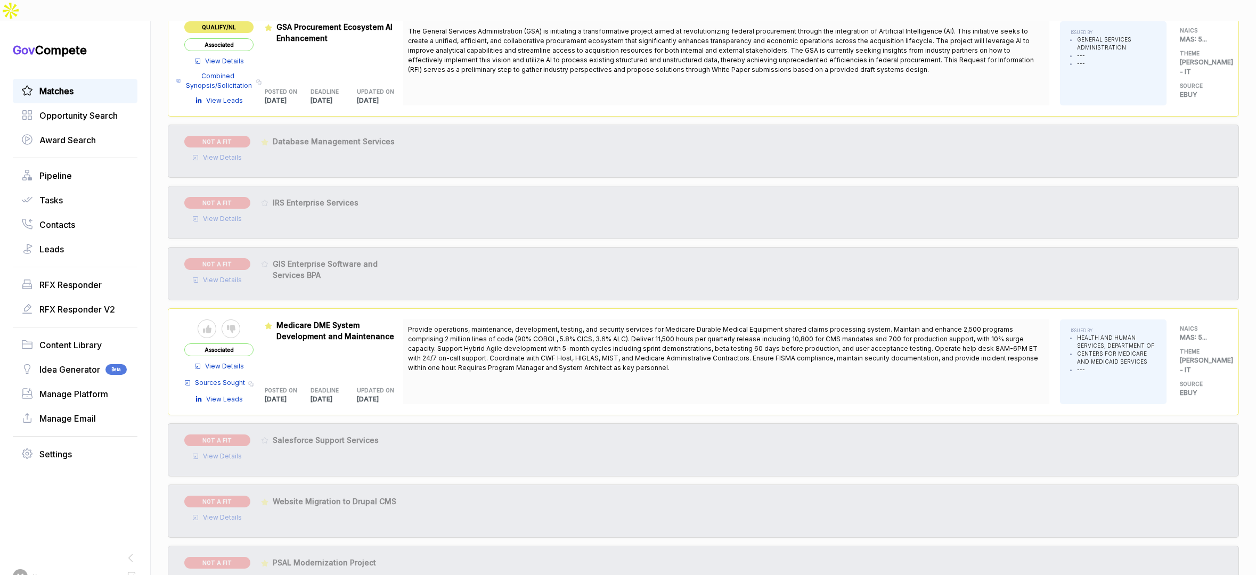
scroll to position [1291, 0]
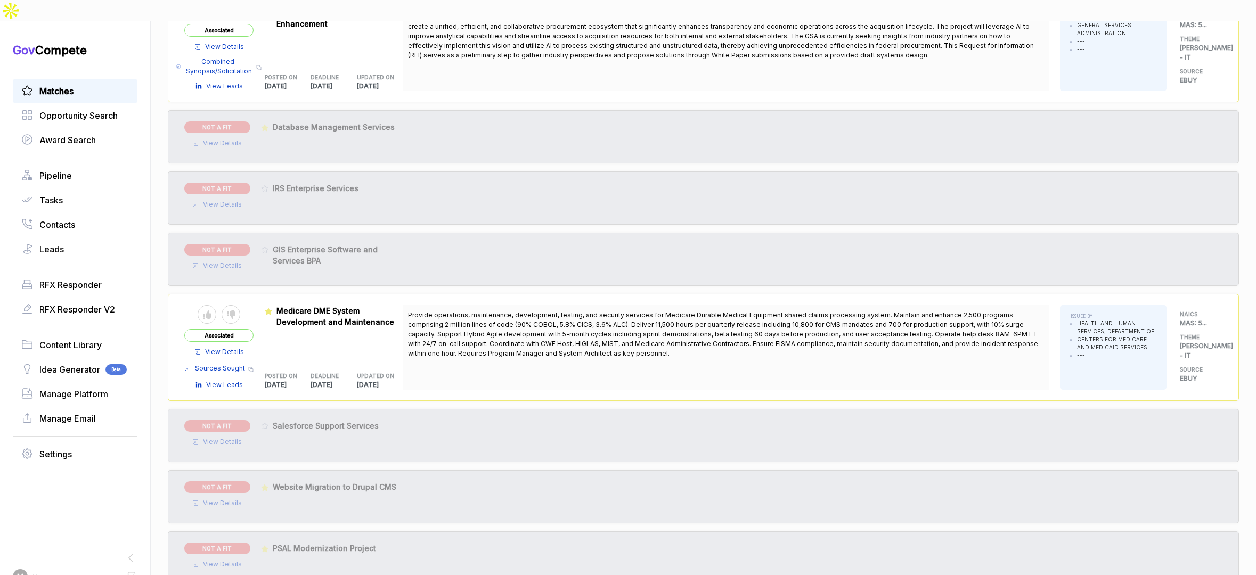
click at [222, 139] on span "View Details" at bounding box center [222, 144] width 39 height 10
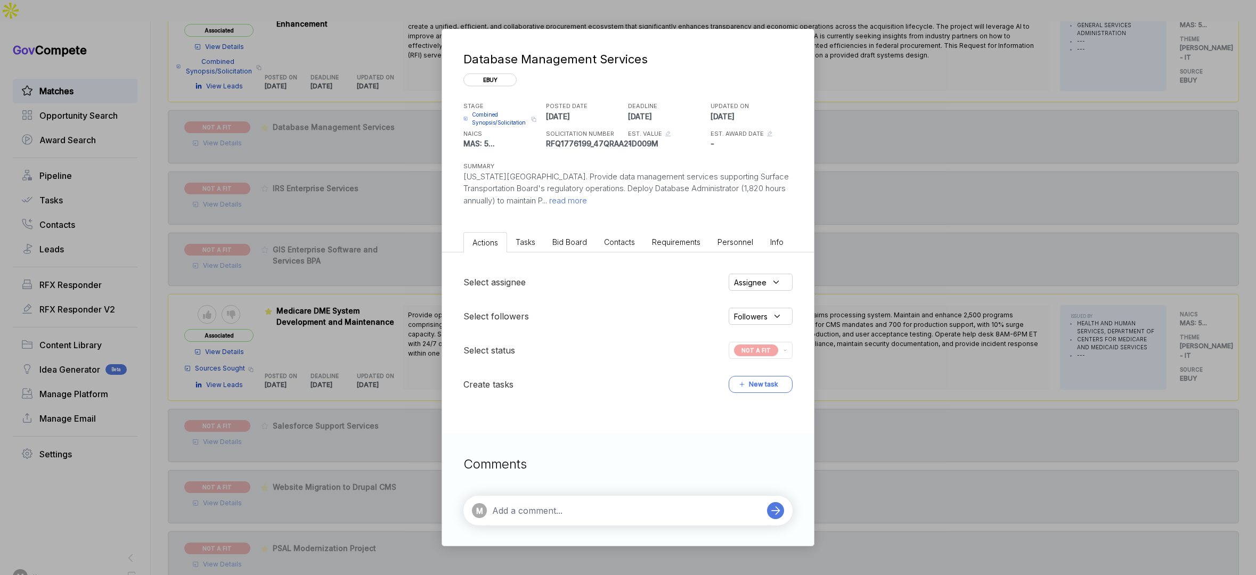
drag, startPoint x: 887, startPoint y: 244, endPoint x: 726, endPoint y: 231, distance: 162.0
click at [875, 244] on div "Database Management Services ebuy STAGE Combined Synopsis/Solicitation Copy lin…" at bounding box center [628, 287] width 1256 height 575
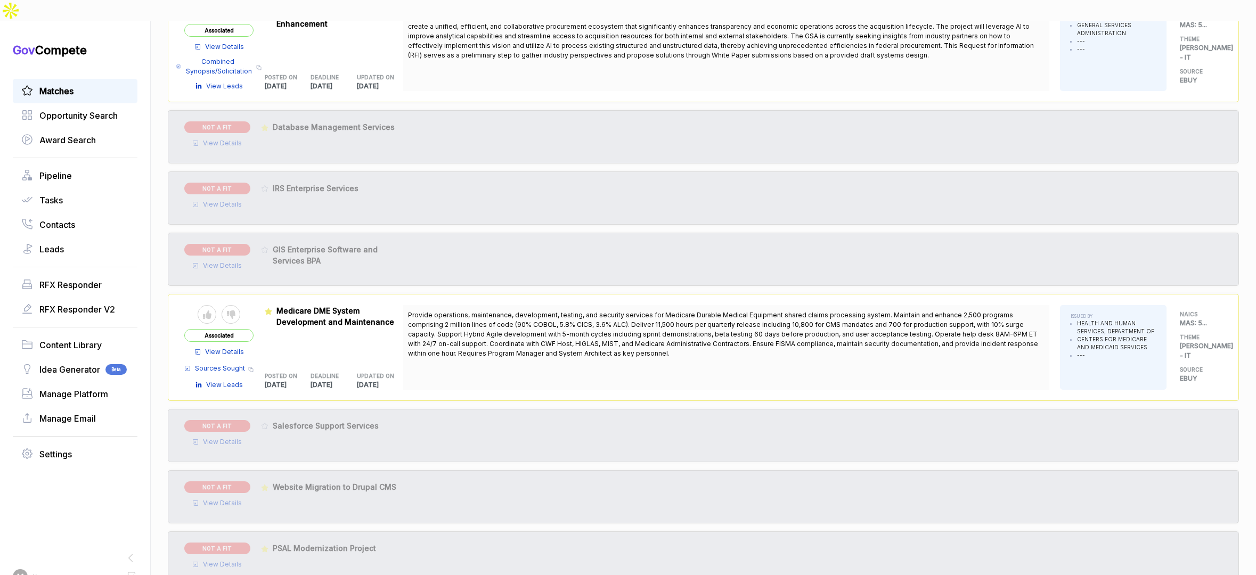
click at [229, 200] on span "View Details" at bounding box center [222, 205] width 39 height 10
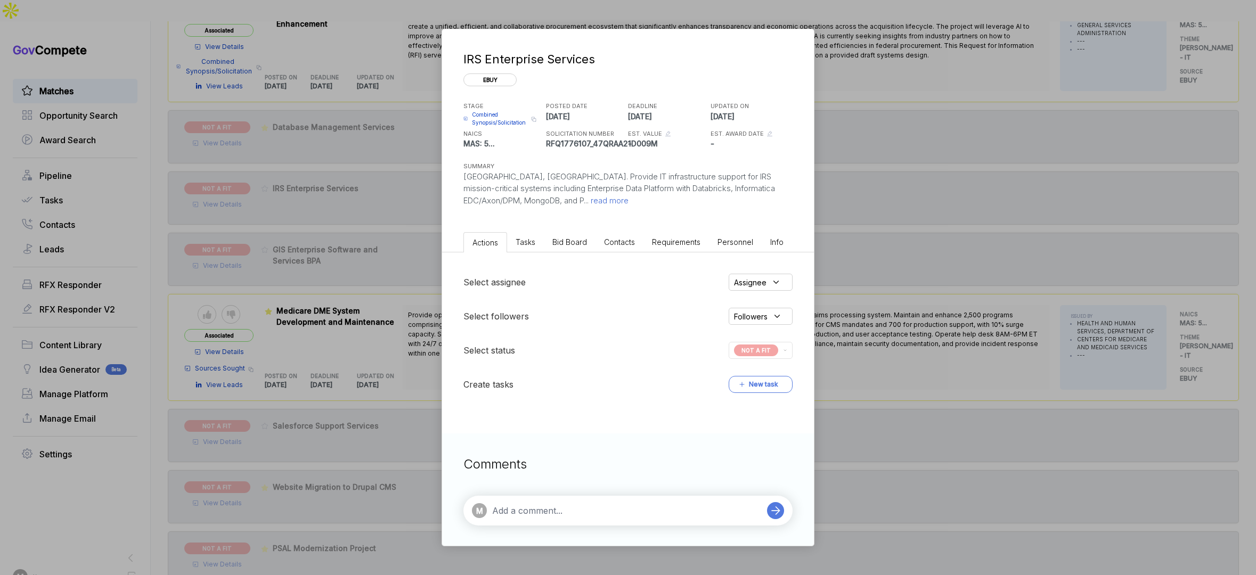
drag, startPoint x: 865, startPoint y: 225, endPoint x: 805, endPoint y: 226, distance: 60.2
click at [864, 225] on div "IRS Enterprise Services ebuy STAGE Combined Synopsis/Solicitation Copy link POS…" at bounding box center [628, 287] width 1256 height 575
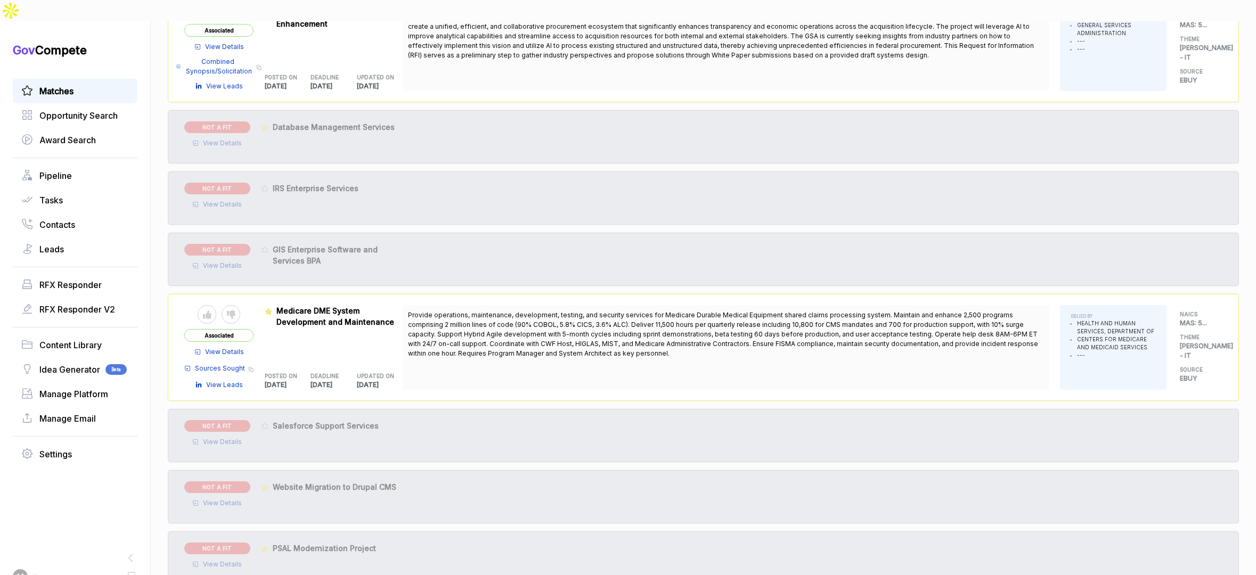
click at [224, 261] on span "View Details" at bounding box center [222, 266] width 39 height 10
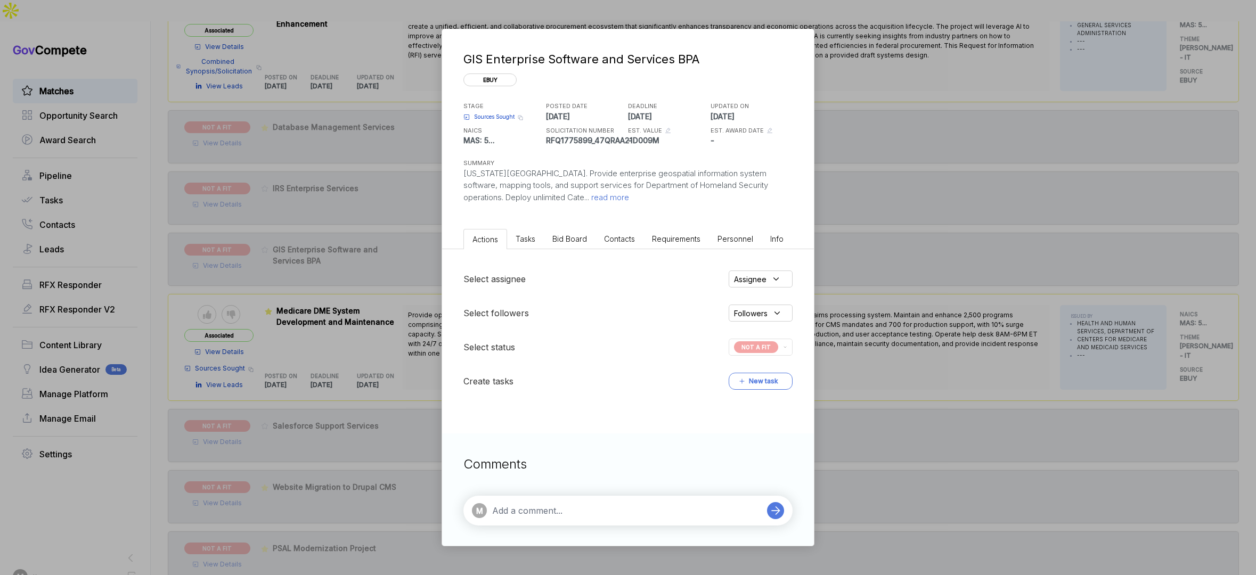
drag, startPoint x: 848, startPoint y: 272, endPoint x: 777, endPoint y: 264, distance: 70.8
click at [845, 272] on div "GIS Enterprise Software and Services BPA ebuy STAGE Sources Sought Copy link PO…" at bounding box center [628, 287] width 1256 height 575
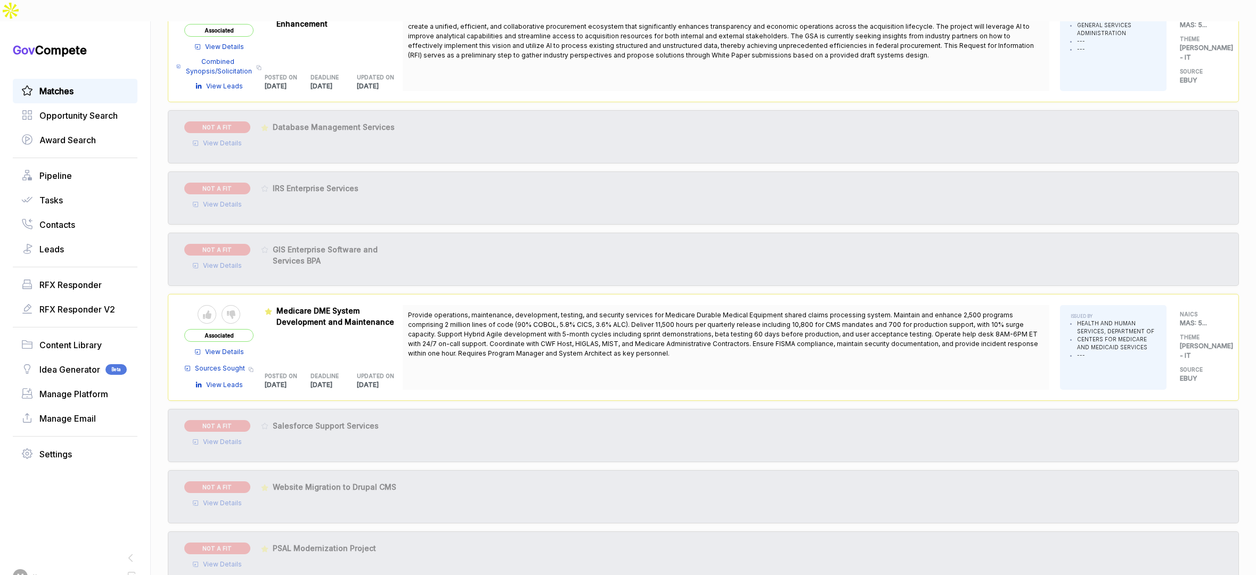
click at [212, 200] on span "View Details" at bounding box center [222, 205] width 39 height 10
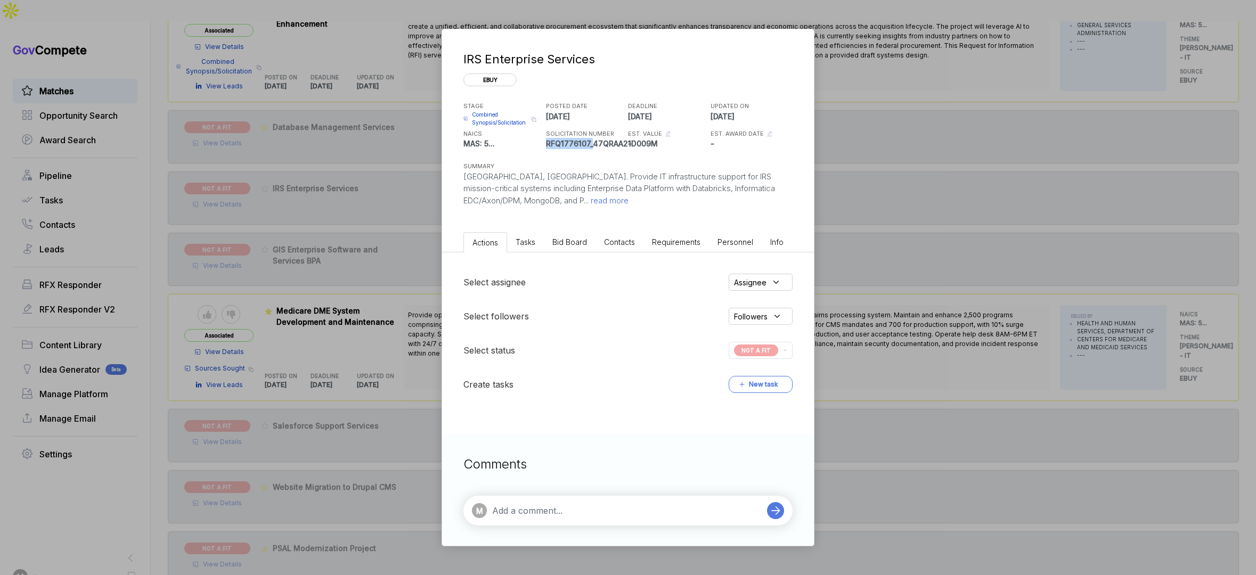
drag, startPoint x: 590, startPoint y: 142, endPoint x: 547, endPoint y: 143, distance: 43.2
click at [548, 142] on p "RFQ1776107_47QRAA21D009M" at bounding box center [586, 143] width 80 height 11
copy p "RFQ1776107_"
click at [377, 334] on div "IRS Enterprise Services ebuy STAGE Combined Synopsis/Solicitation Copy link POS…" at bounding box center [628, 287] width 1256 height 575
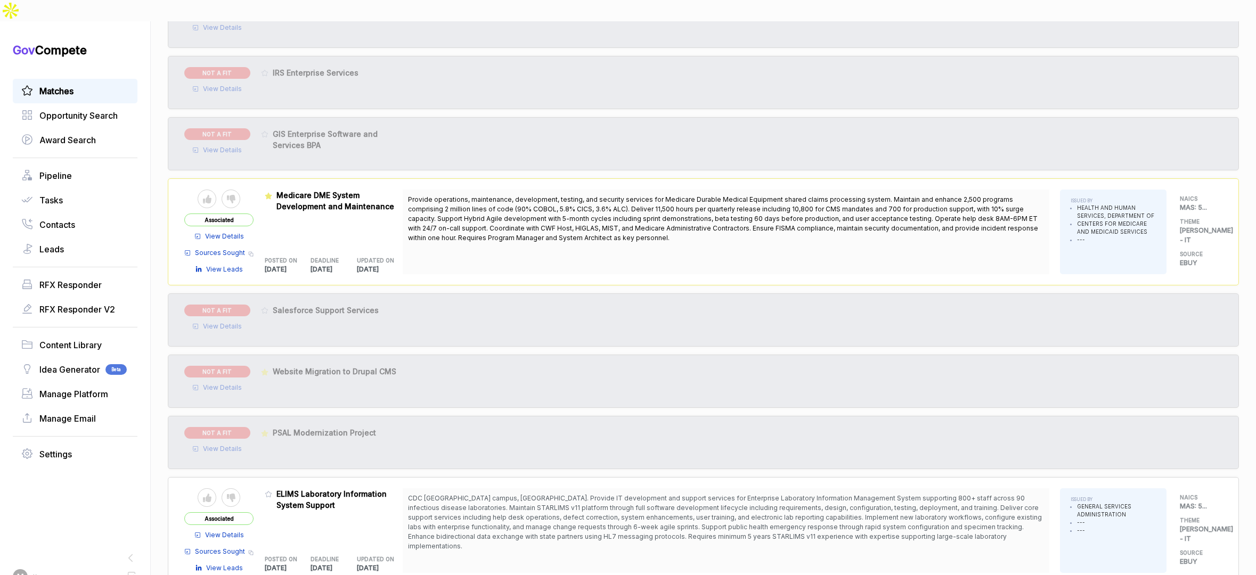
scroll to position [1360, 0]
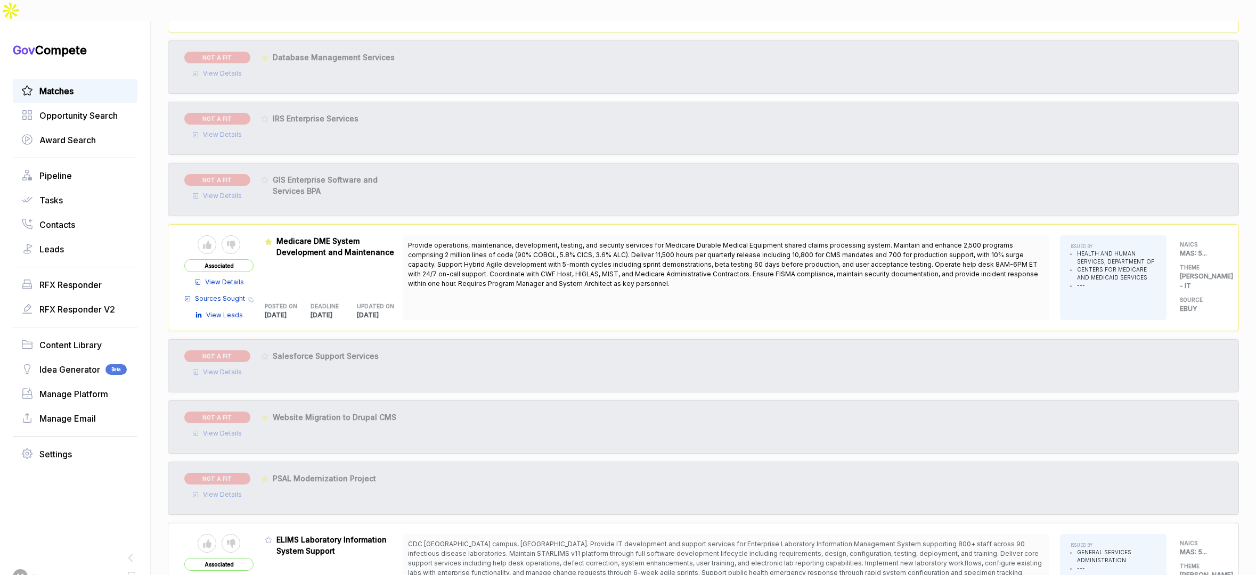
click at [238, 130] on span "View Details" at bounding box center [222, 135] width 39 height 10
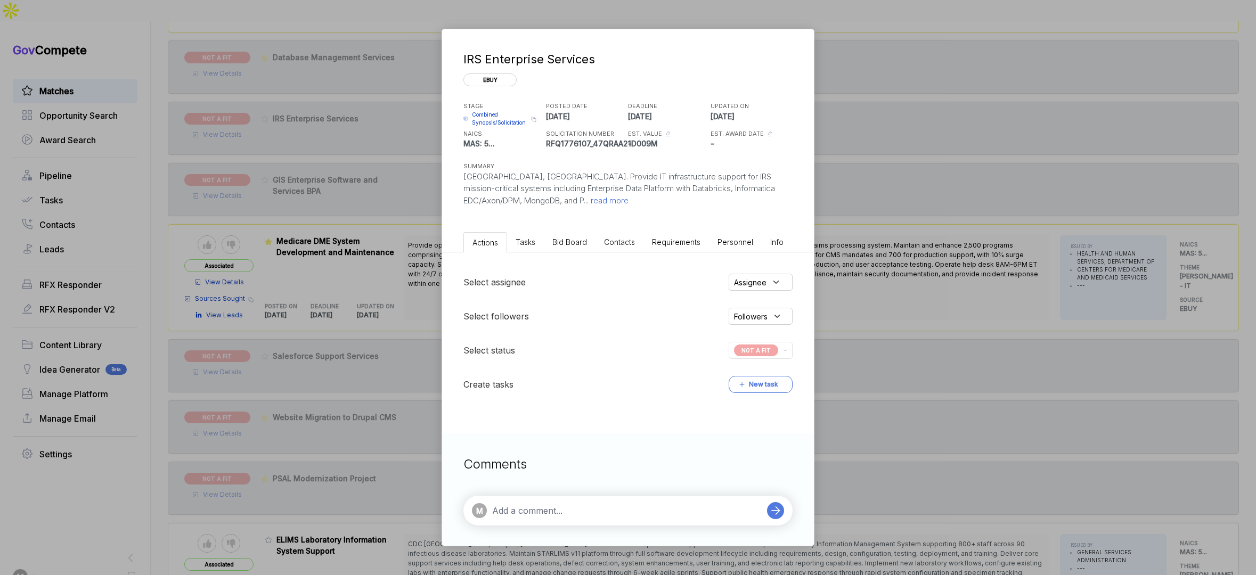
click at [570, 251] on li "Bid Board" at bounding box center [570, 242] width 52 height 20
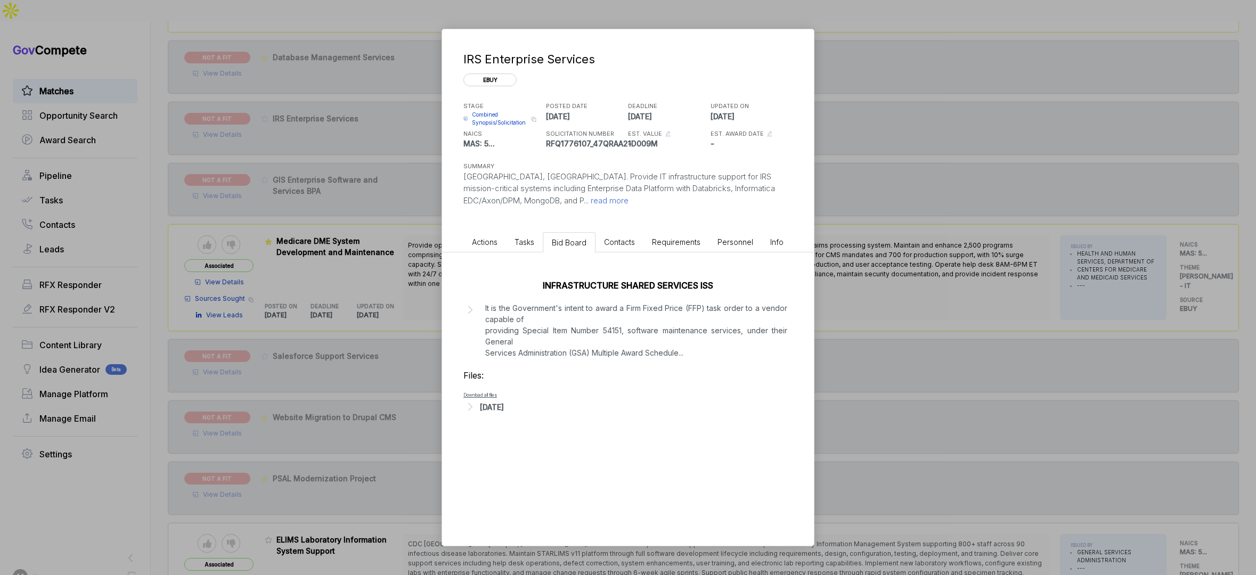
click at [504, 409] on div "[DATE]" at bounding box center [492, 407] width 24 height 11
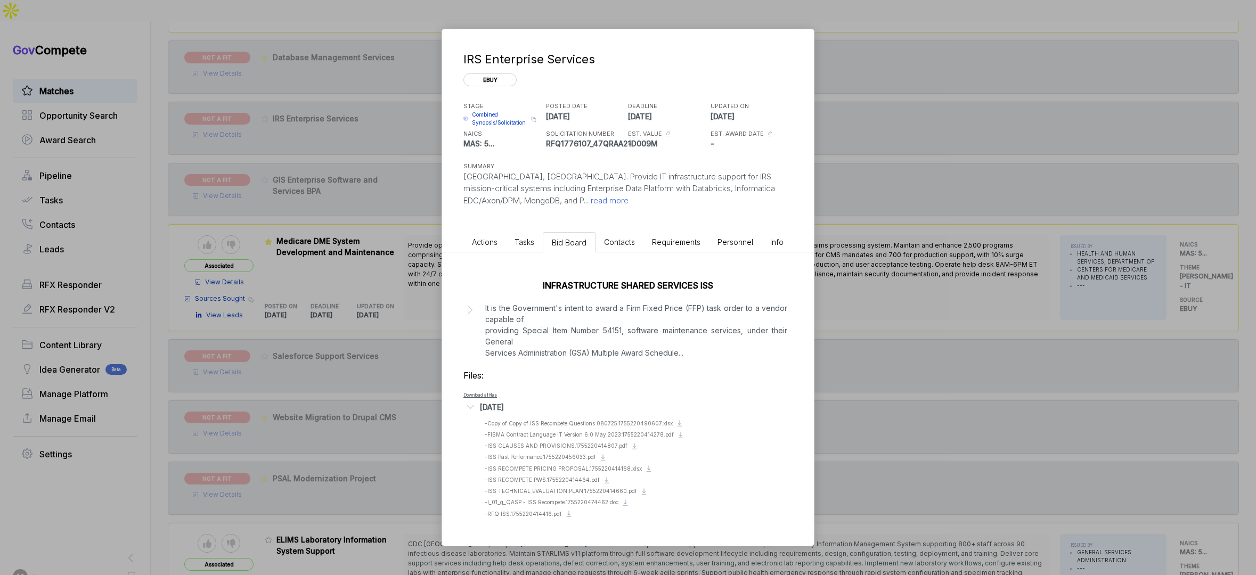
click at [504, 408] on div "[DATE]" at bounding box center [492, 407] width 24 height 11
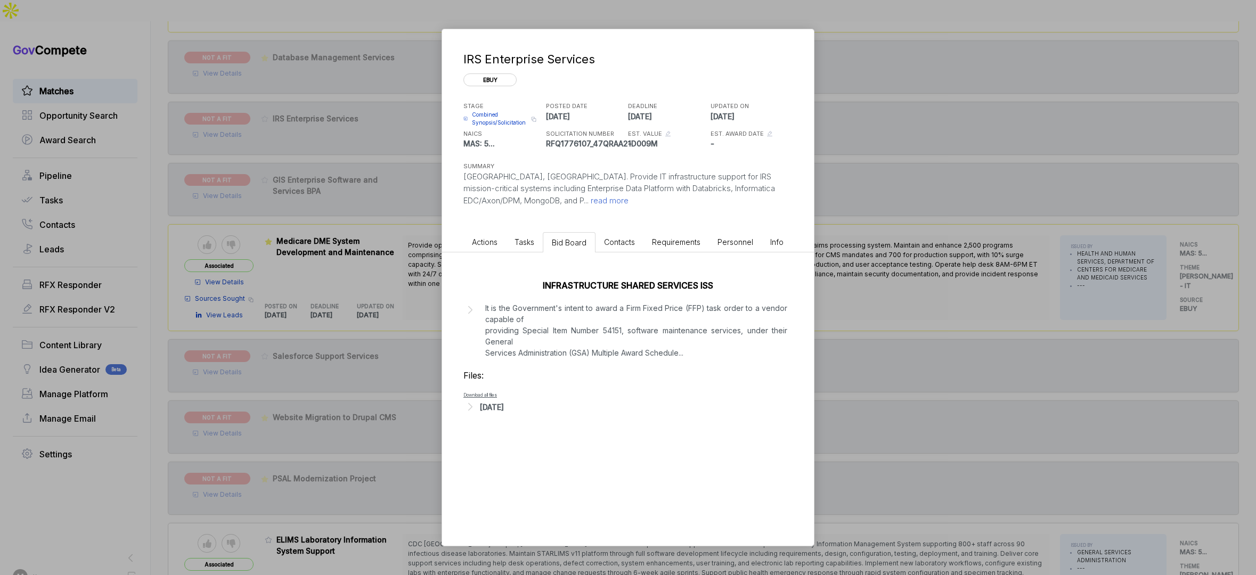
click at [927, 270] on div "IRS Enterprise Services ebuy STAGE Combined Synopsis/Solicitation Copy link POS…" at bounding box center [628, 287] width 1256 height 575
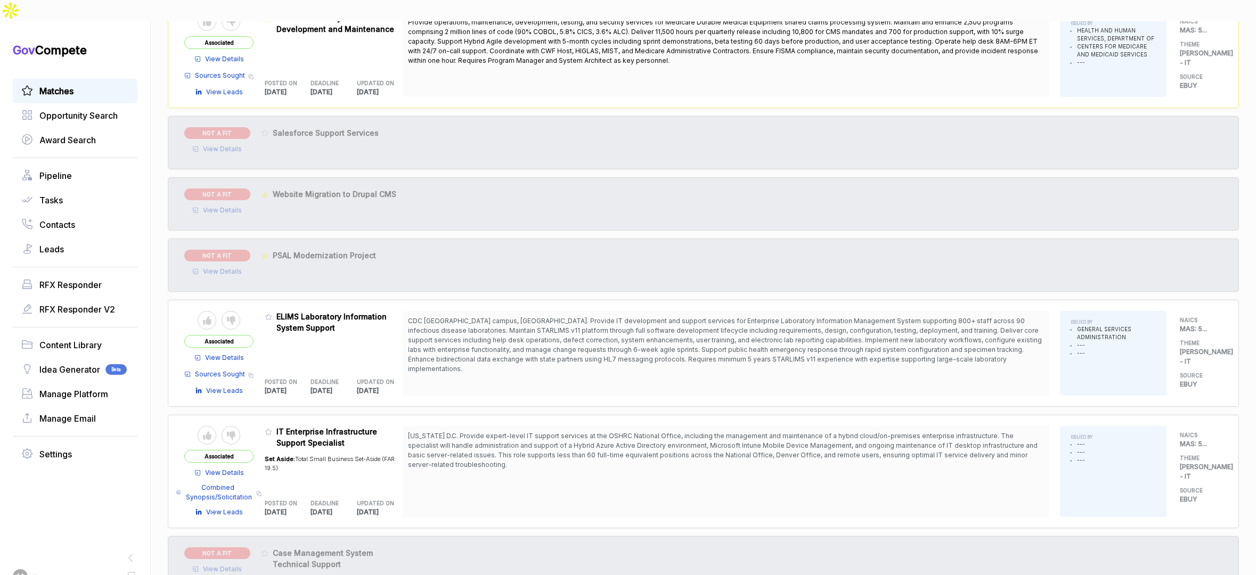
scroll to position [1656, 0]
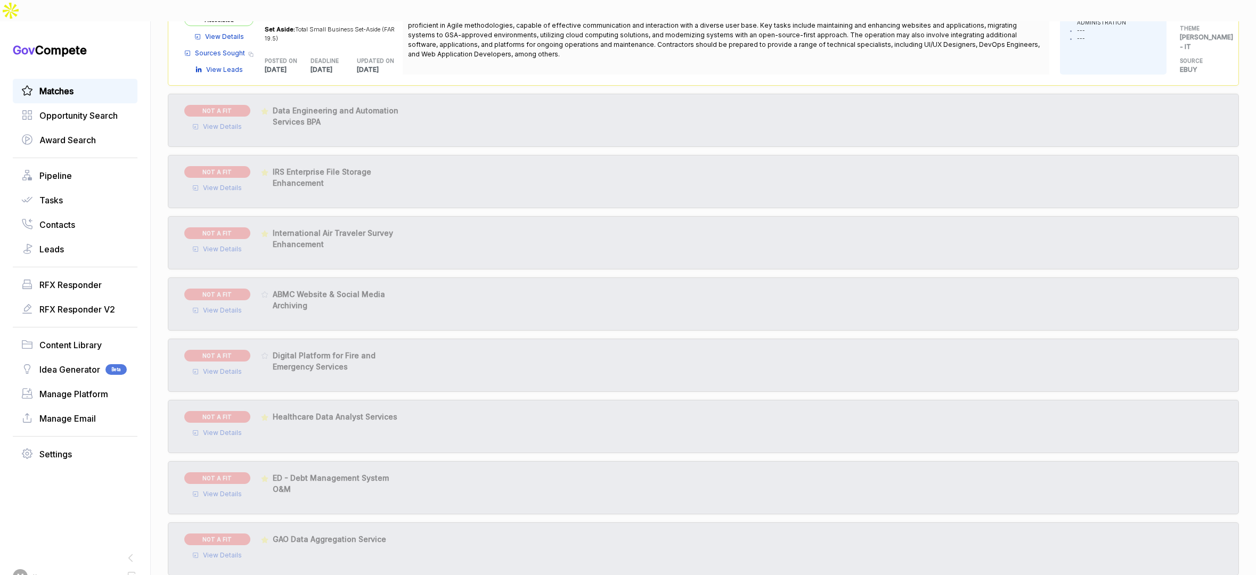
scroll to position [2681, 0]
